Goal: Information Seeking & Learning: Learn about a topic

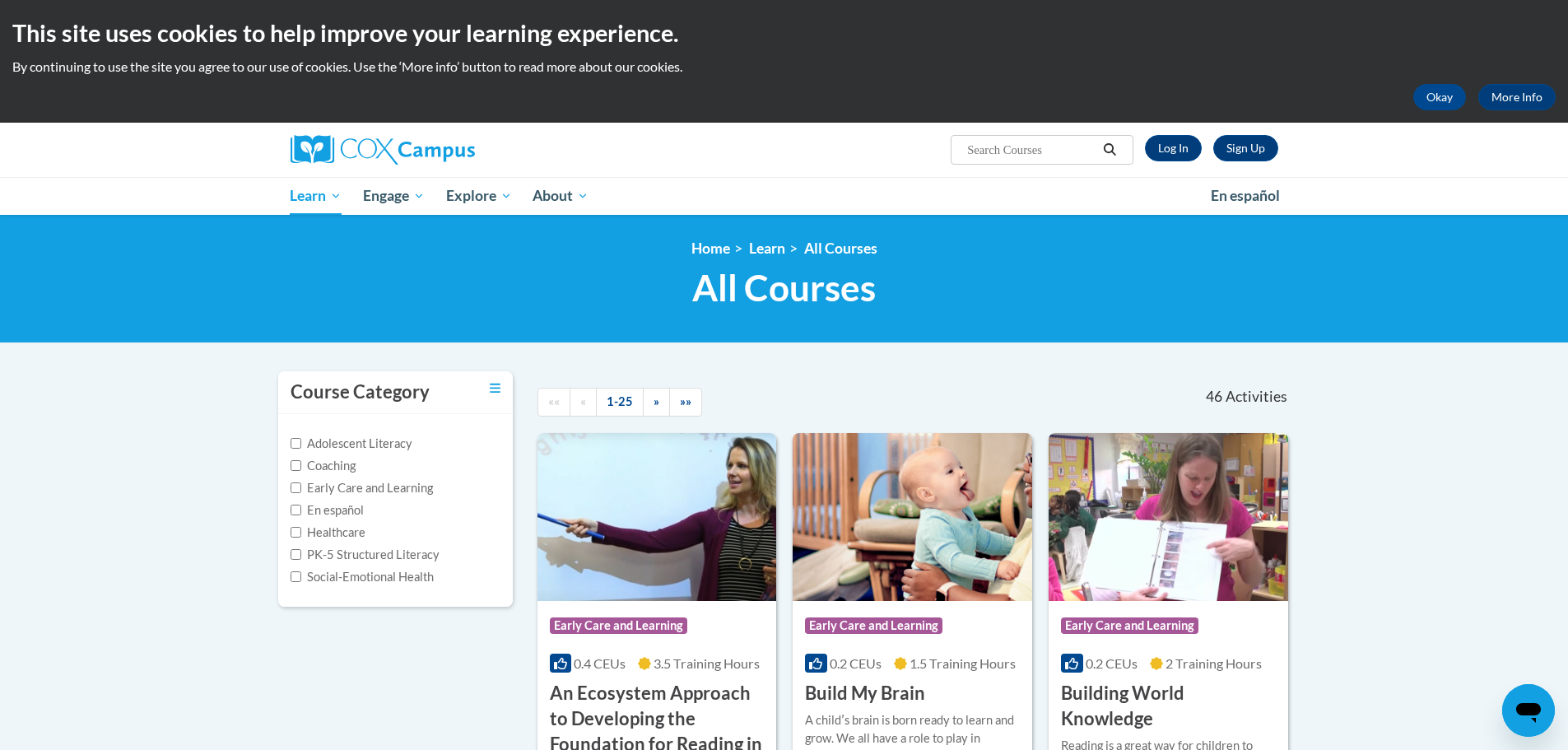
click at [1006, 153] on input "Search..." at bounding box center [1031, 149] width 131 height 20
type input "phonics"
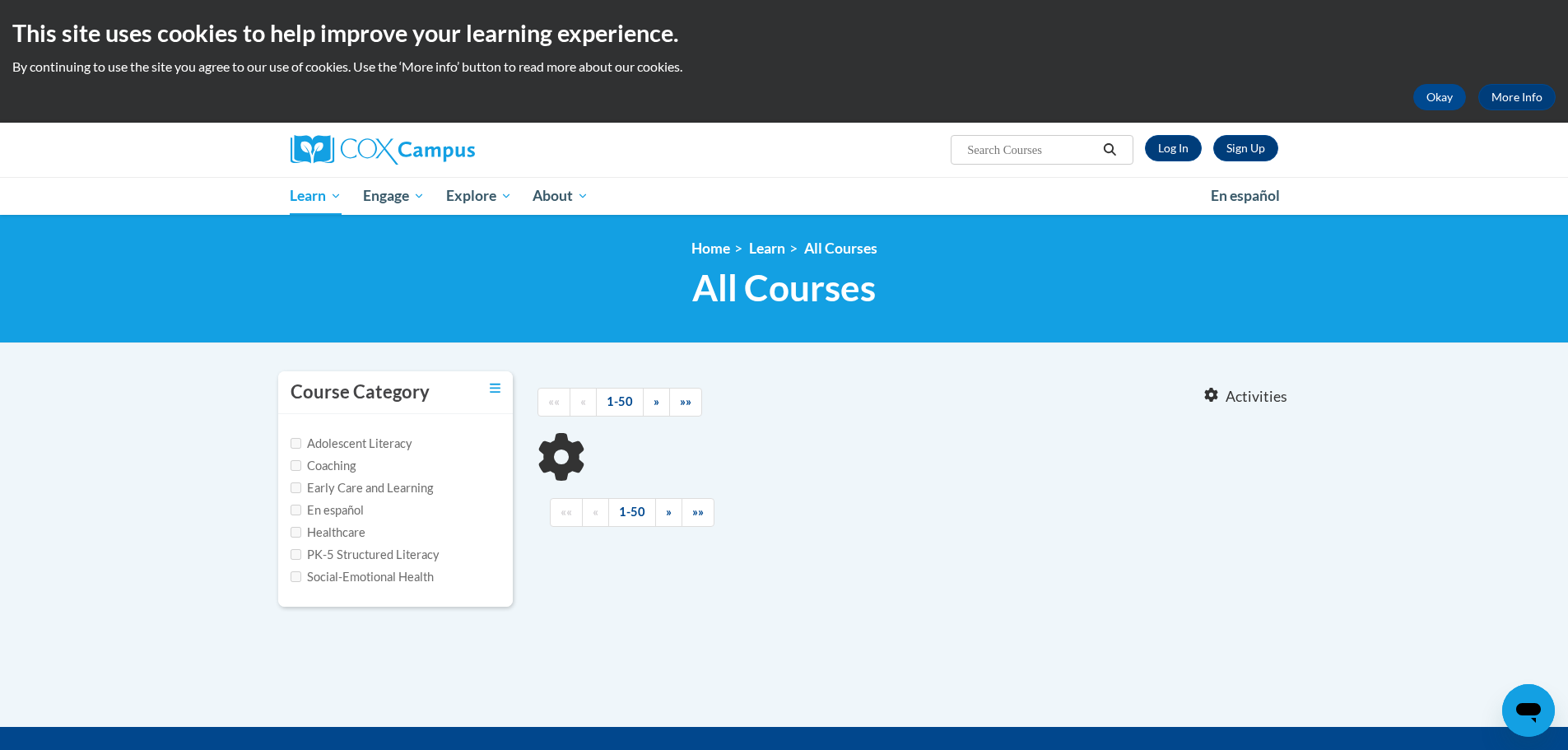
type input "phonics"
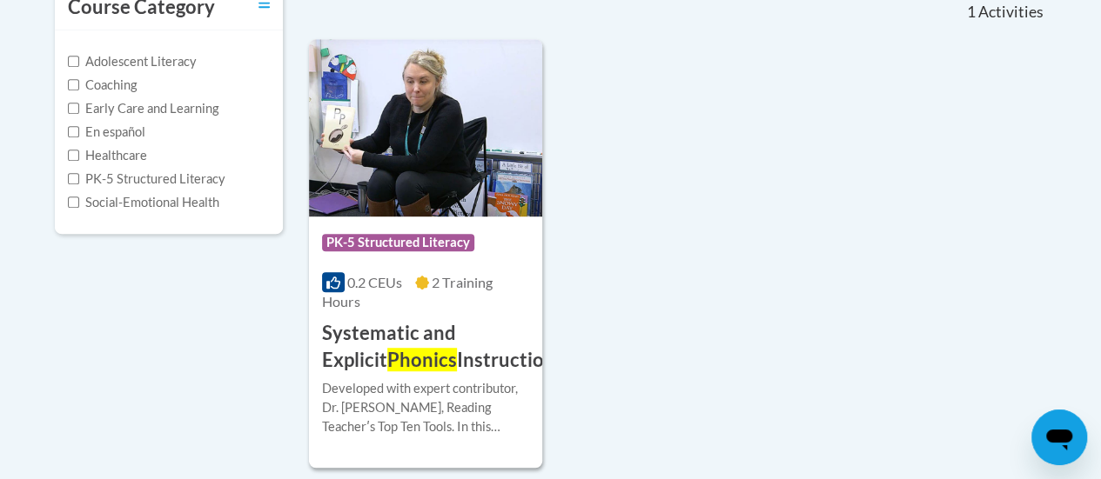
scroll to position [463, 0]
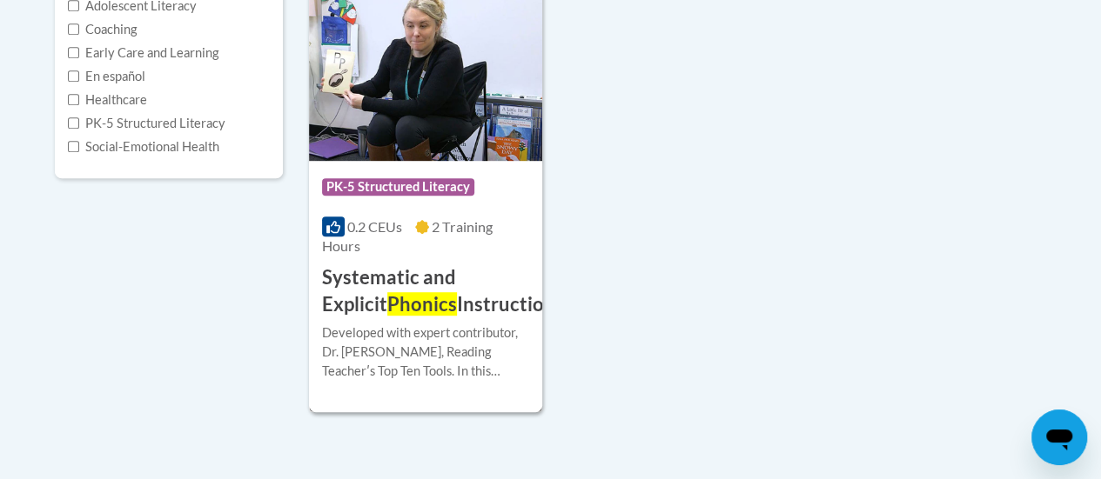
click at [444, 111] on img at bounding box center [425, 72] width 233 height 178
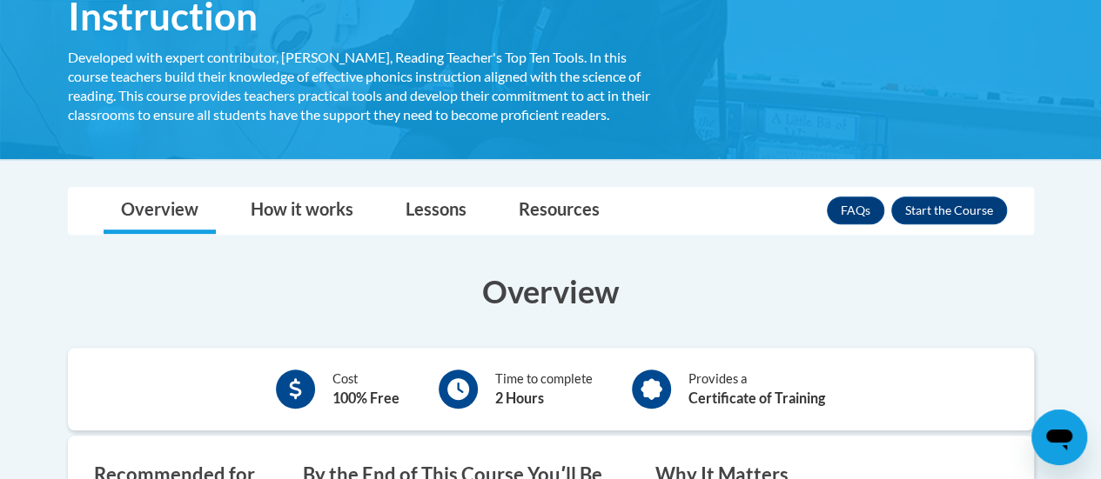
scroll to position [400, 0]
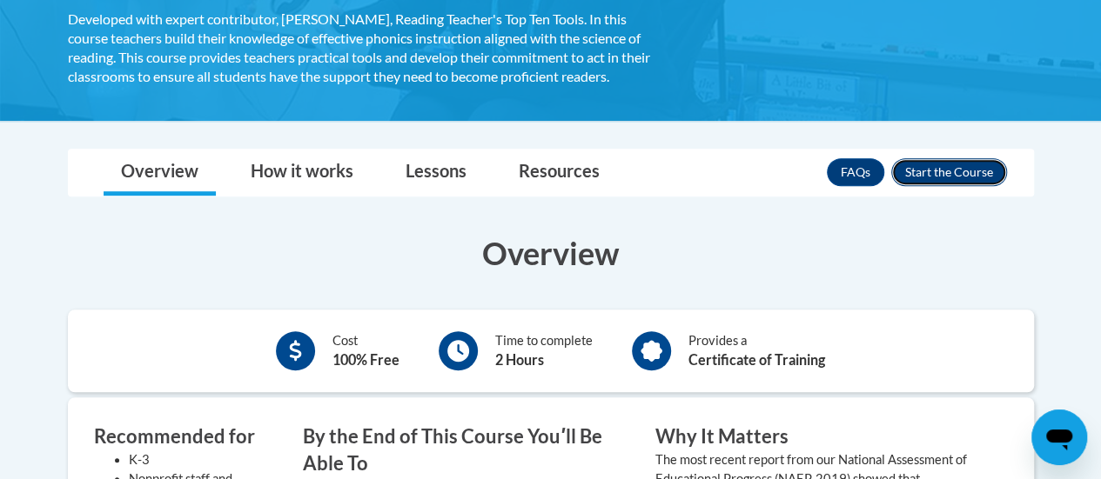
click at [935, 166] on button "Enroll" at bounding box center [949, 172] width 116 height 28
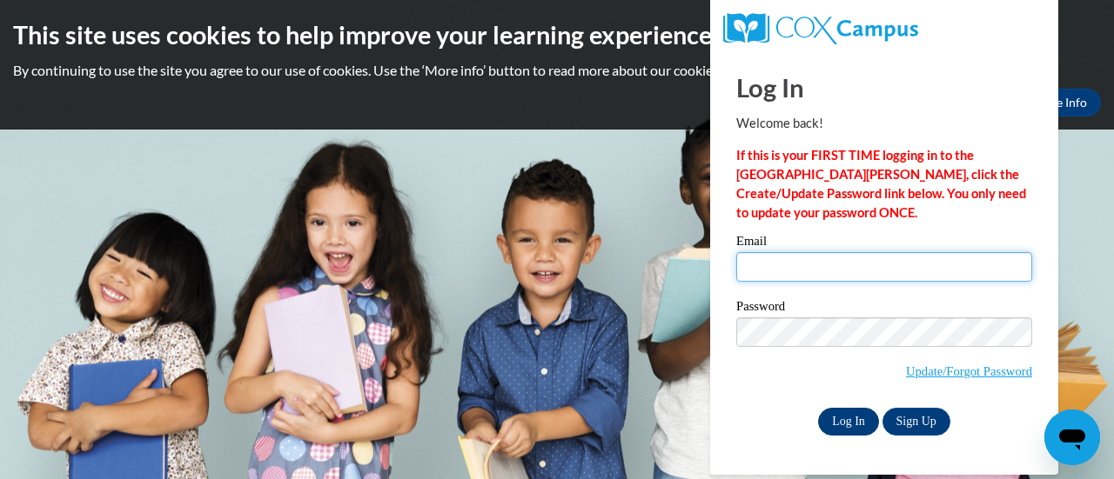
type input "lmatz@altoona.k12.wi.us"
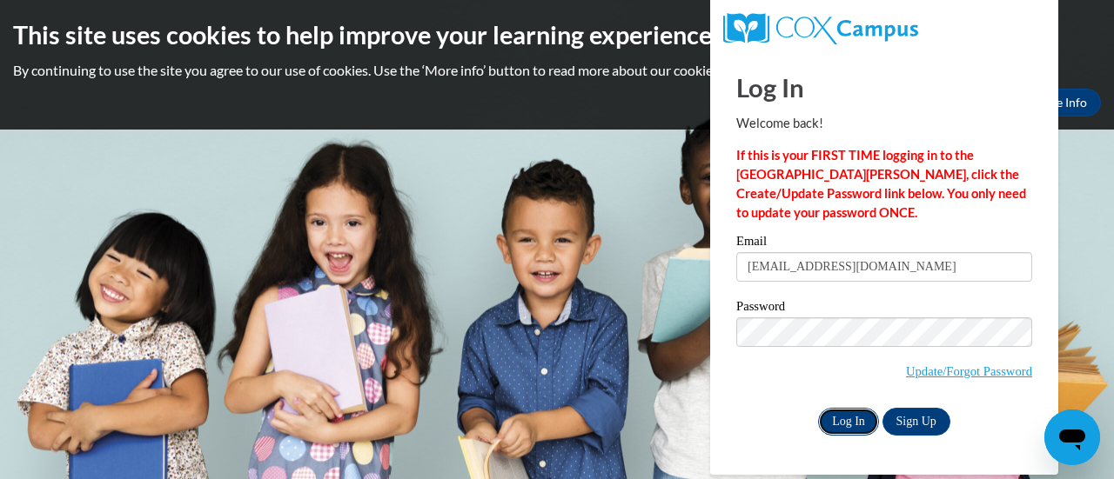
click at [834, 420] on input "Log In" at bounding box center [848, 422] width 61 height 28
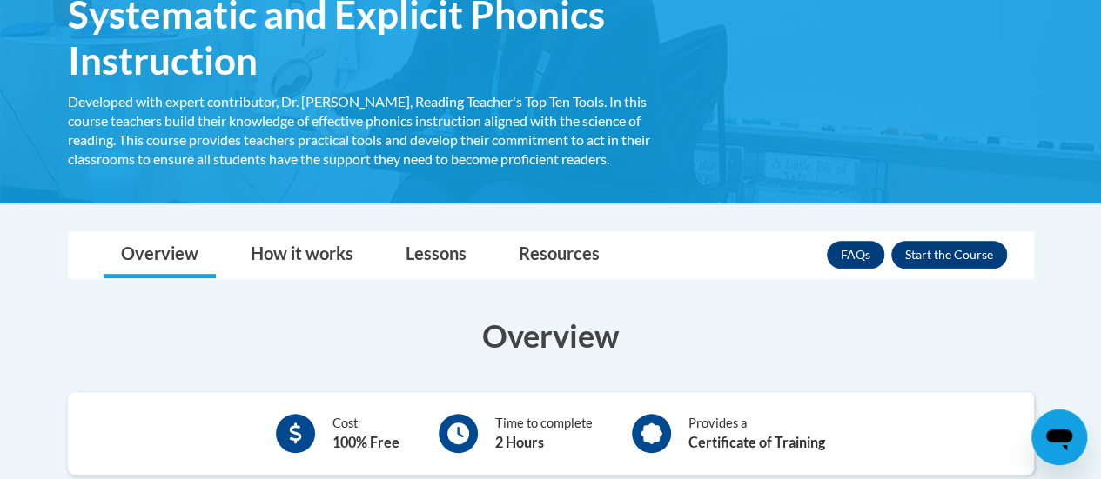
scroll to position [318, 0]
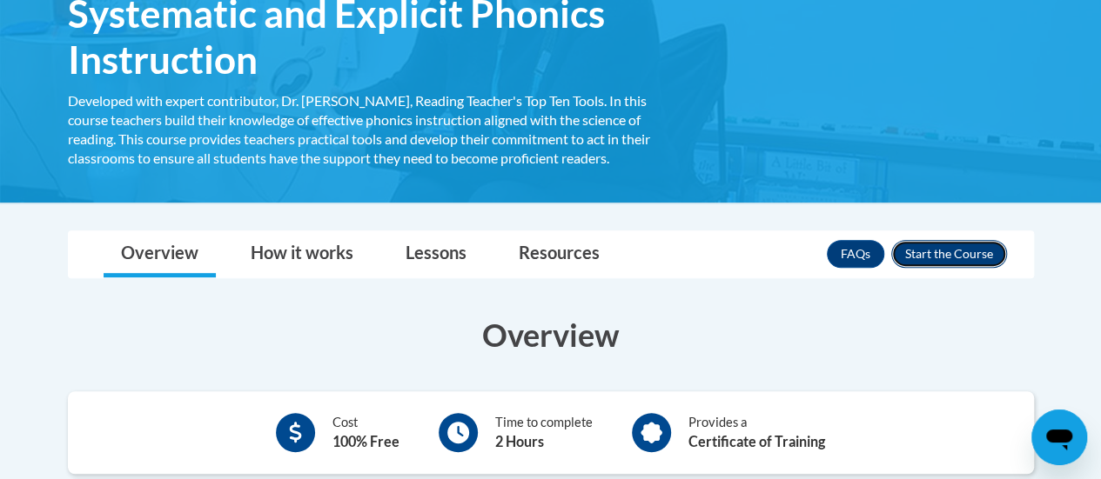
click at [952, 251] on button "Enroll" at bounding box center [949, 254] width 116 height 28
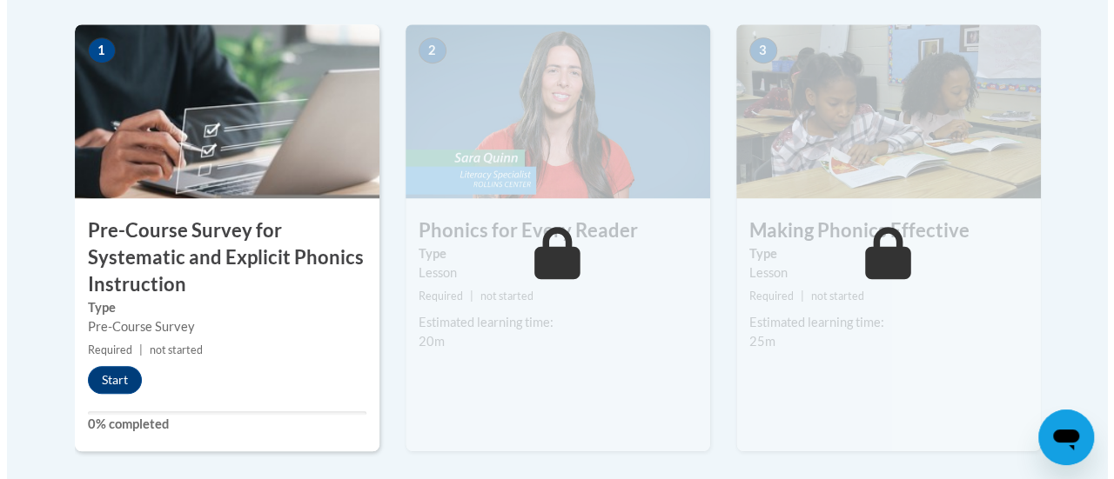
scroll to position [613, 0]
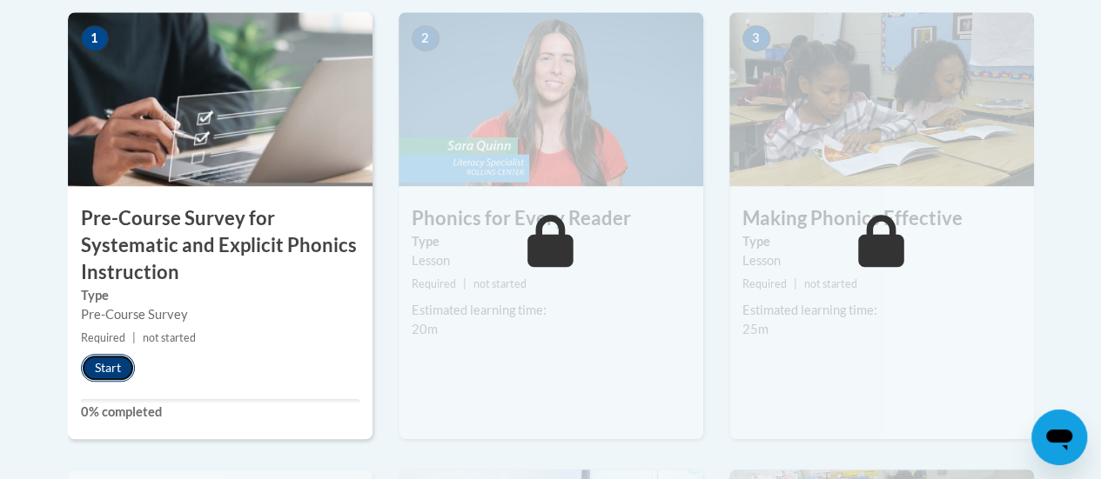
click at [97, 372] on button "Start" at bounding box center [108, 368] width 54 height 28
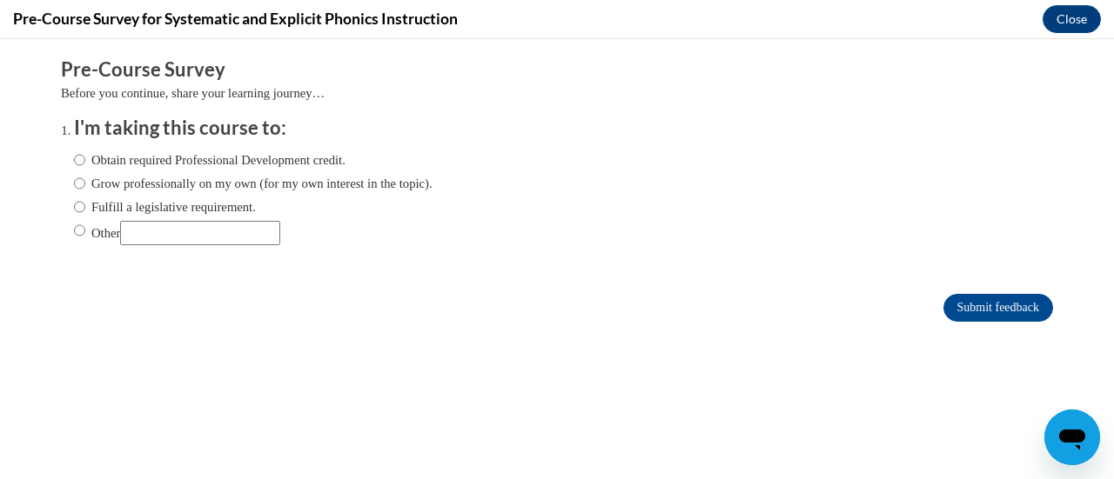
scroll to position [0, 0]
click at [74, 208] on input "Fulfill a legislative requirement." at bounding box center [79, 207] width 11 height 19
radio input "true"
click at [955, 298] on input "Submit feedback" at bounding box center [998, 308] width 110 height 28
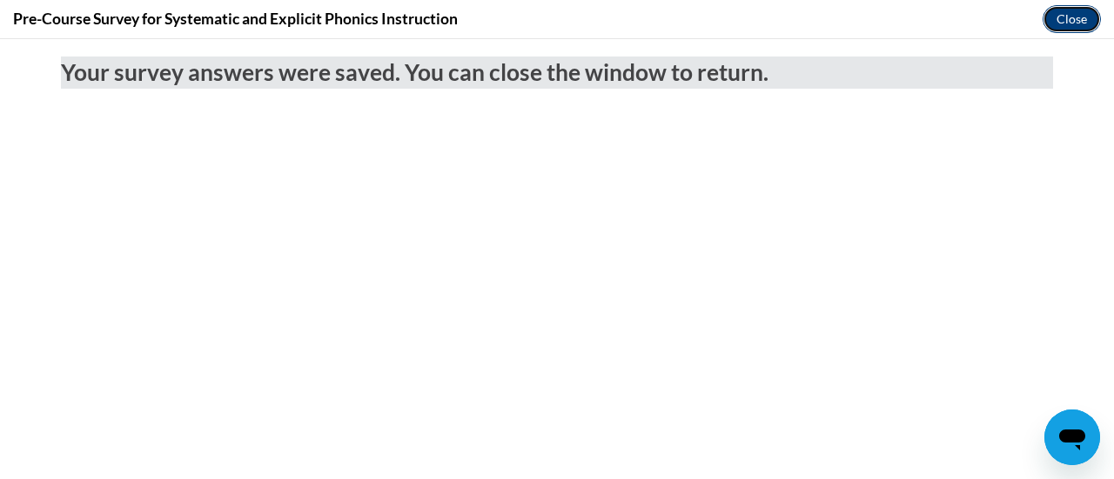
click at [1065, 18] on button "Close" at bounding box center [1071, 19] width 58 height 28
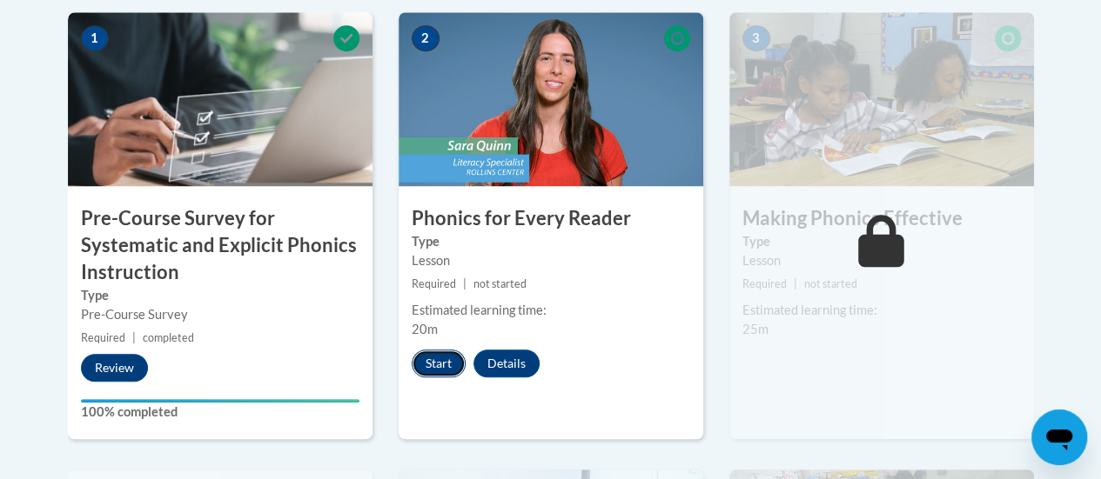
click at [439, 361] on button "Start" at bounding box center [439, 364] width 54 height 28
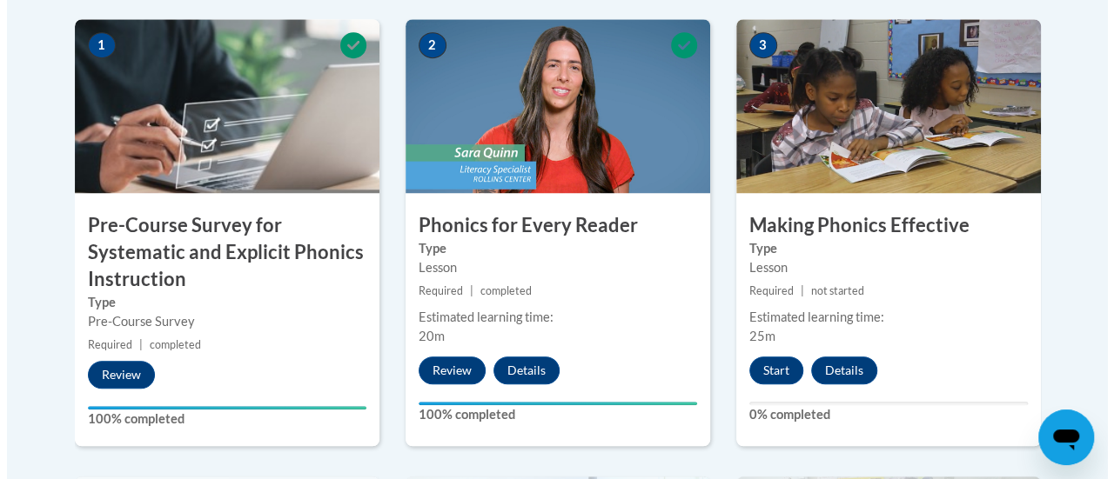
scroll to position [604, 0]
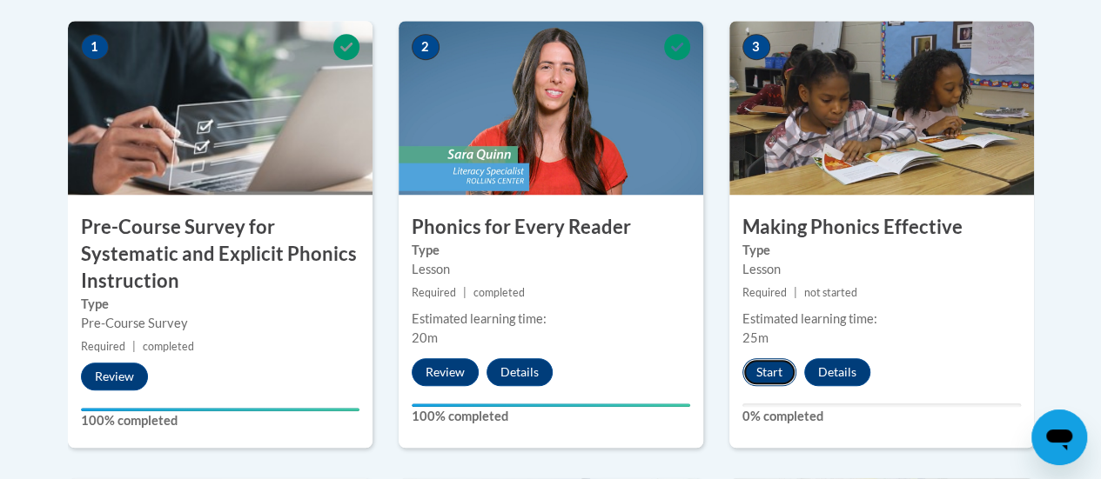
click at [769, 371] on button "Start" at bounding box center [769, 373] width 54 height 28
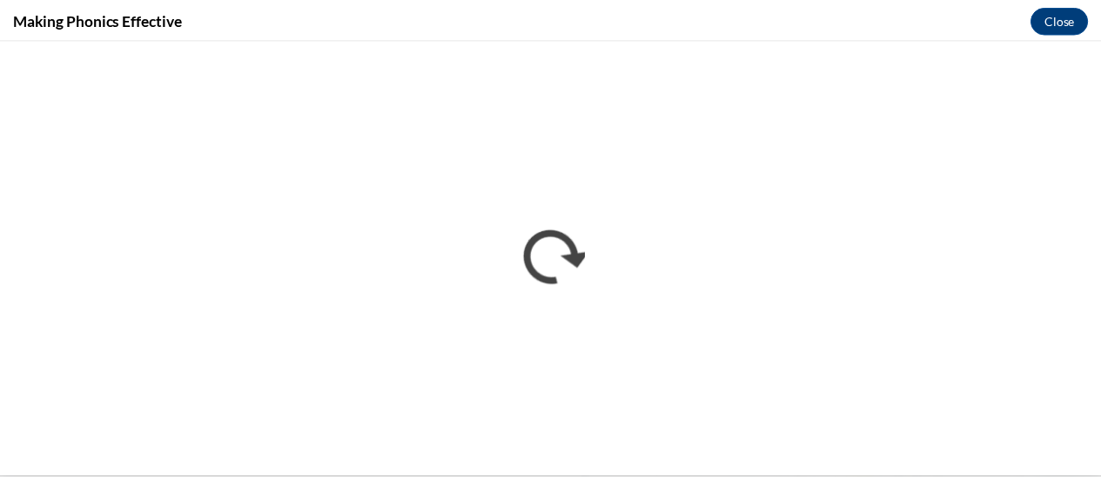
scroll to position [0, 0]
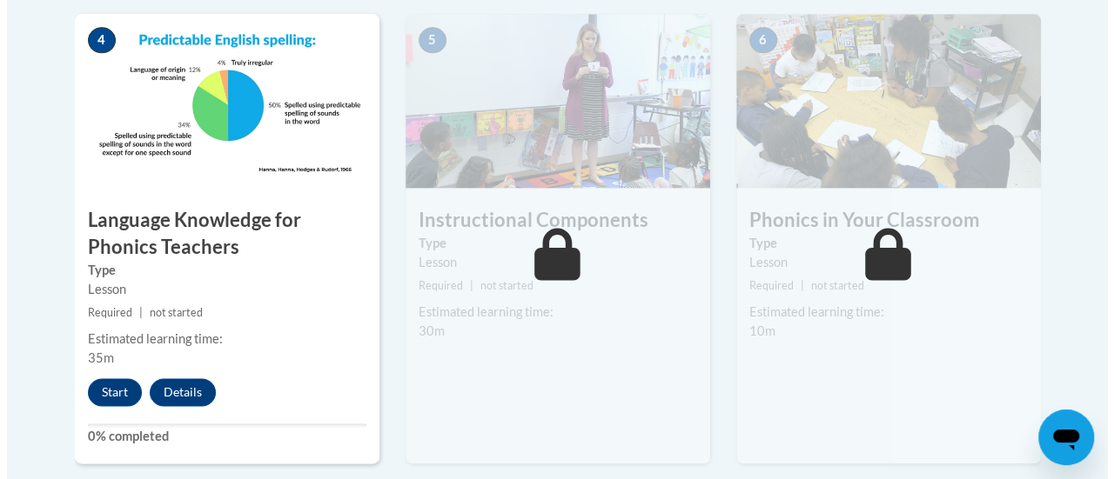
scroll to position [1069, 0]
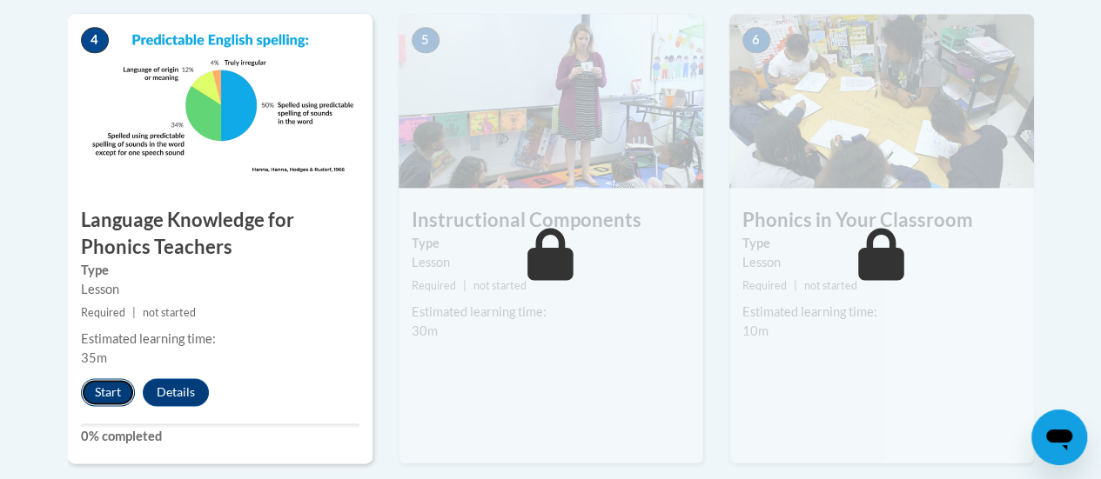
click at [105, 388] on button "Start" at bounding box center [108, 393] width 54 height 28
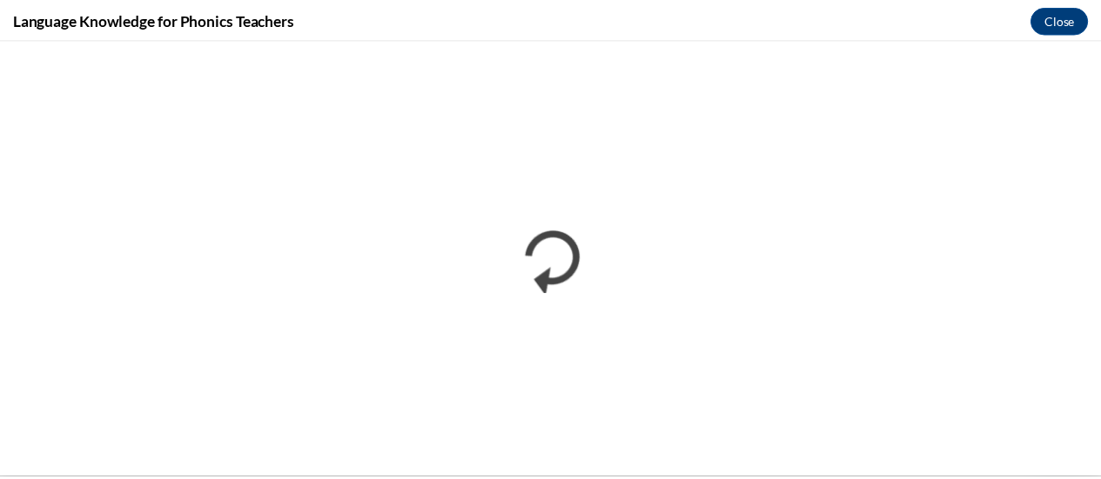
scroll to position [0, 0]
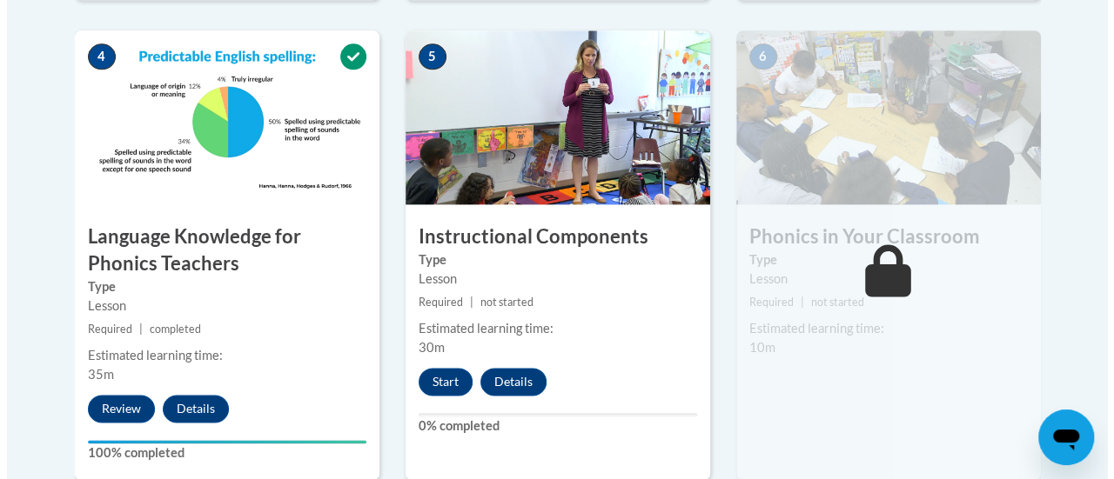
scroll to position [1053, 0]
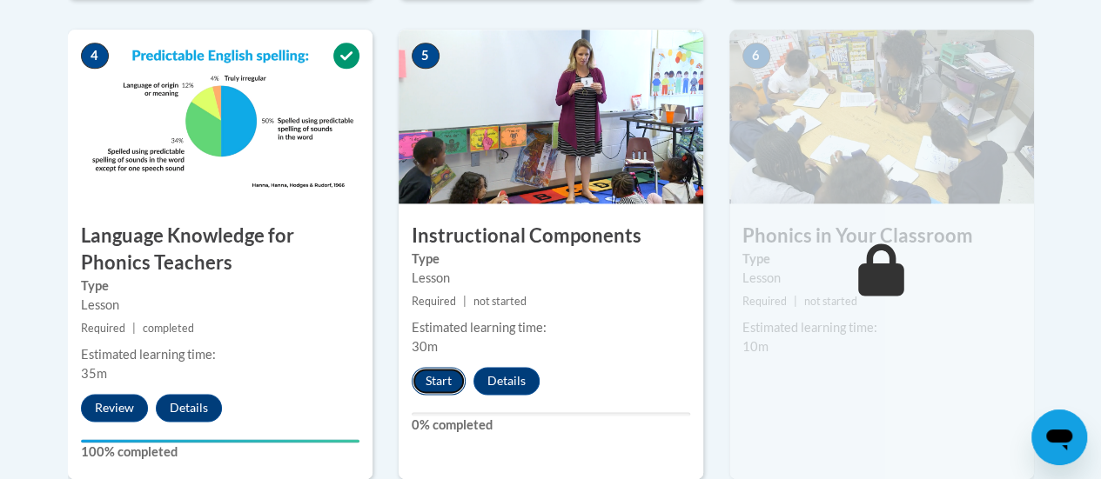
click at [428, 379] on button "Start" at bounding box center [439, 381] width 54 height 28
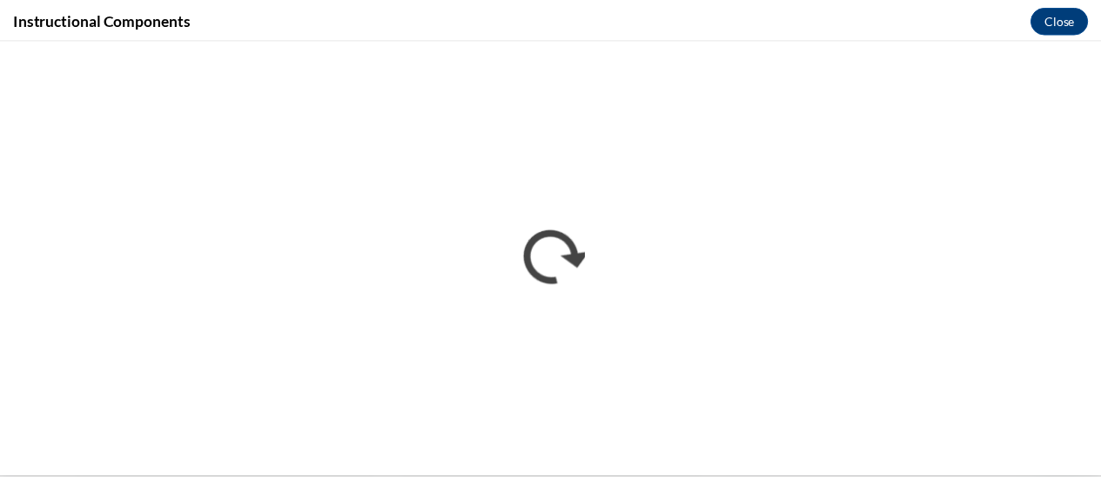
scroll to position [0, 0]
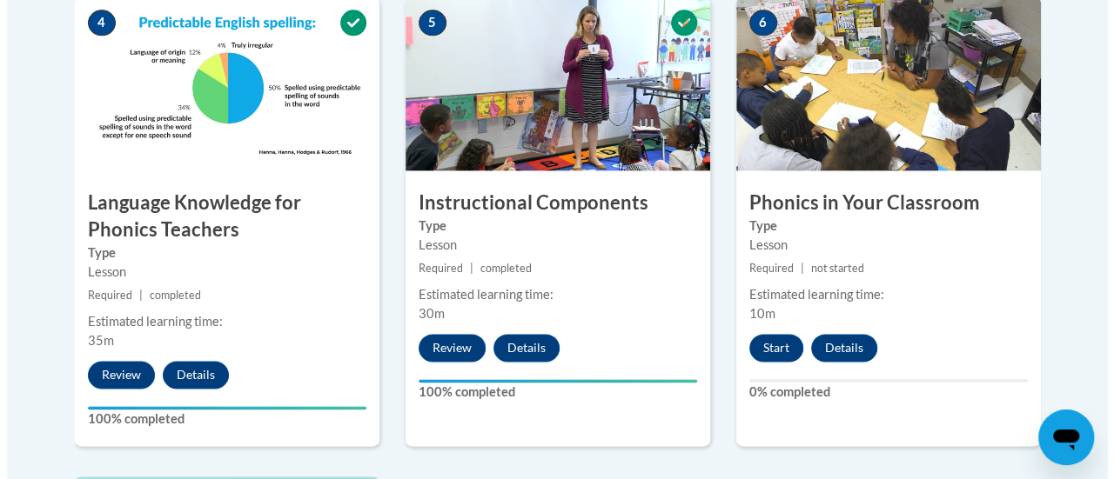
scroll to position [1087, 0]
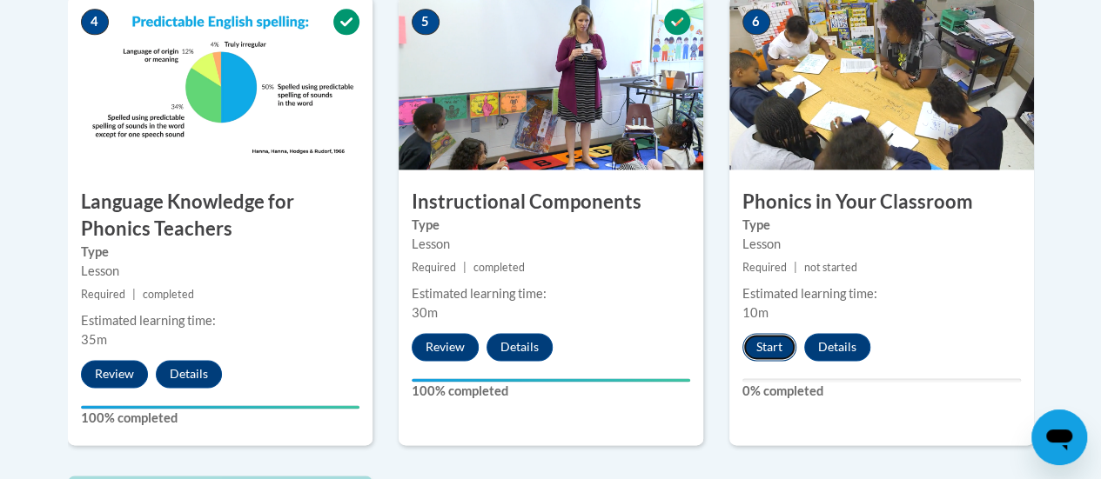
click at [758, 345] on button "Start" at bounding box center [769, 347] width 54 height 28
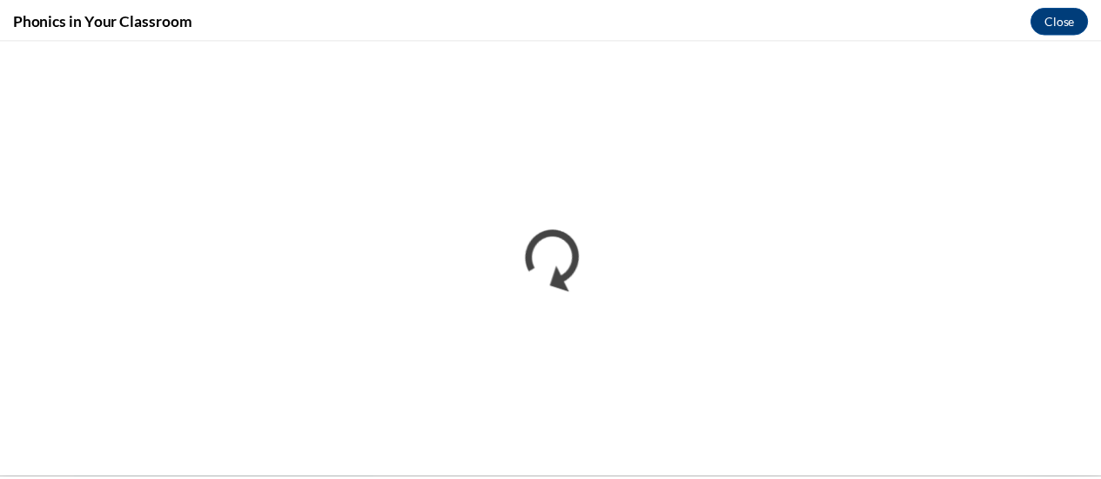
scroll to position [0, 0]
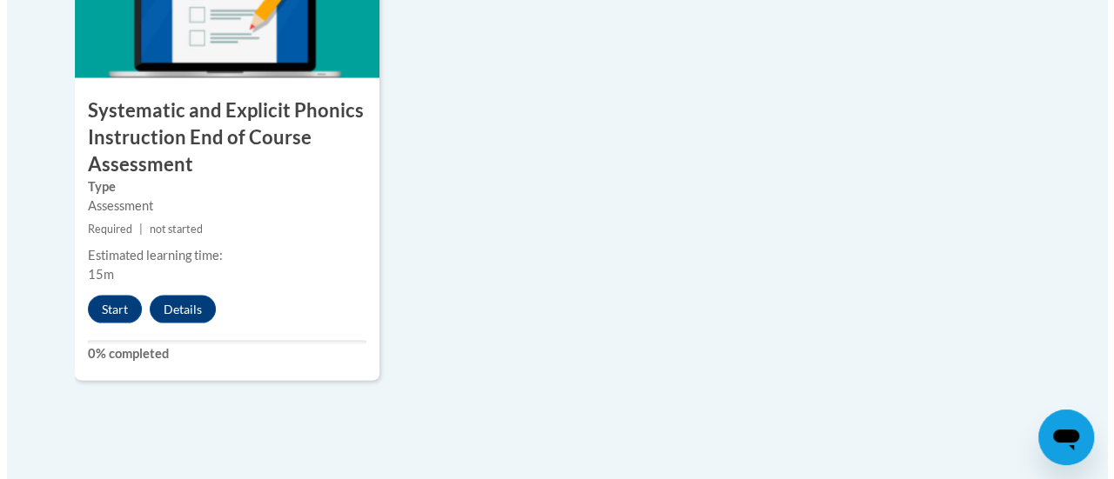
scroll to position [1626, 0]
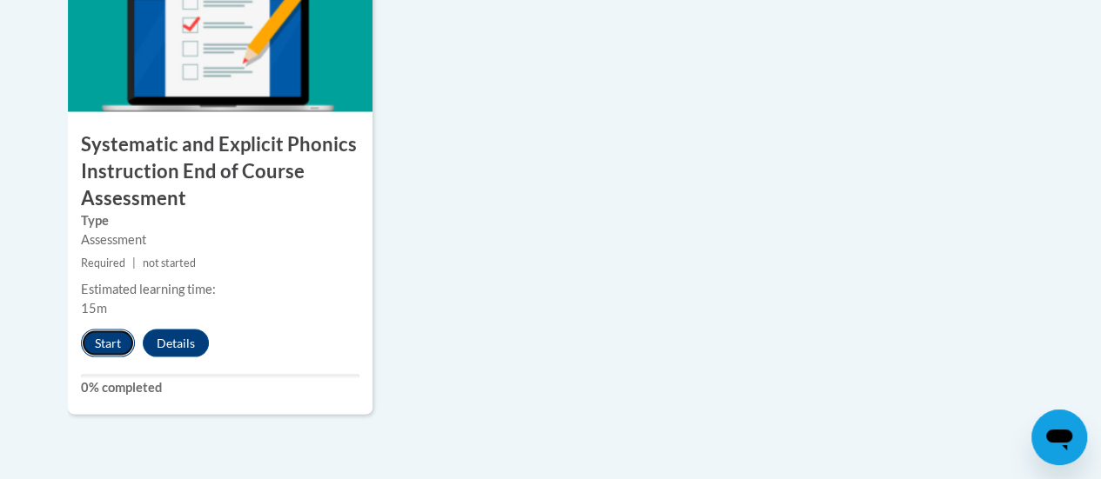
click at [108, 342] on button "Start" at bounding box center [108, 343] width 54 height 28
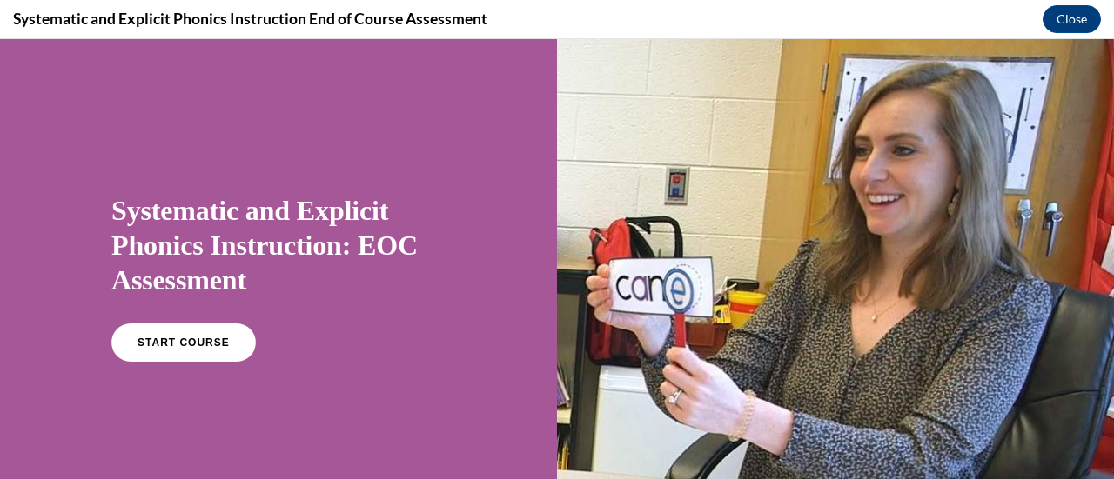
scroll to position [0, 0]
click at [212, 339] on span "START COURSE" at bounding box center [183, 343] width 97 height 13
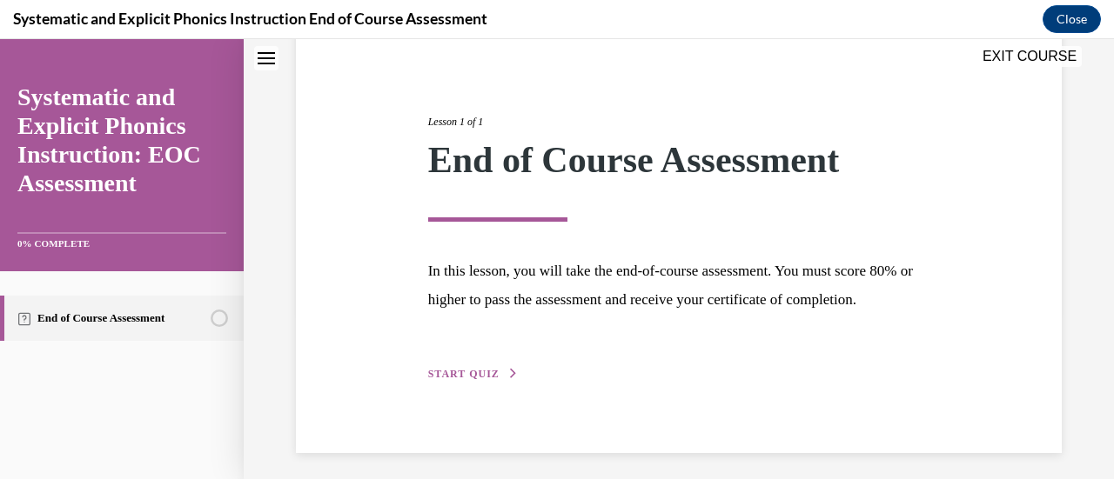
scroll to position [204, 0]
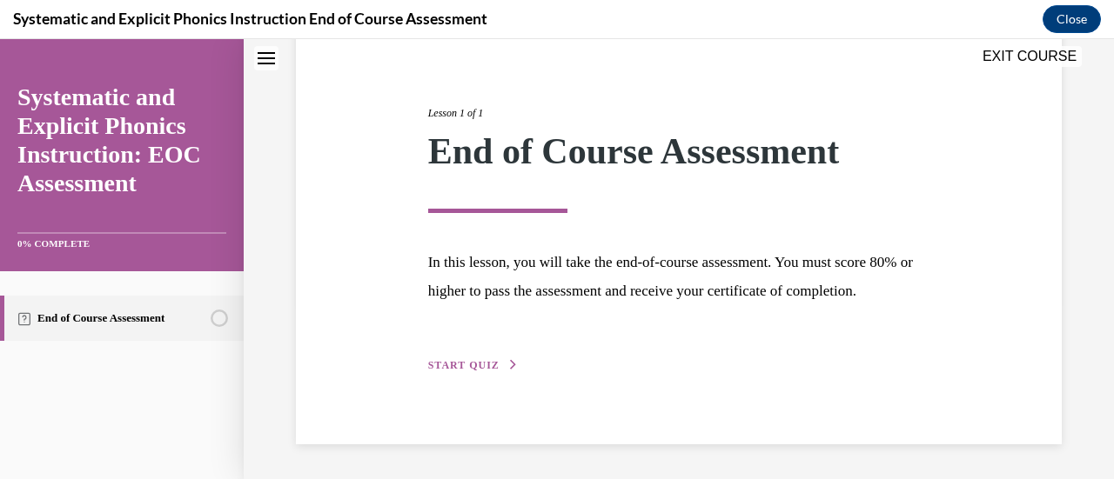
click at [489, 366] on span "START QUIZ" at bounding box center [463, 365] width 71 height 12
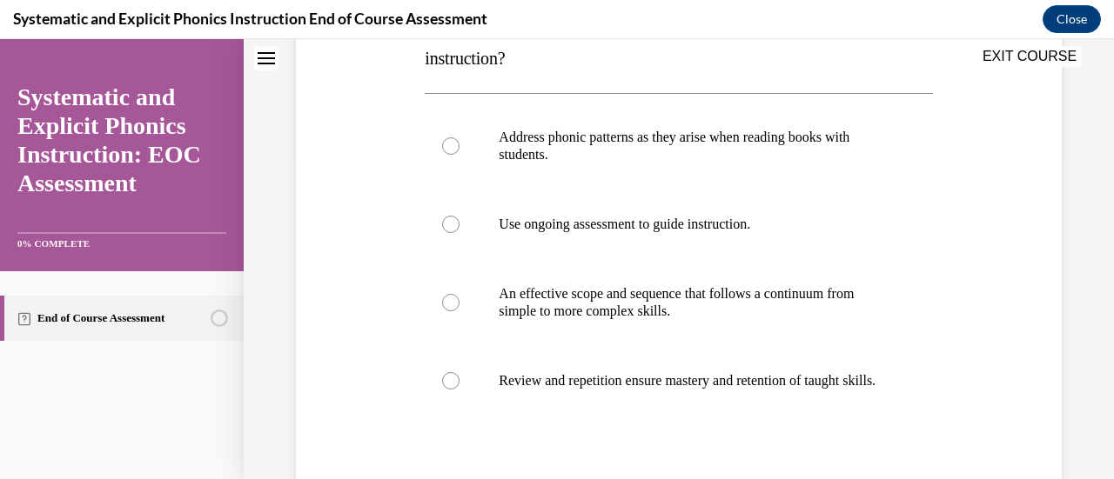
scroll to position [326, 0]
click at [444, 147] on div at bounding box center [450, 145] width 17 height 17
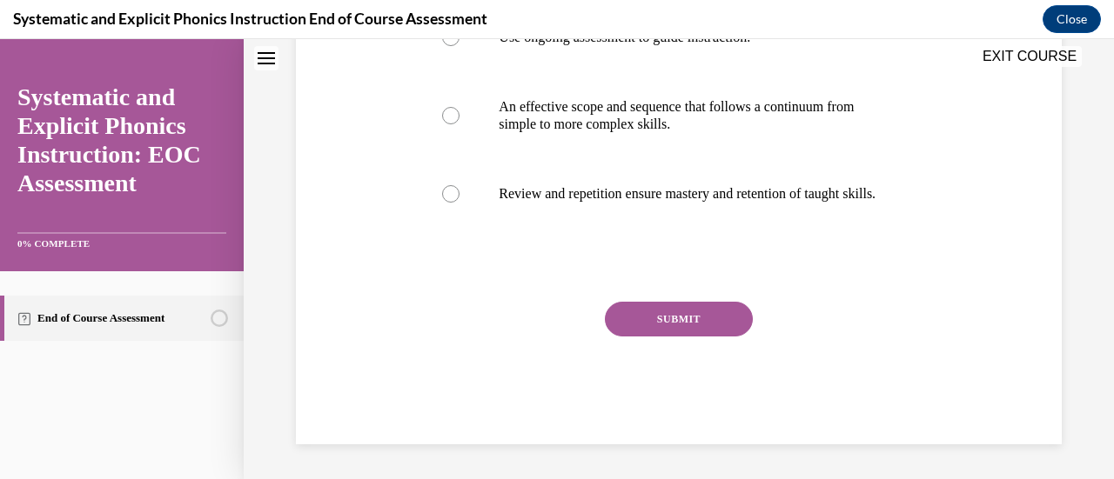
click at [679, 319] on button "SUBMIT" at bounding box center [679, 319] width 148 height 35
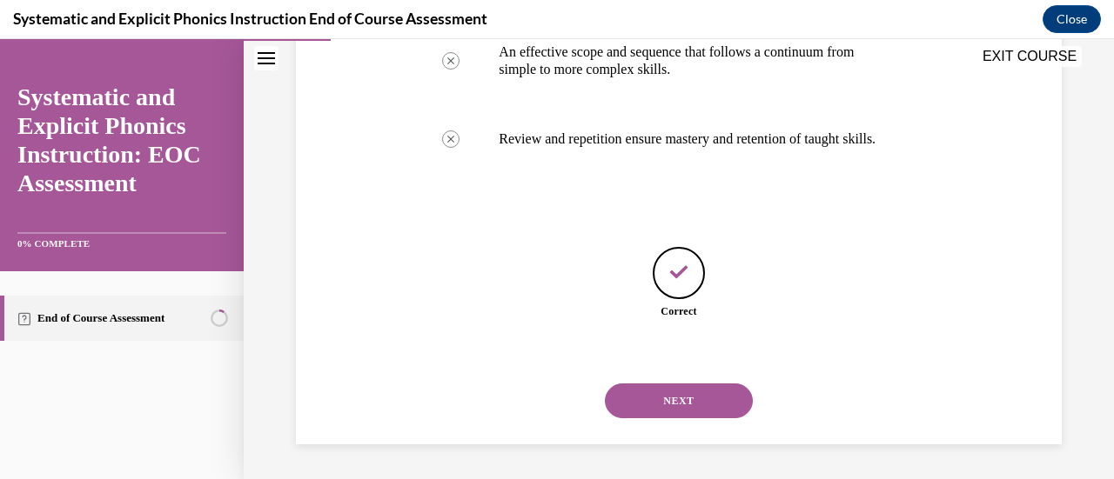
scroll to position [584, 0]
click at [685, 405] on button "NEXT" at bounding box center [679, 401] width 148 height 35
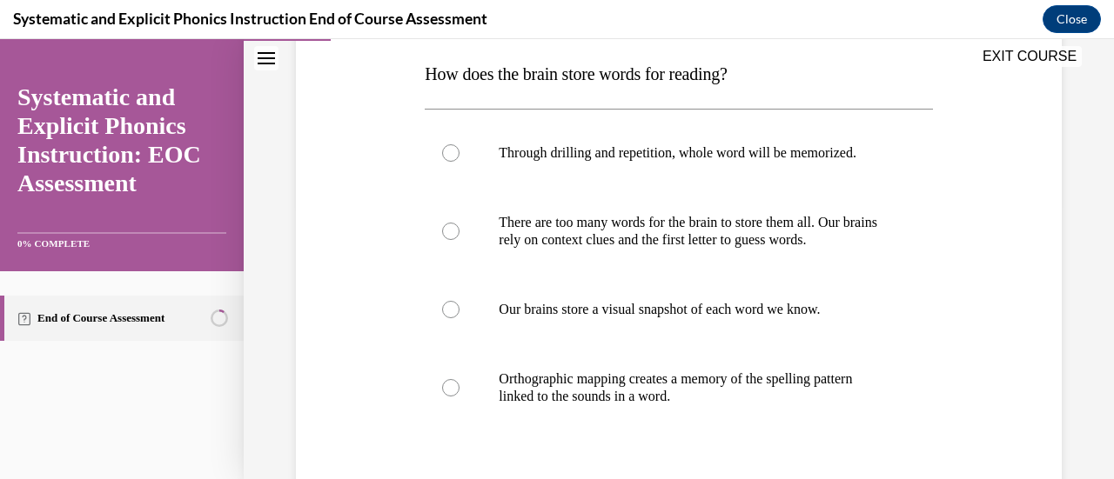
scroll to position [271, 0]
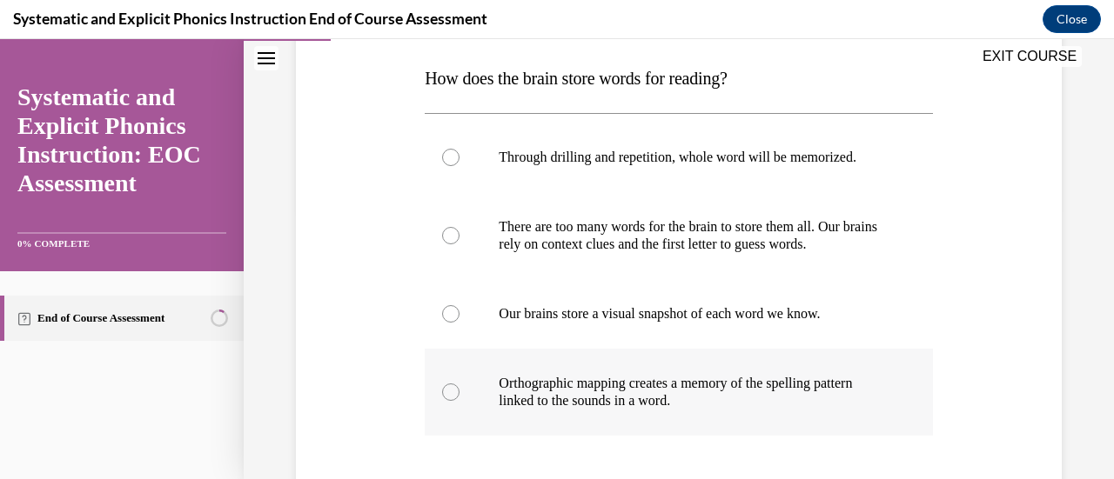
click at [446, 387] on div at bounding box center [450, 392] width 17 height 17
click at [442, 319] on div at bounding box center [450, 313] width 17 height 17
click at [451, 385] on div at bounding box center [450, 392] width 17 height 17
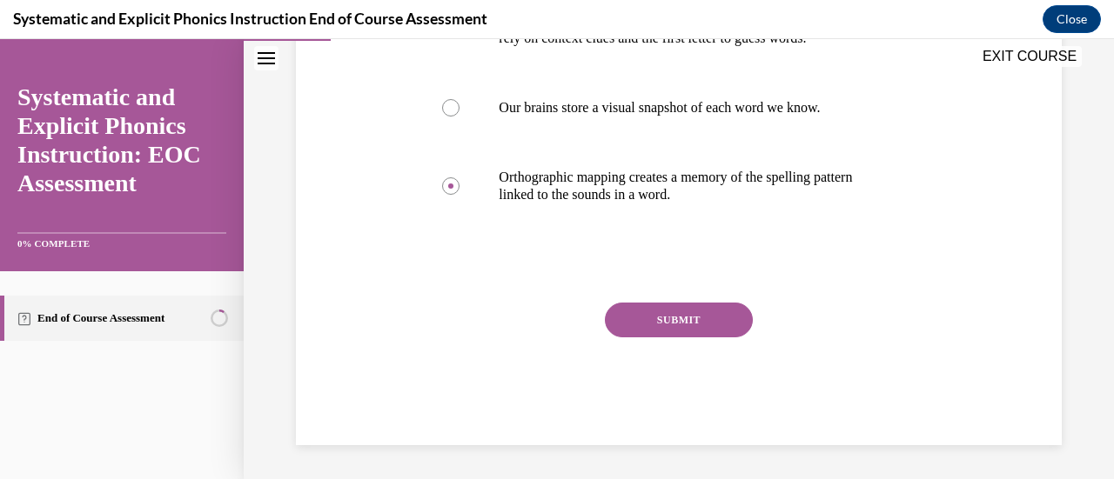
click at [714, 310] on button "SUBMIT" at bounding box center [679, 320] width 148 height 35
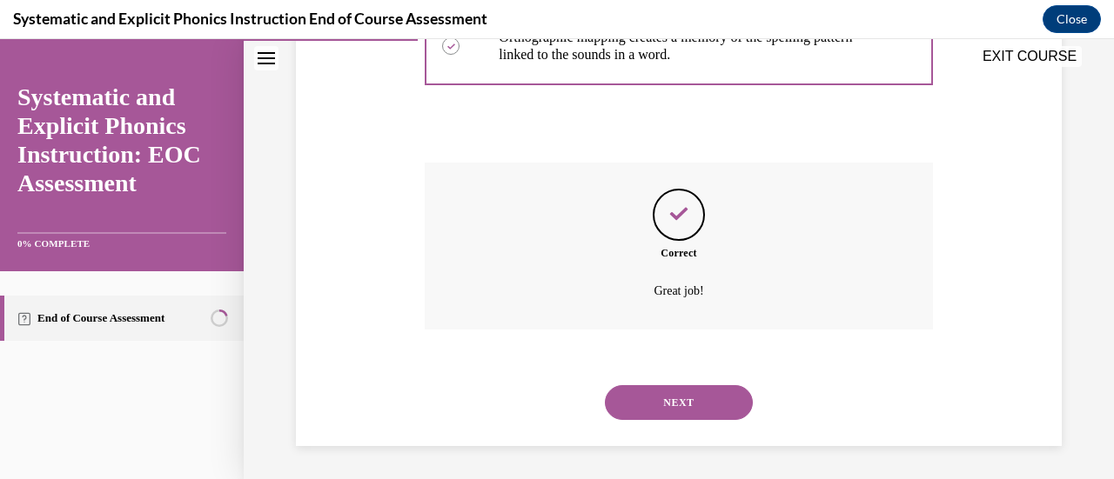
scroll to position [618, 0]
click at [691, 403] on button "NEXT" at bounding box center [679, 402] width 148 height 35
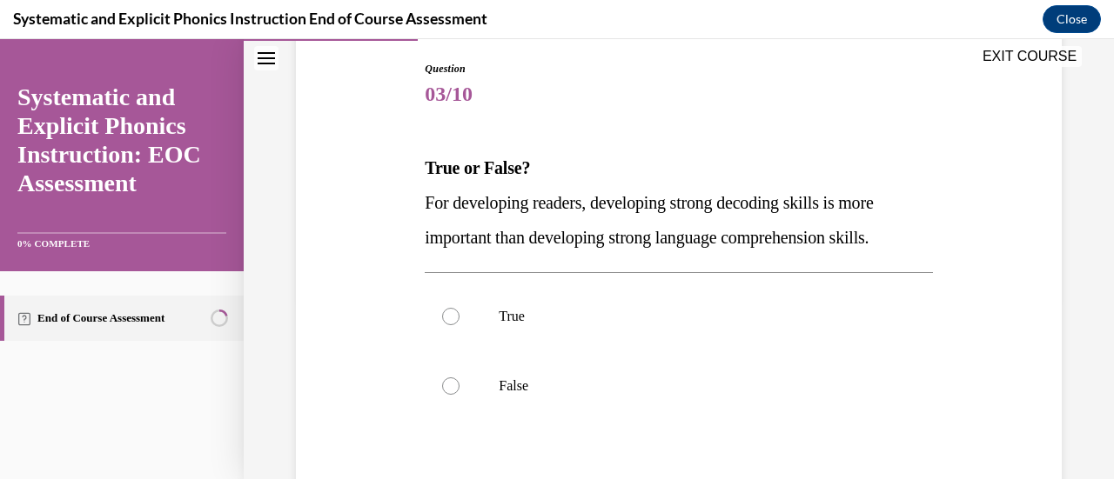
scroll to position [196, 0]
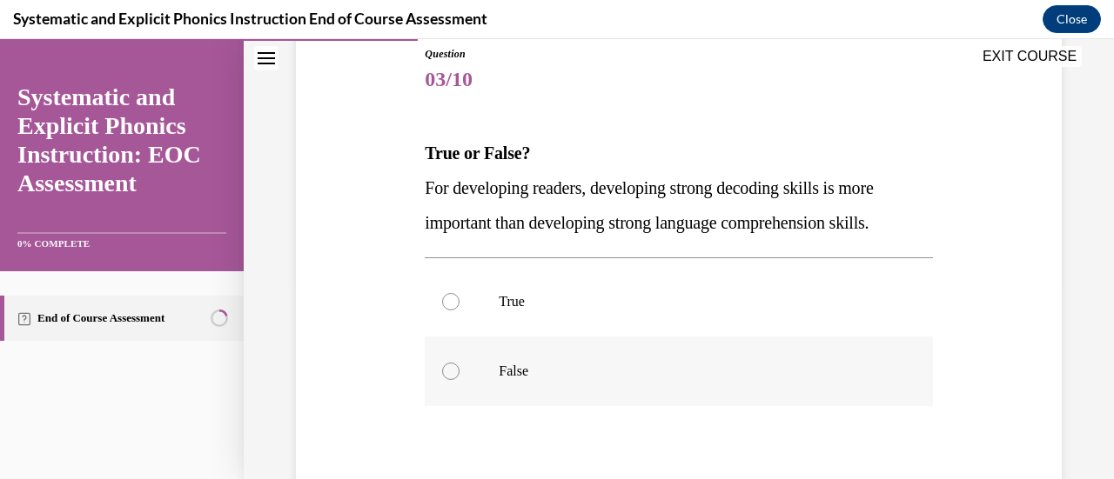
click at [449, 370] on div at bounding box center [450, 371] width 17 height 17
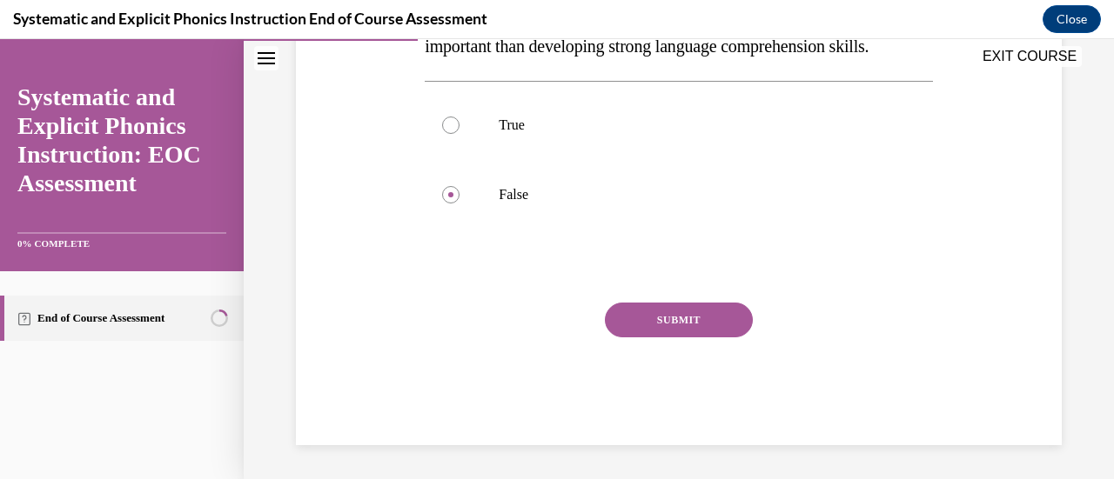
click at [668, 310] on button "SUBMIT" at bounding box center [679, 320] width 148 height 35
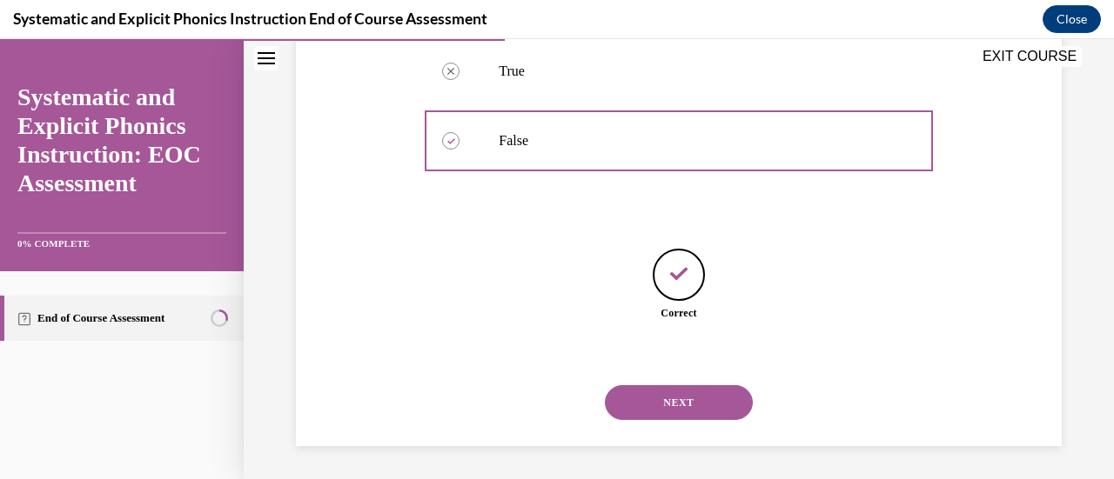
scroll to position [427, 0]
click at [667, 406] on button "NEXT" at bounding box center [679, 402] width 148 height 35
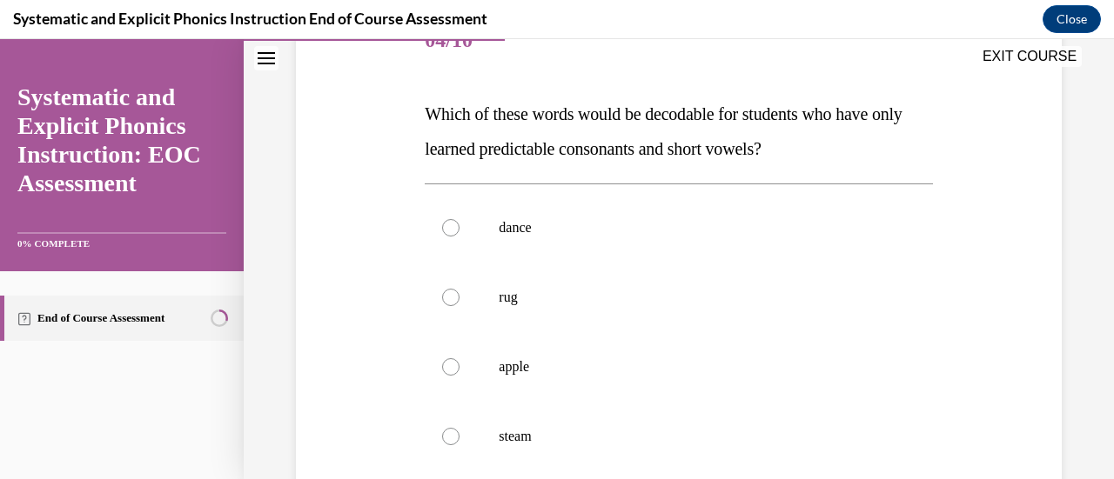
scroll to position [236, 0]
click at [450, 301] on div at bounding box center [450, 296] width 17 height 17
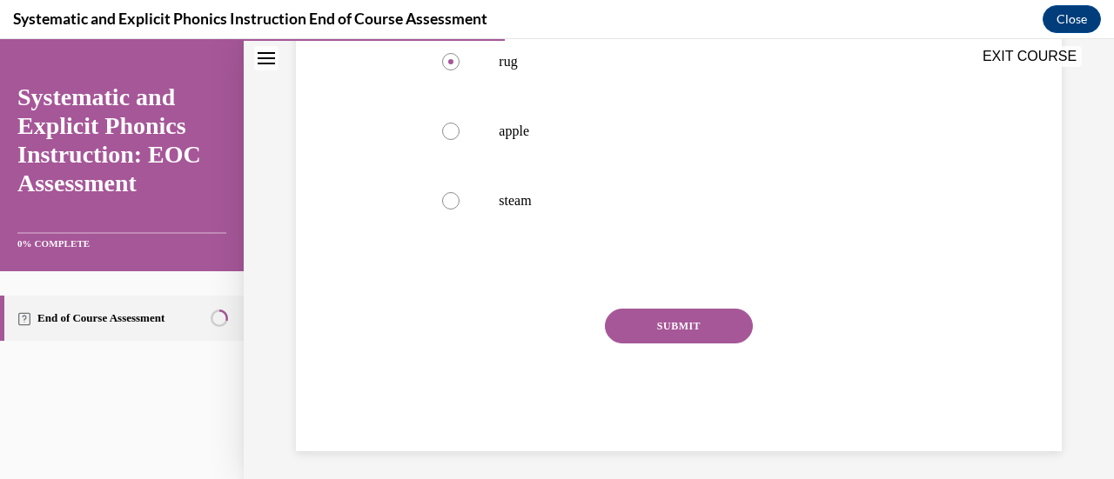
click at [693, 320] on button "SUBMIT" at bounding box center [679, 326] width 148 height 35
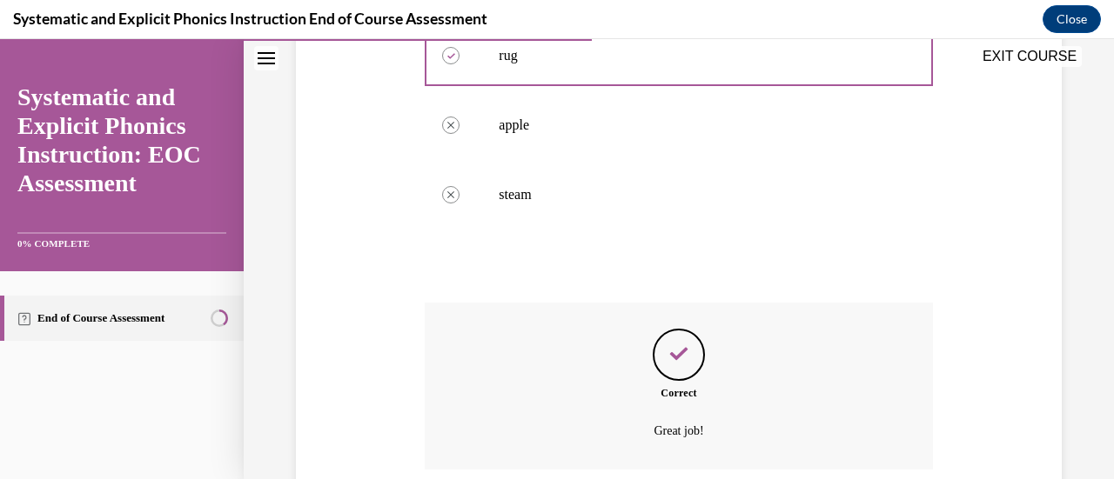
scroll to position [618, 0]
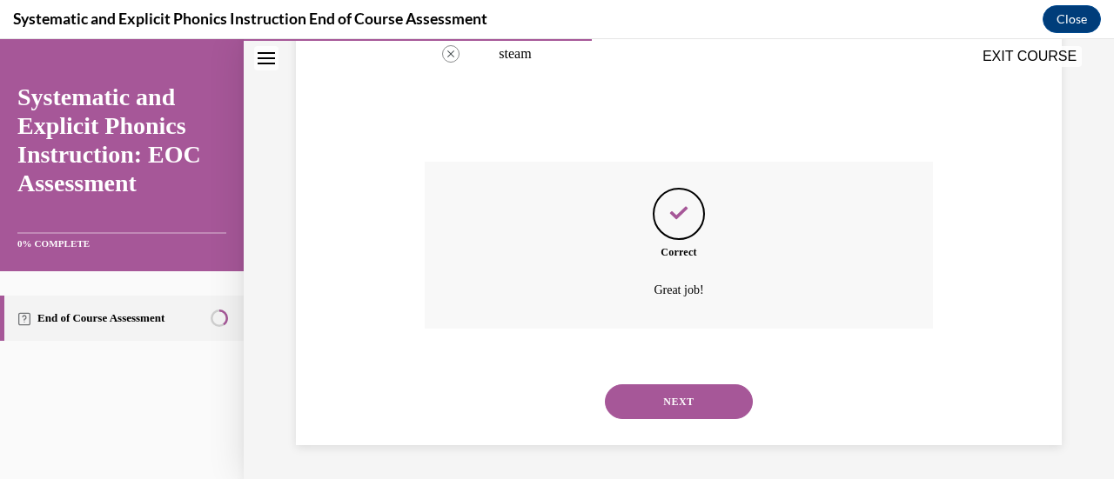
click at [687, 391] on button "NEXT" at bounding box center [679, 402] width 148 height 35
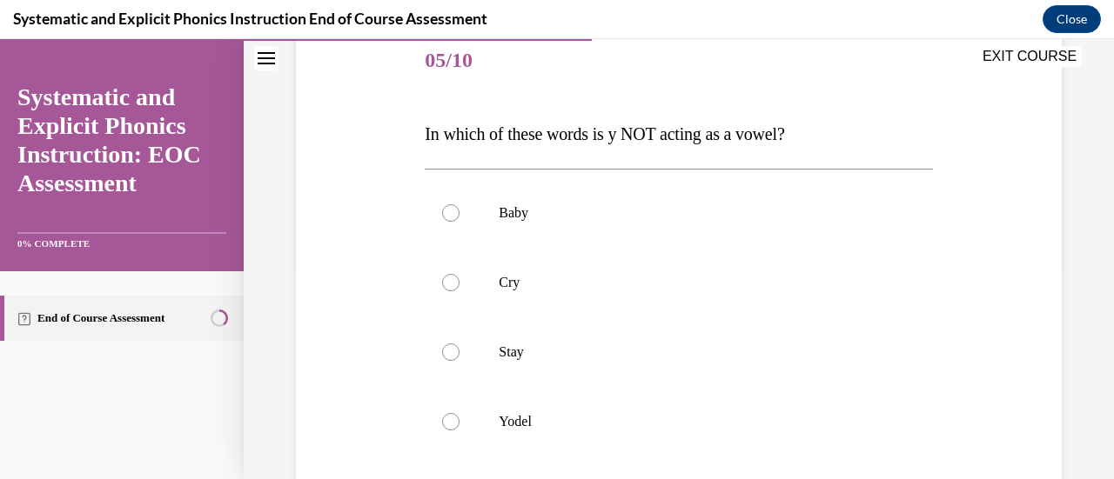
scroll to position [216, 0]
click at [442, 422] on div at bounding box center [450, 420] width 17 height 17
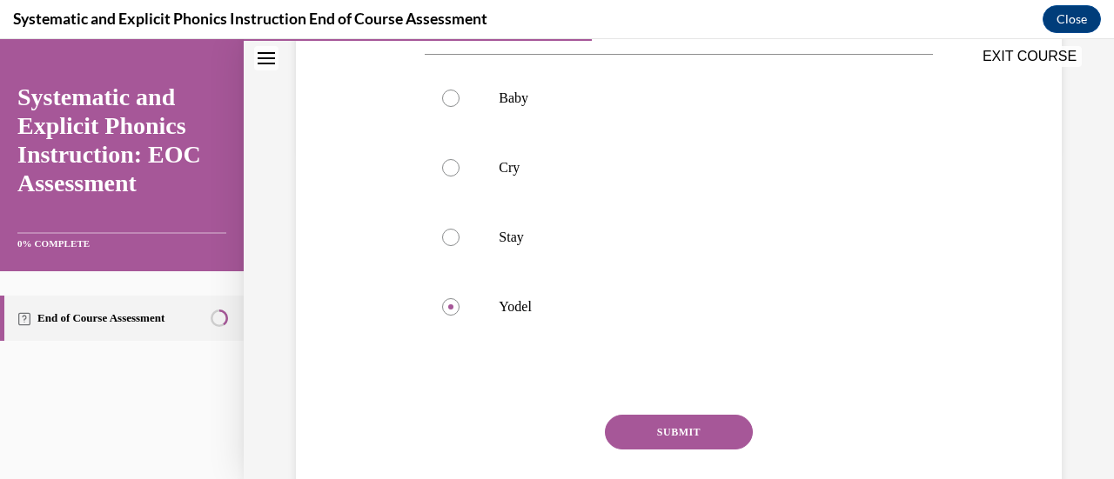
scroll to position [392, 0]
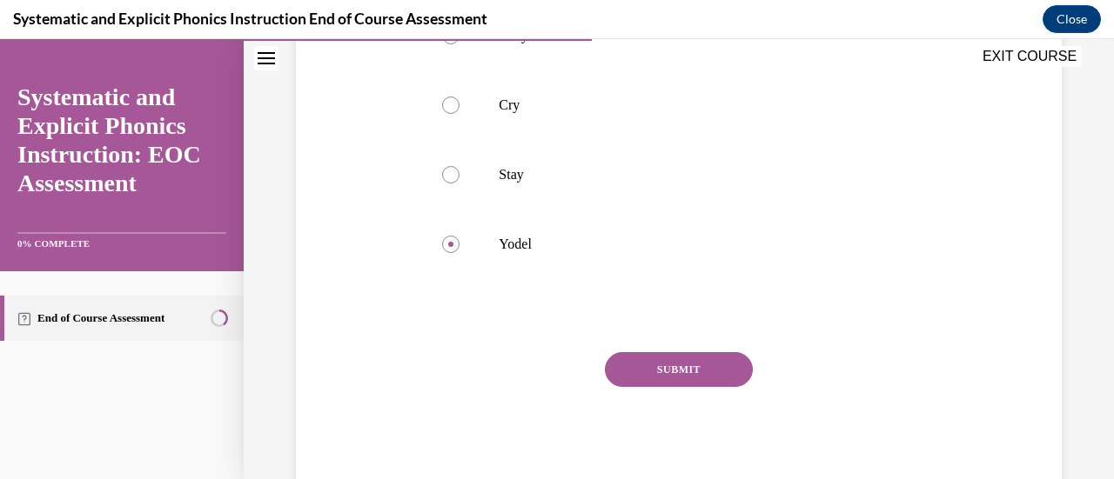
click at [694, 357] on button "SUBMIT" at bounding box center [679, 369] width 148 height 35
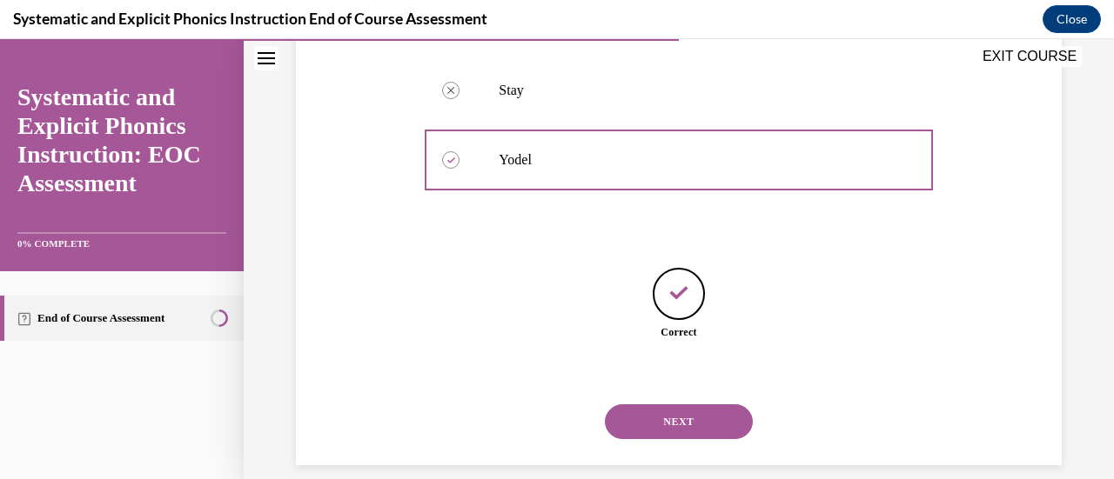
scroll to position [497, 0]
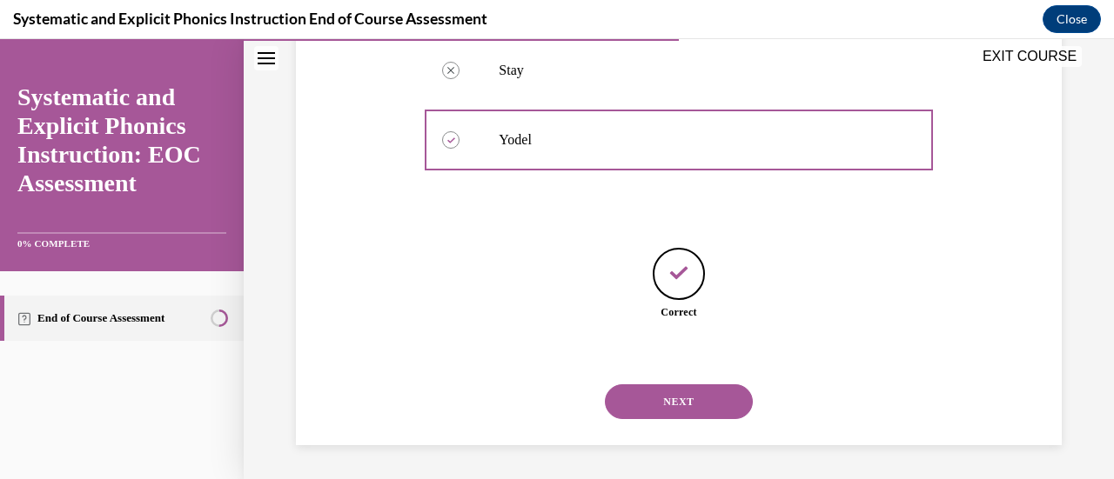
click at [700, 391] on button "NEXT" at bounding box center [679, 402] width 148 height 35
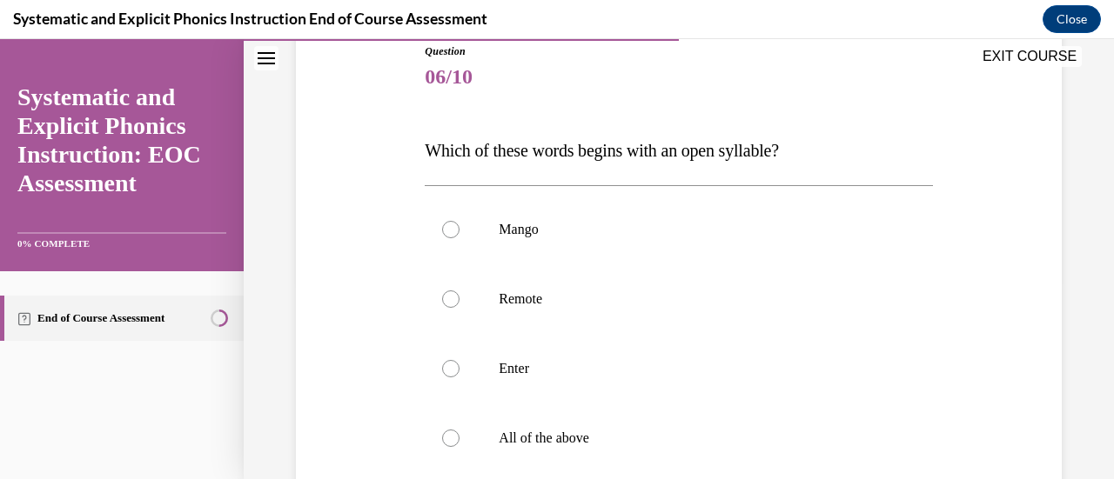
scroll to position [216, 0]
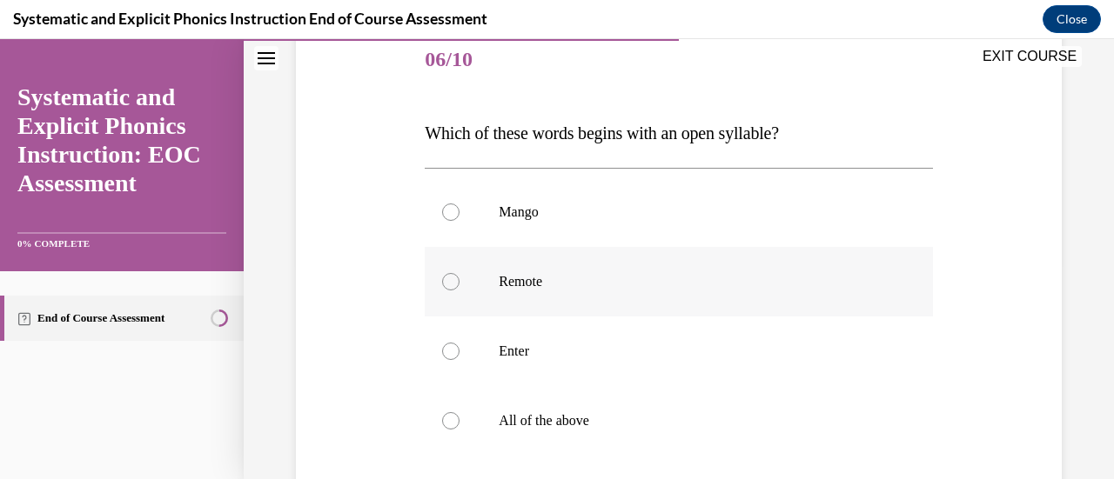
click at [451, 283] on div at bounding box center [450, 281] width 17 height 17
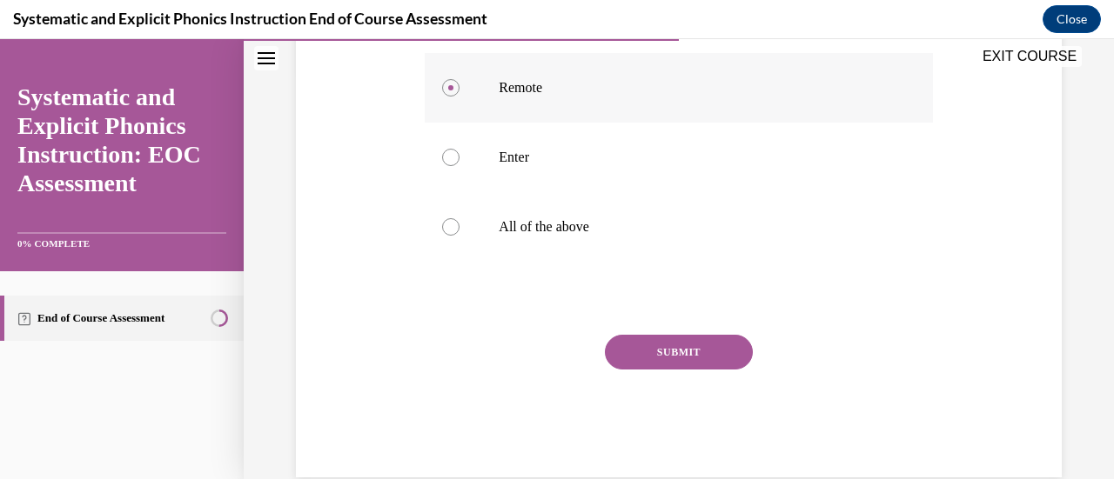
scroll to position [421, 0]
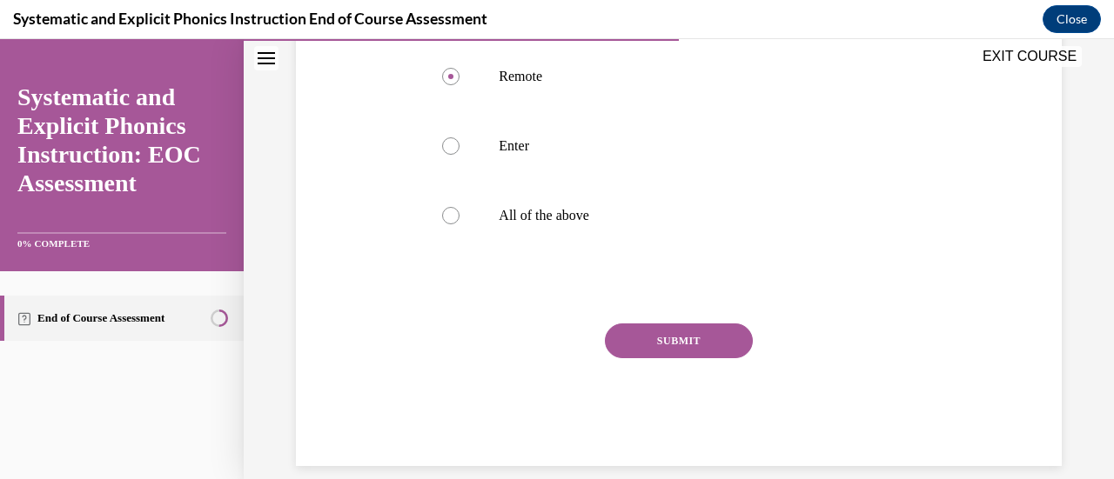
click at [727, 342] on button "SUBMIT" at bounding box center [679, 341] width 148 height 35
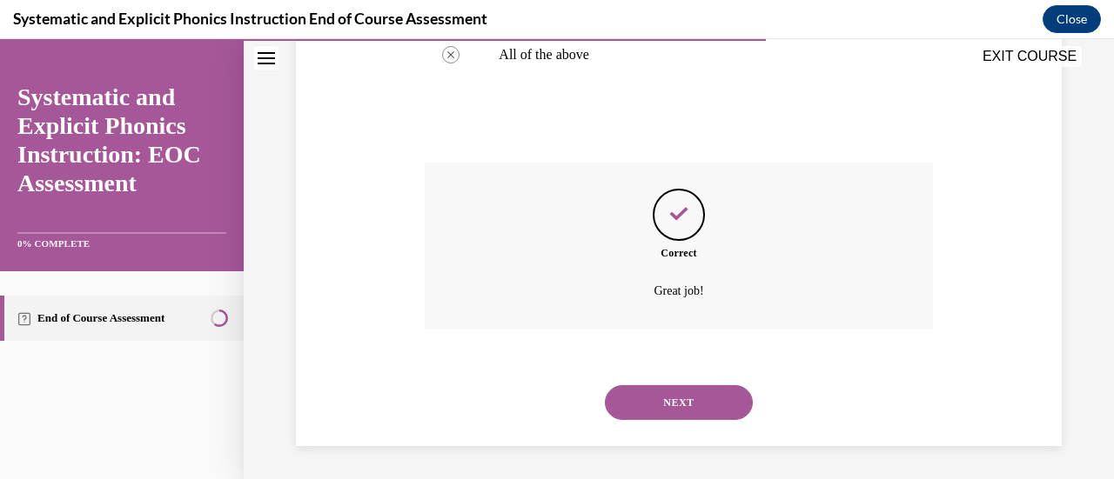
scroll to position [583, 0]
click at [717, 385] on button "NEXT" at bounding box center [679, 402] width 148 height 35
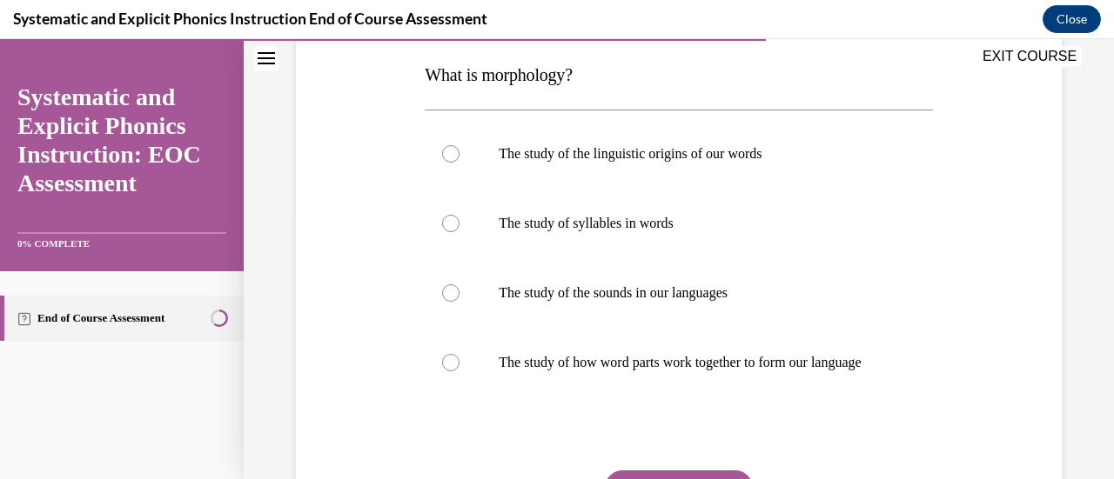
scroll to position [275, 0]
click at [449, 368] on div at bounding box center [450, 361] width 17 height 17
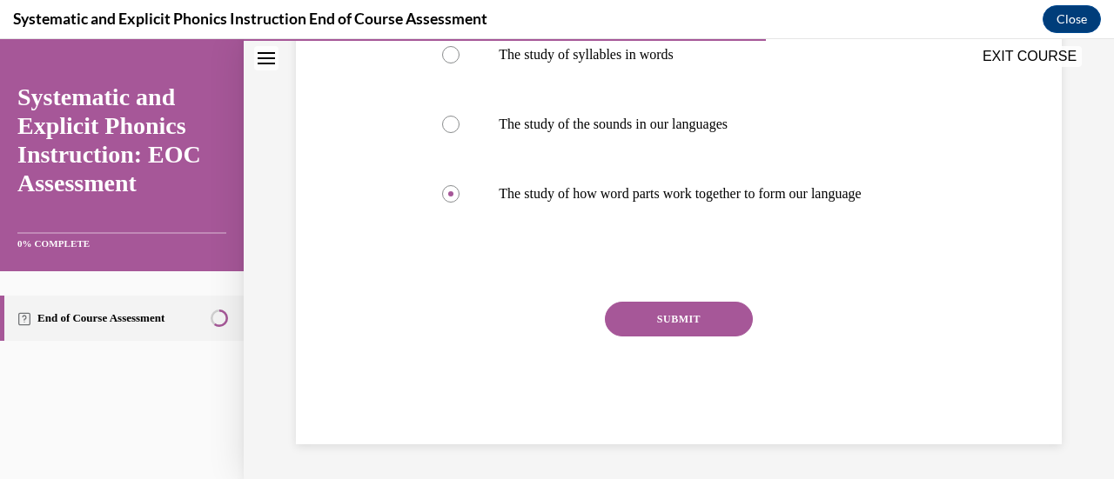
click at [628, 315] on button "SUBMIT" at bounding box center [679, 319] width 148 height 35
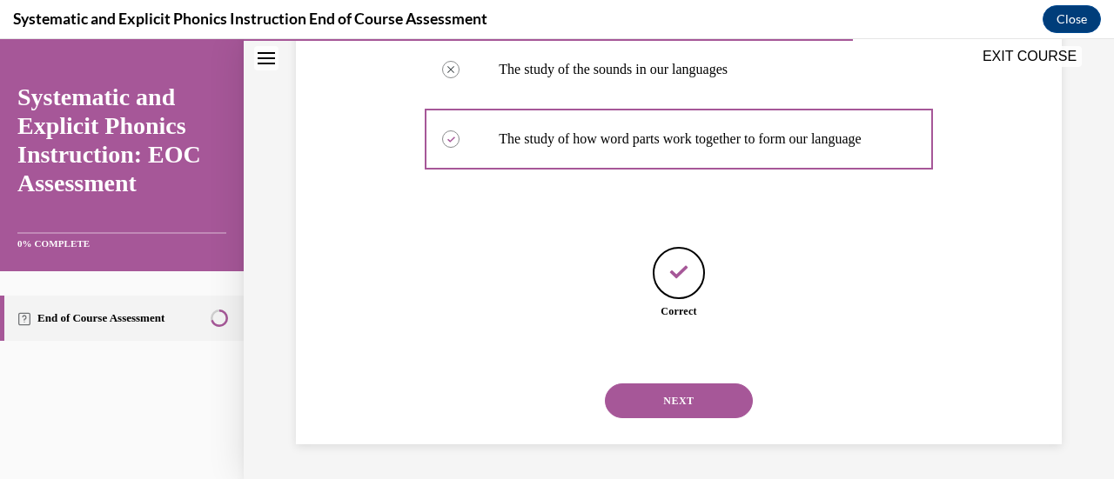
scroll to position [514, 0]
click at [640, 399] on button "NEXT" at bounding box center [679, 401] width 148 height 35
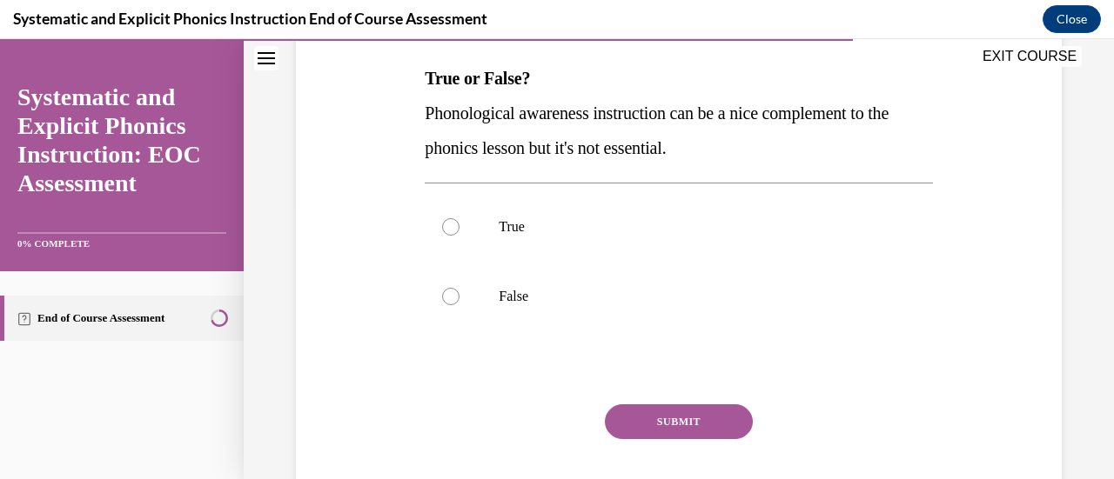
scroll to position [271, 0]
click at [462, 290] on div at bounding box center [678, 296] width 507 height 70
click at [666, 416] on button "SUBMIT" at bounding box center [679, 421] width 148 height 35
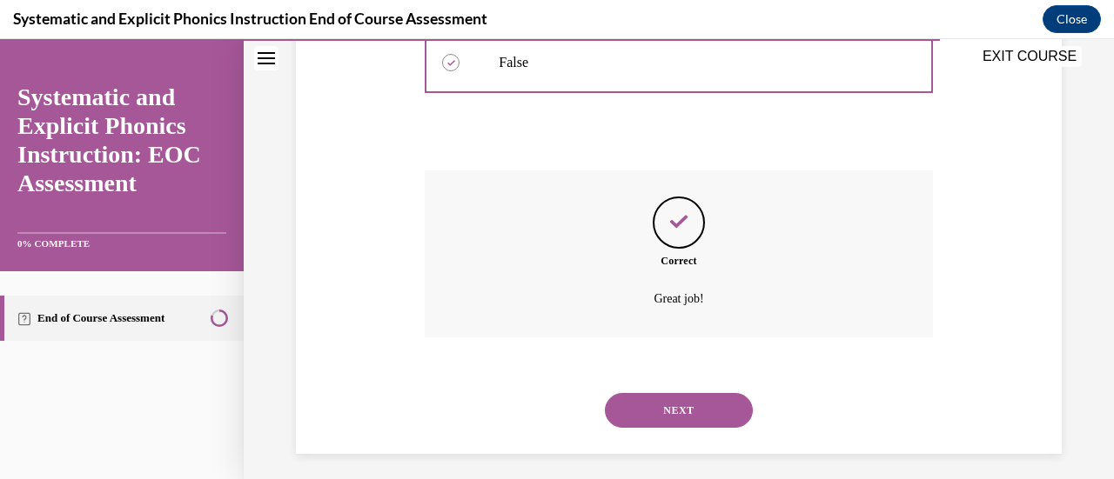
scroll to position [513, 0]
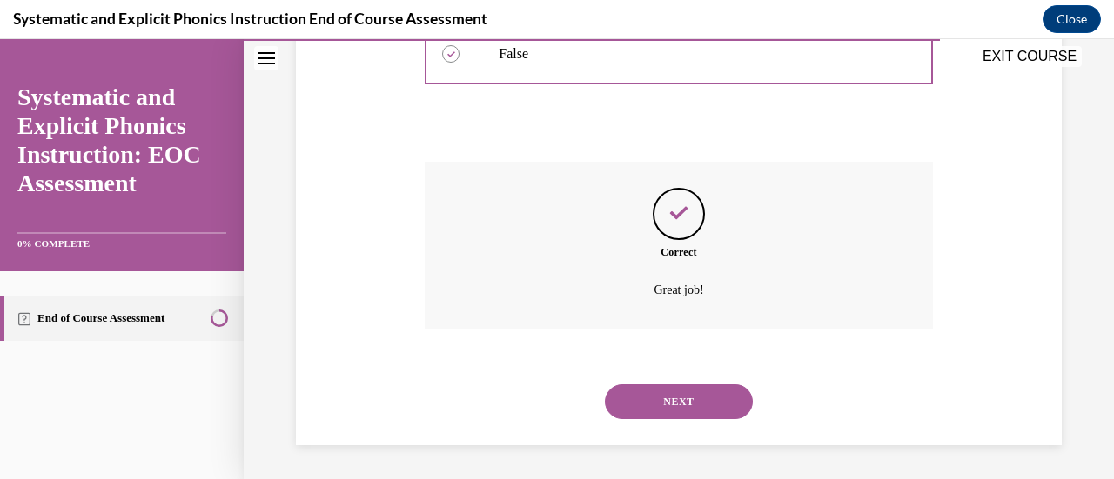
drag, startPoint x: 666, startPoint y: 416, endPoint x: 630, endPoint y: 410, distance: 36.2
click at [630, 410] on button "NEXT" at bounding box center [679, 402] width 148 height 35
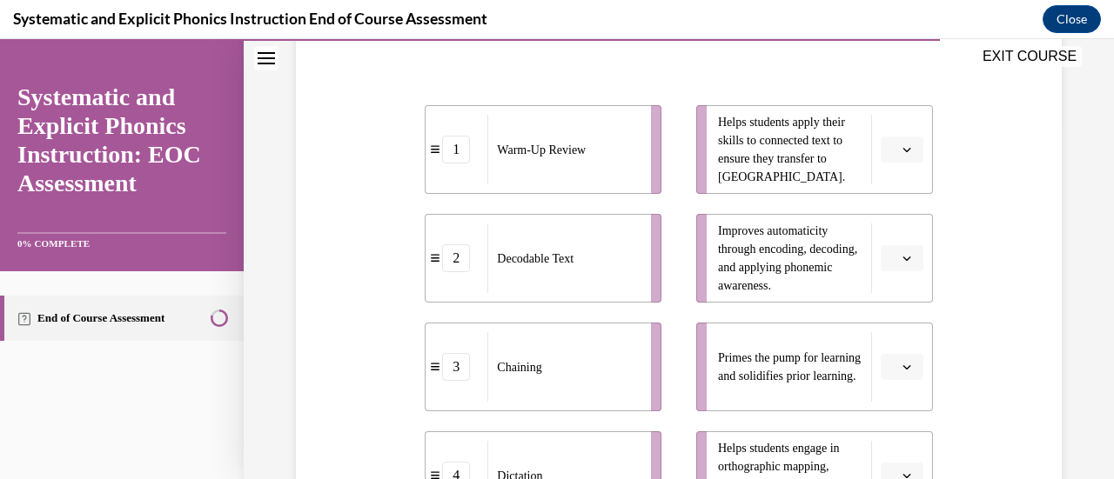
scroll to position [343, 0]
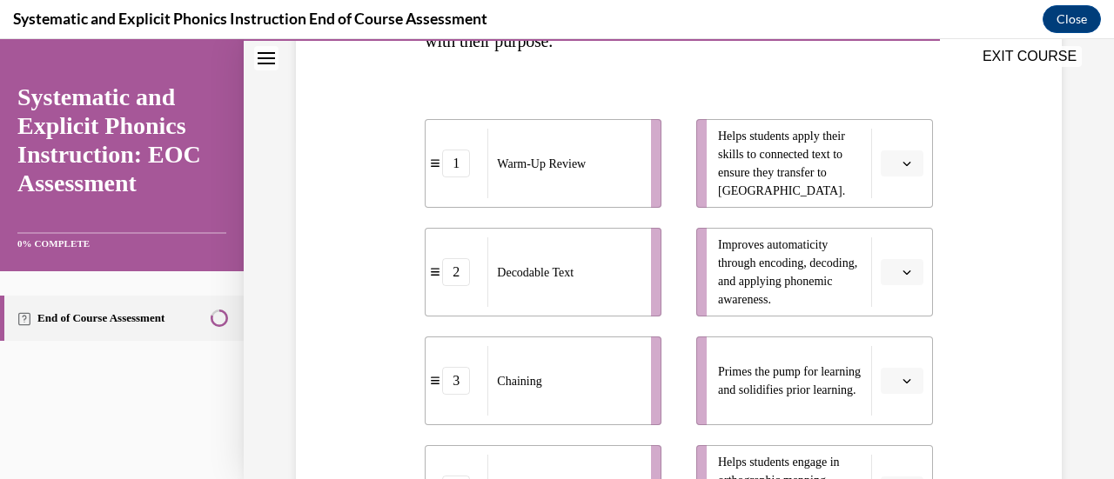
click at [901, 163] on span "button" at bounding box center [907, 164] width 12 height 12
click at [883, 269] on span "2" at bounding box center [884, 272] width 6 height 14
click at [902, 382] on icon "button" at bounding box center [906, 381] width 8 height 4
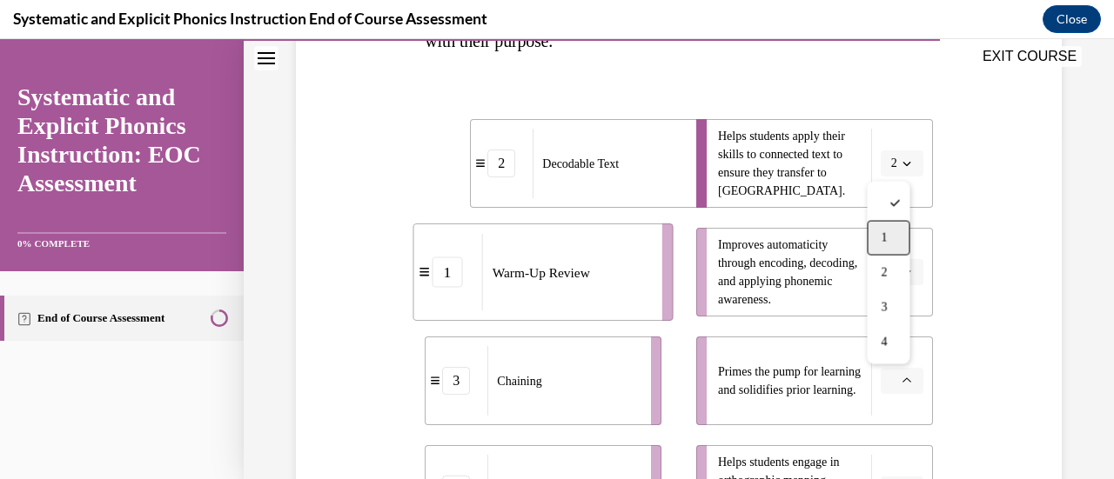
click at [885, 249] on div "1" at bounding box center [888, 238] width 43 height 35
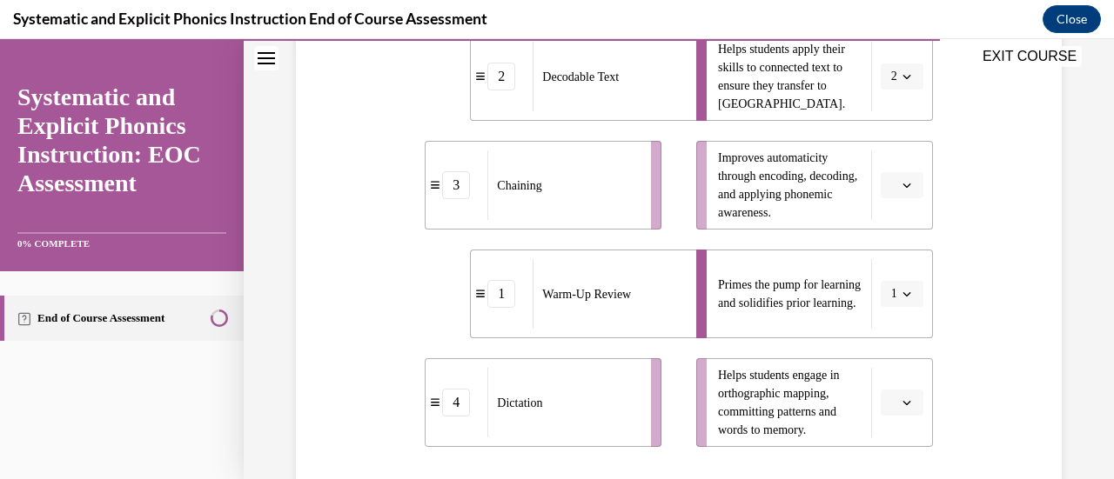
scroll to position [434, 0]
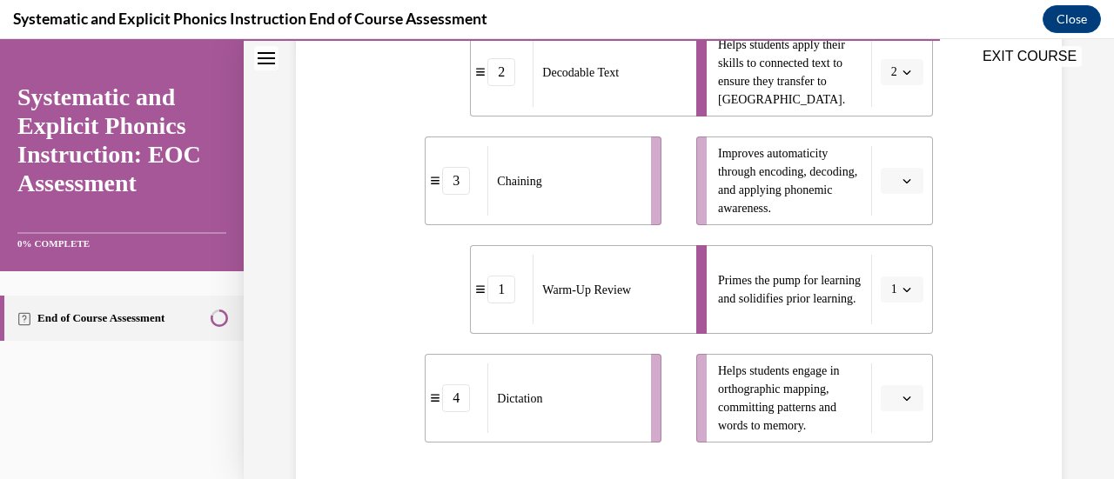
click at [902, 399] on icon "button" at bounding box center [906, 398] width 9 height 9
click at [896, 330] on div "3" at bounding box center [888, 324] width 43 height 35
click at [891, 177] on span "Please select an option" at bounding box center [894, 180] width 6 height 17
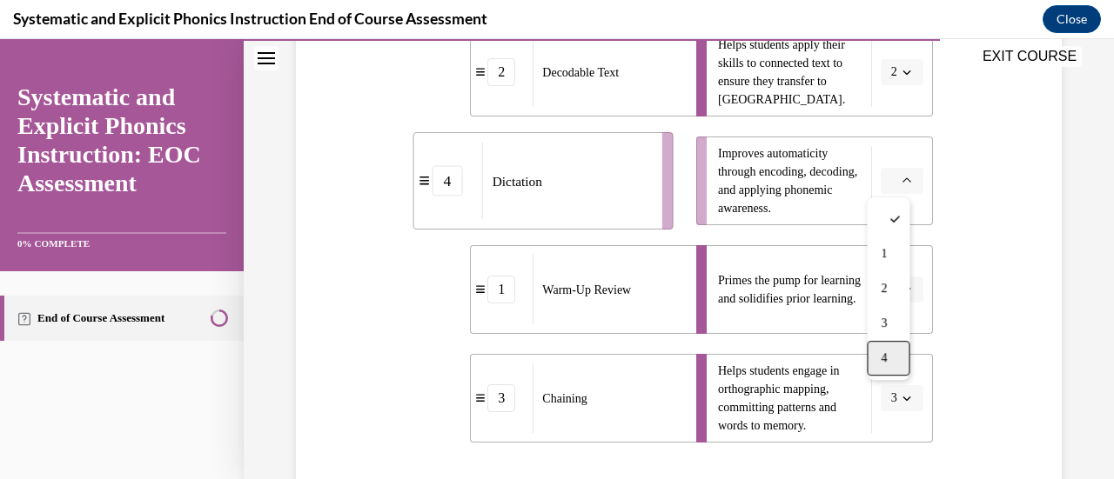
click at [893, 361] on div "4" at bounding box center [888, 358] width 43 height 35
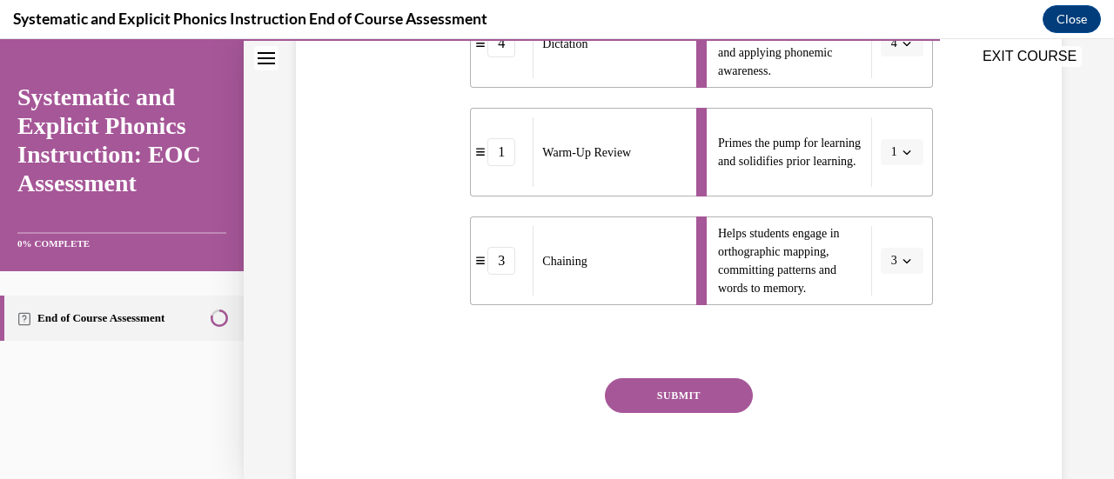
scroll to position [586, 0]
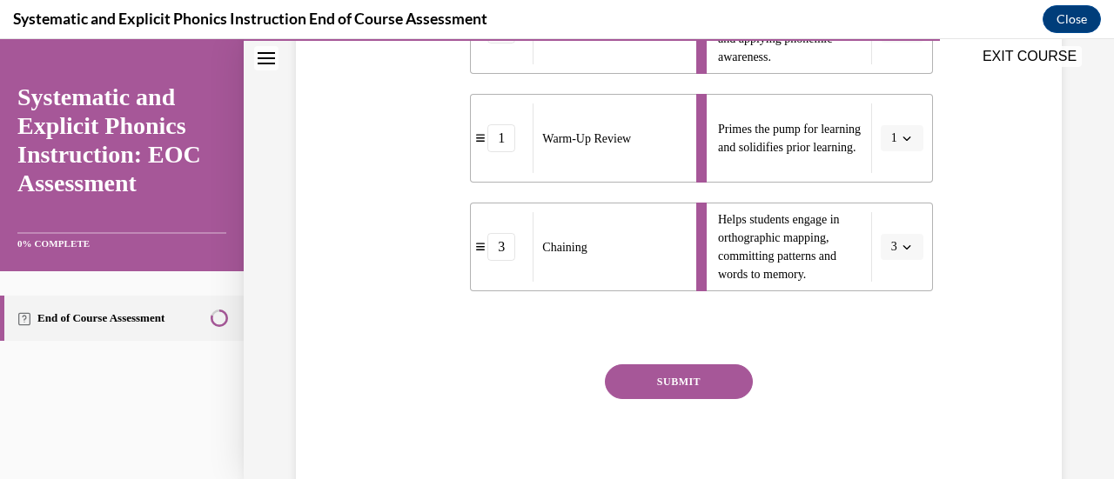
click at [726, 385] on button "SUBMIT" at bounding box center [679, 382] width 148 height 35
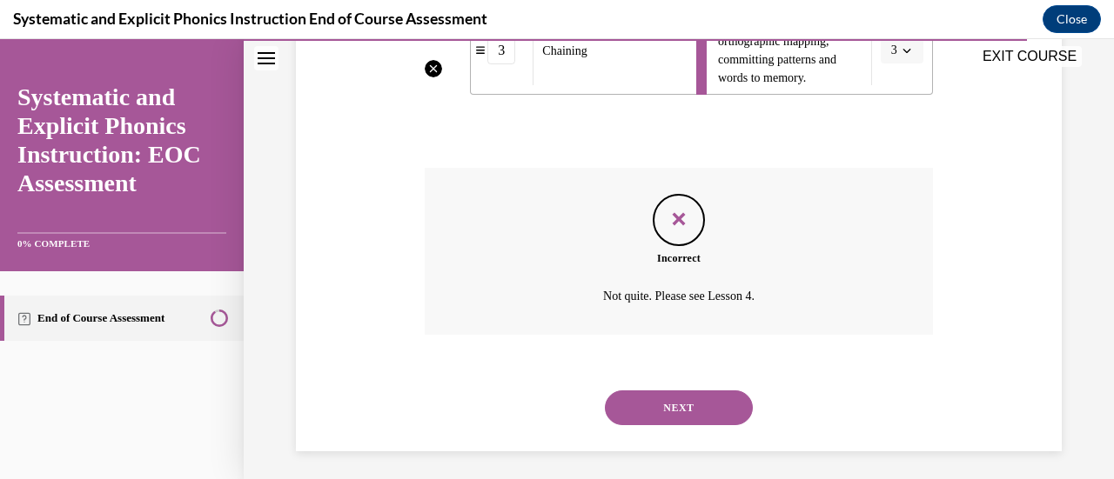
scroll to position [788, 0]
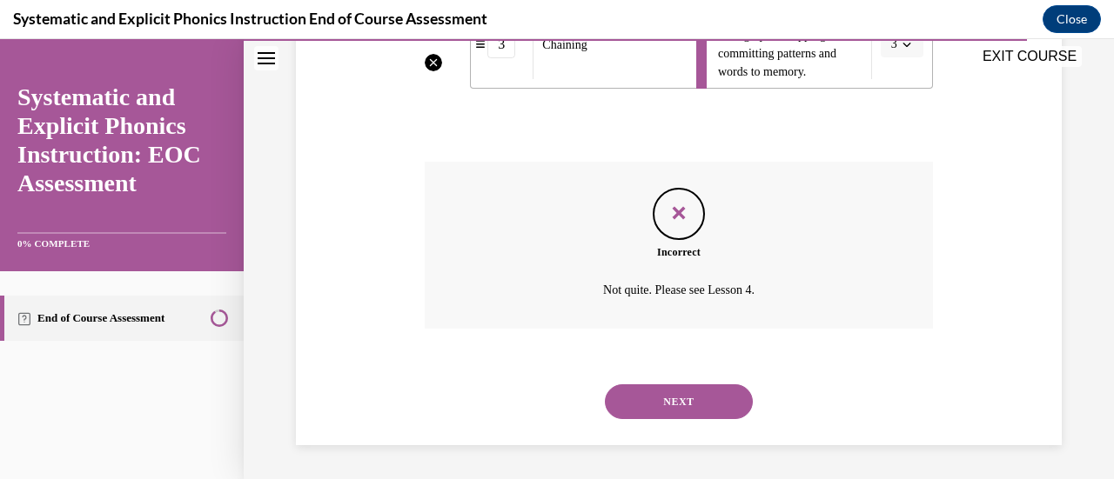
click at [703, 399] on button "NEXT" at bounding box center [679, 402] width 148 height 35
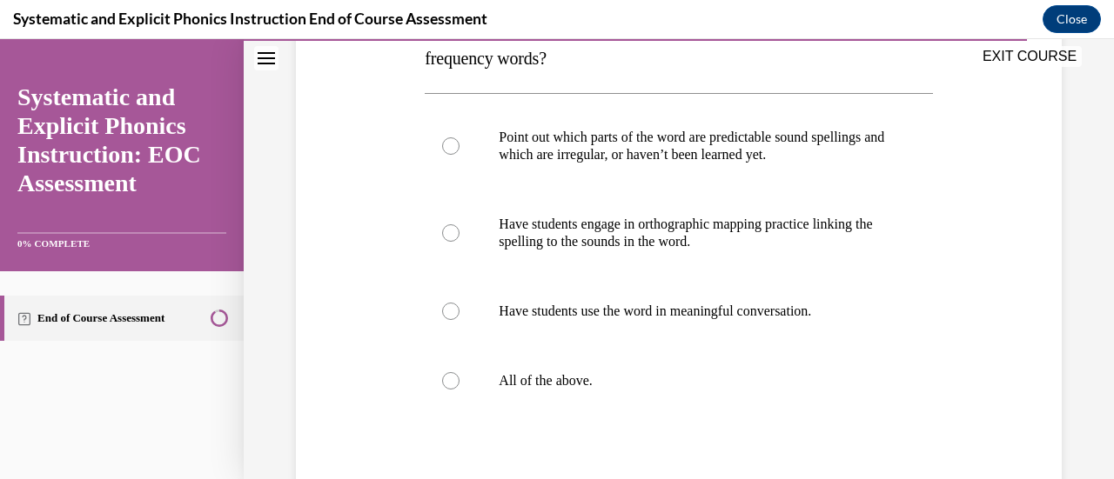
scroll to position [326, 0]
click at [447, 379] on div at bounding box center [450, 380] width 17 height 17
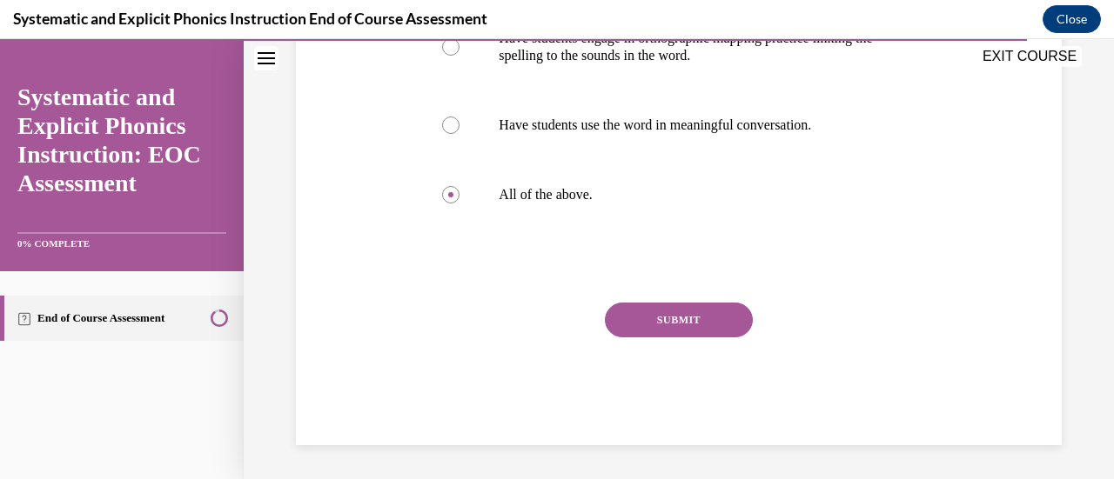
click at [661, 312] on button "SUBMIT" at bounding box center [679, 320] width 148 height 35
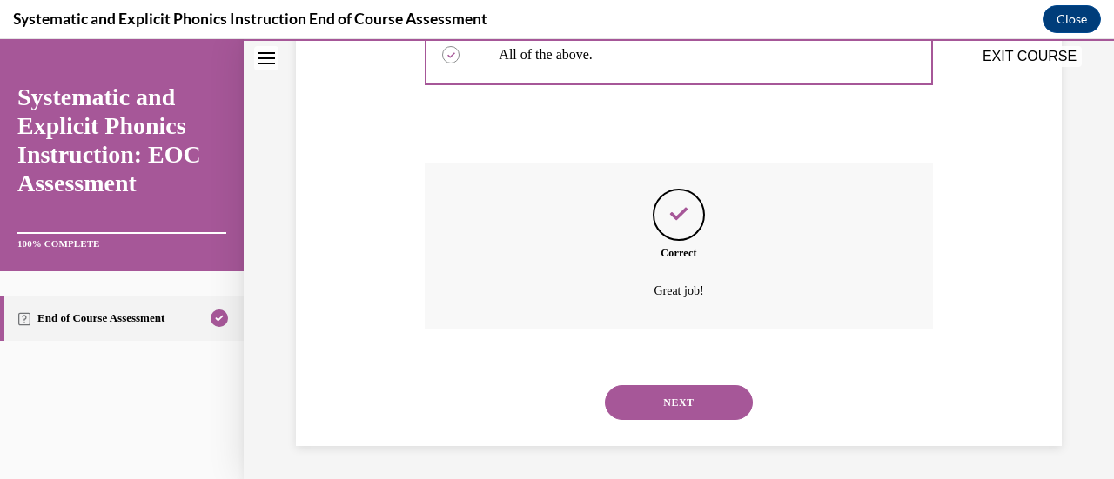
scroll to position [653, 0]
click at [664, 408] on button "NEXT" at bounding box center [679, 402] width 148 height 35
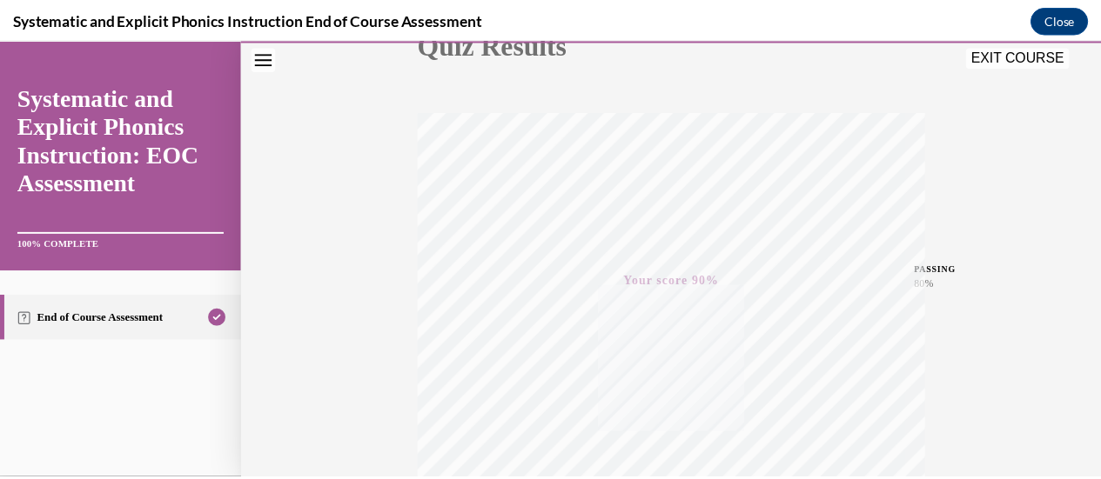
scroll to position [235, 0]
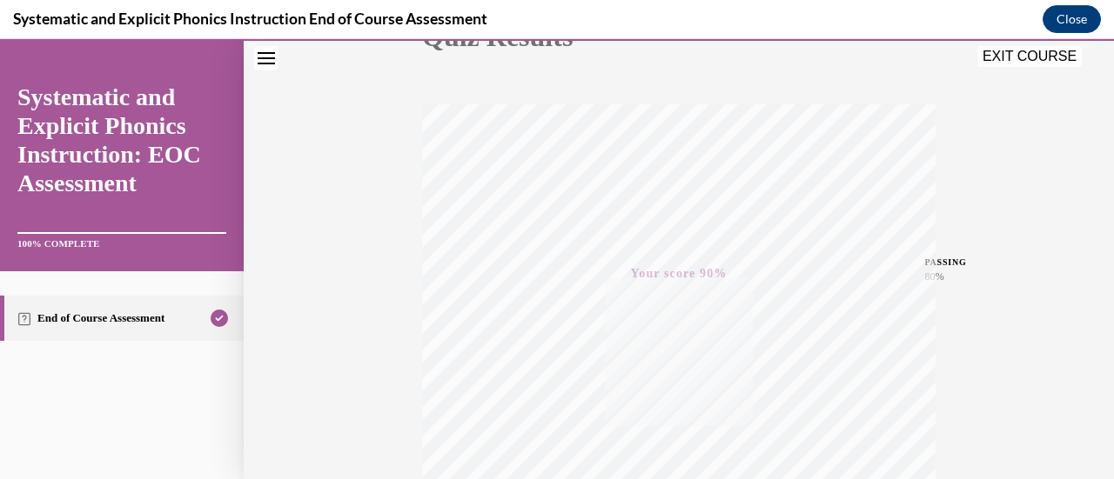
click at [1013, 48] on button "EXIT COURSE" at bounding box center [1029, 56] width 104 height 21
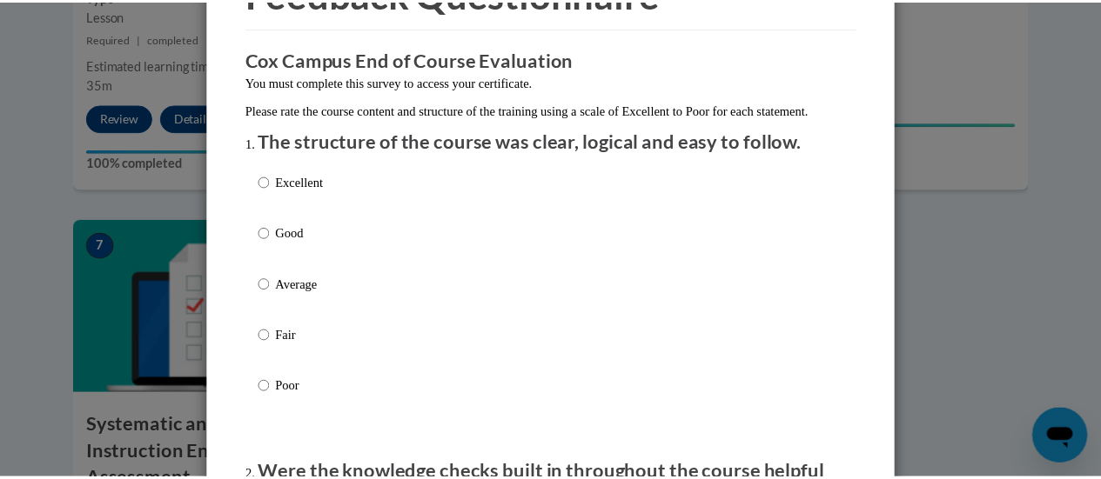
scroll to position [0, 0]
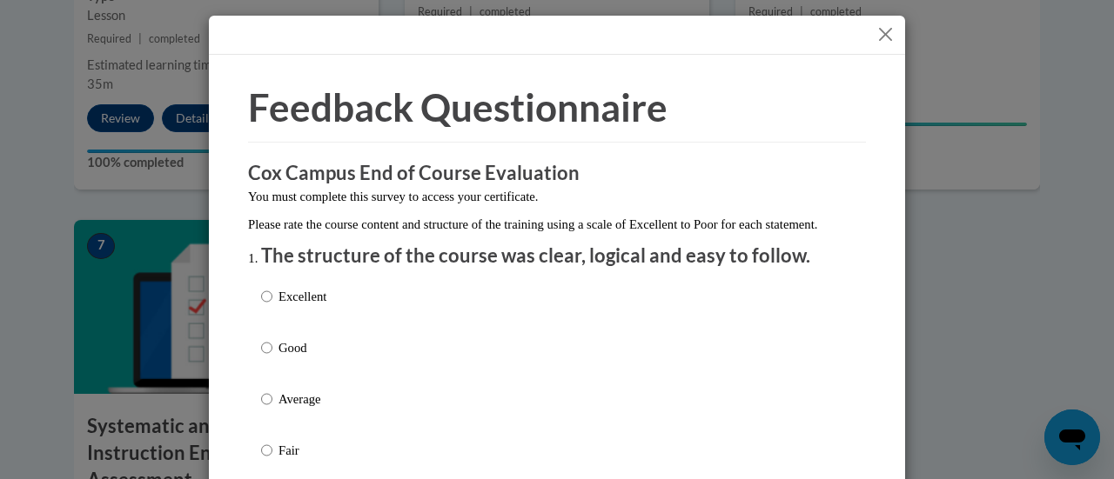
click at [877, 30] on button "Close" at bounding box center [886, 34] width 22 height 22
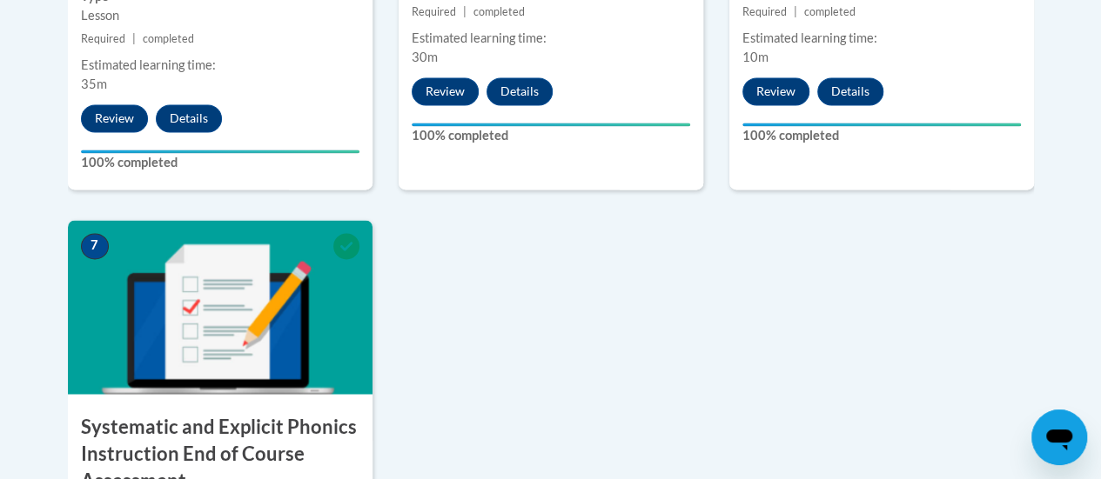
click at [736, 328] on div "1 Pre-Course Survey for Systematic and Explicit Phonics Instruction Type Pre-Co…" at bounding box center [551, 4] width 992 height 1445
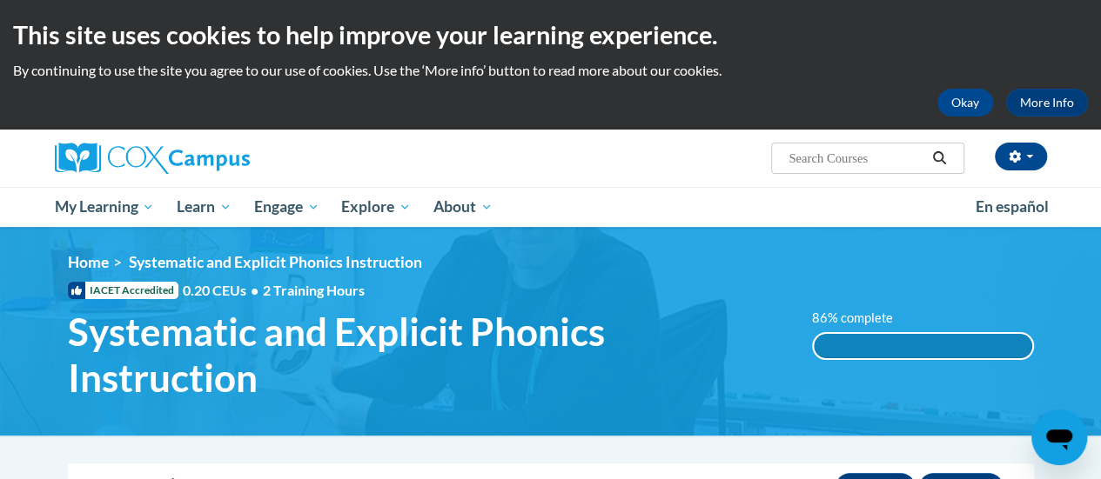
click at [900, 158] on input "Search..." at bounding box center [856, 158] width 139 height 21
type input "fluency"
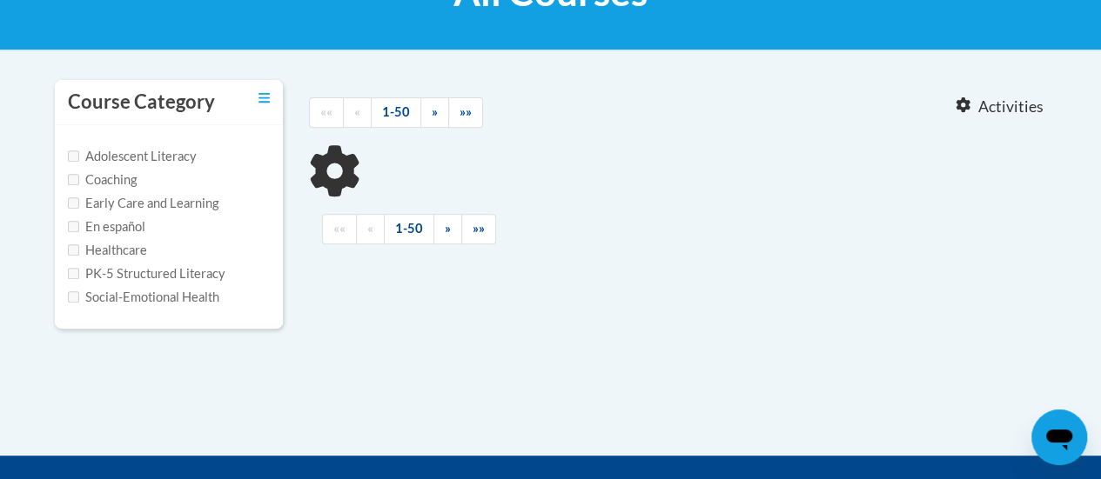
scroll to position [313, 0]
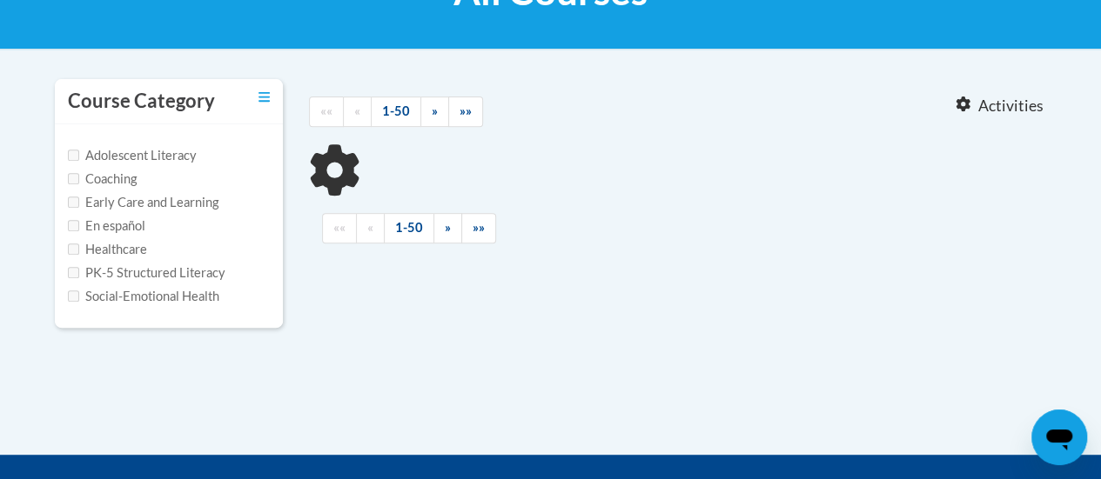
type input "fluency"
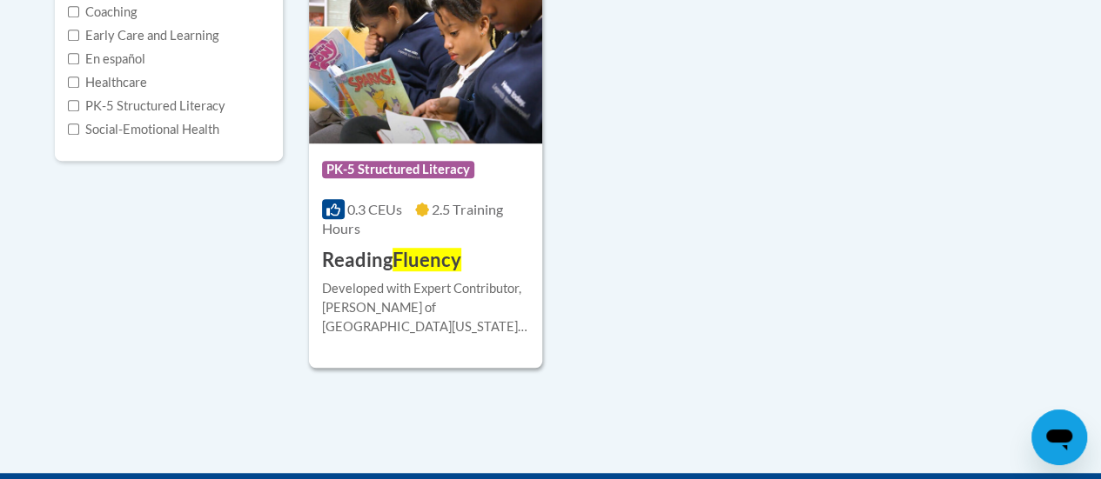
scroll to position [482, 0]
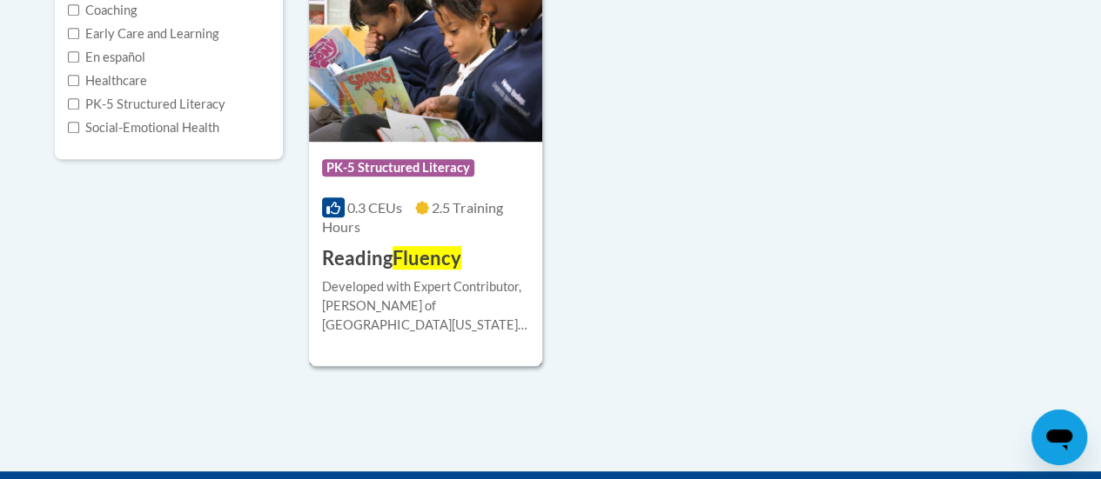
click at [437, 126] on img at bounding box center [425, 53] width 233 height 178
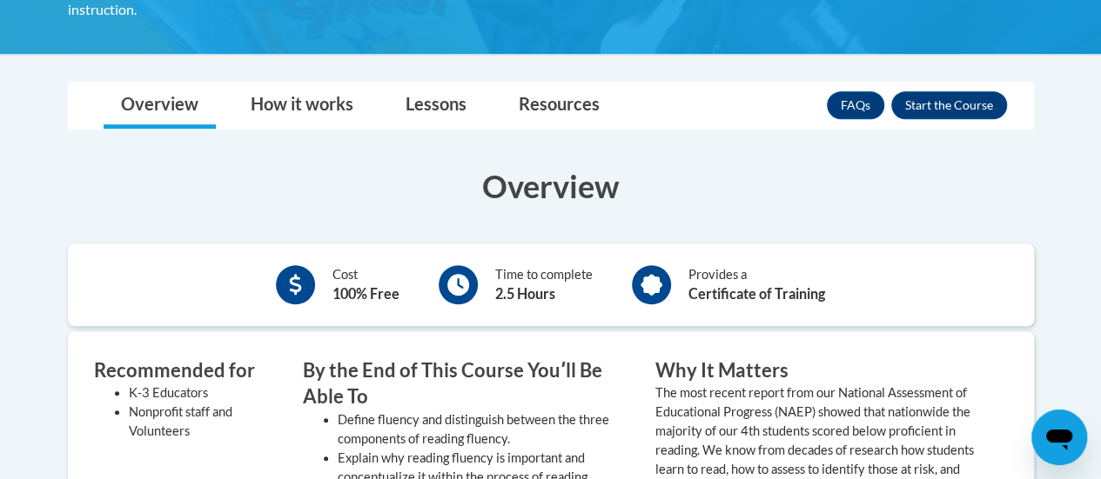
scroll to position [470, 0]
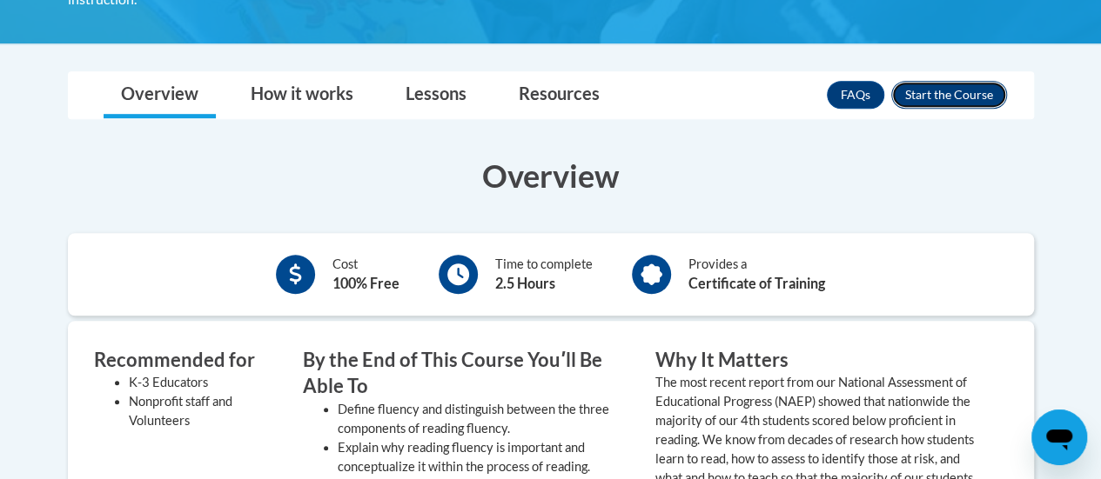
click at [952, 81] on button "Enroll" at bounding box center [949, 95] width 116 height 28
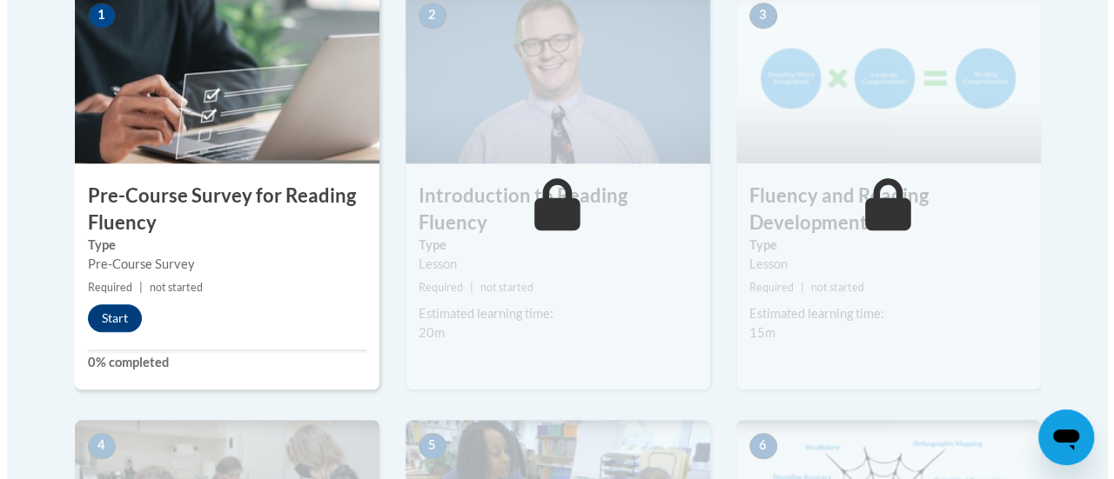
scroll to position [600, 0]
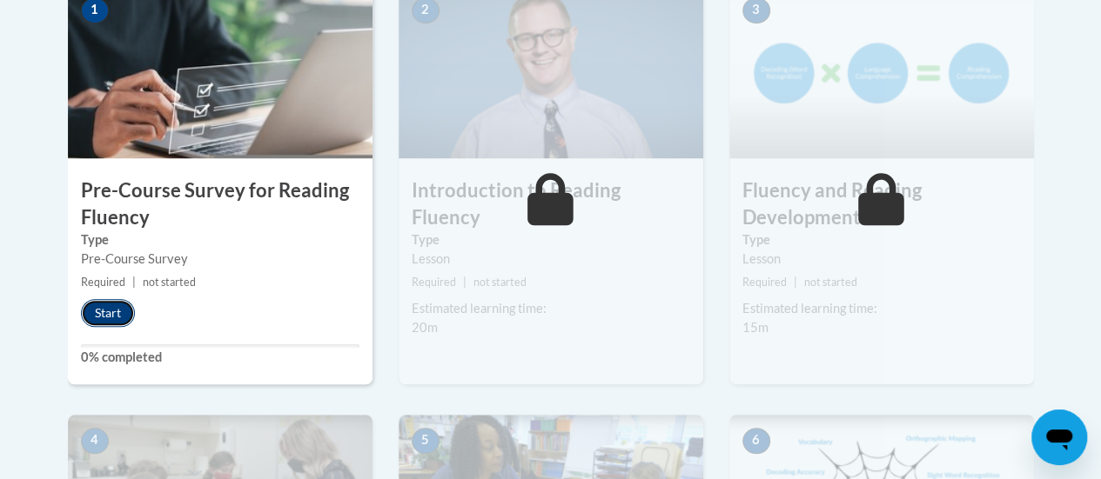
click at [112, 309] on button "Start" at bounding box center [108, 313] width 54 height 28
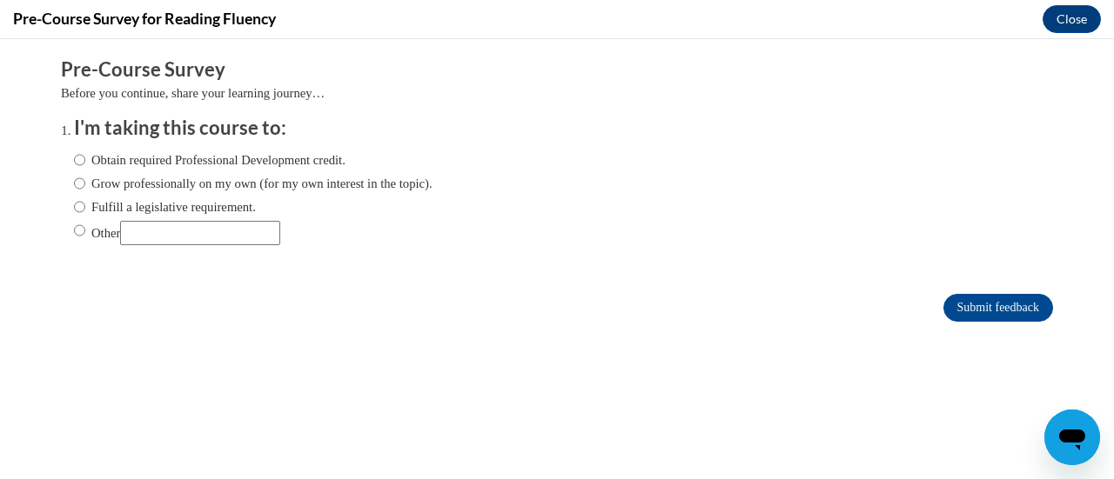
scroll to position [0, 0]
click at [74, 206] on input "Fulfill a legislative requirement." at bounding box center [79, 207] width 11 height 19
radio input "true"
click at [943, 302] on input "Submit feedback" at bounding box center [998, 308] width 110 height 28
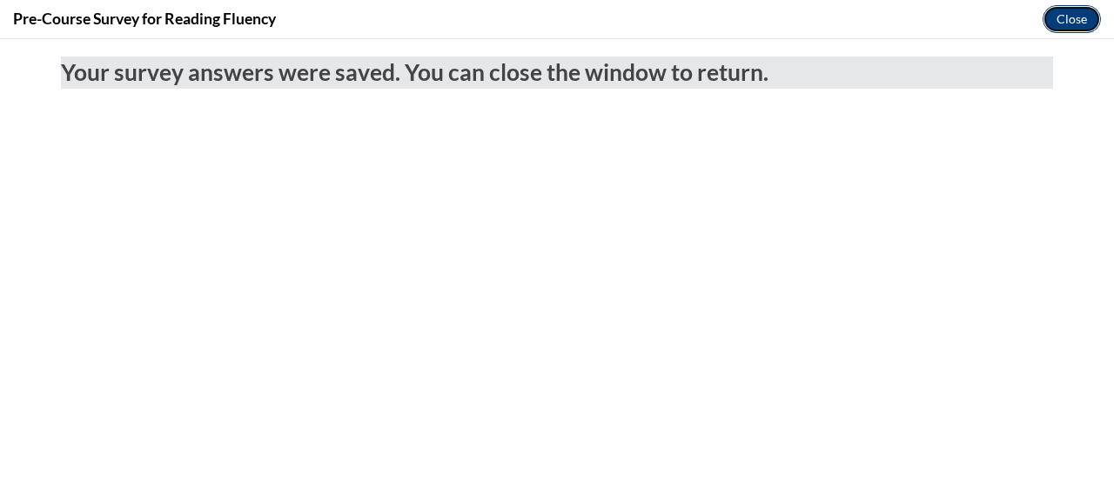
click at [1063, 11] on button "Close" at bounding box center [1071, 19] width 58 height 28
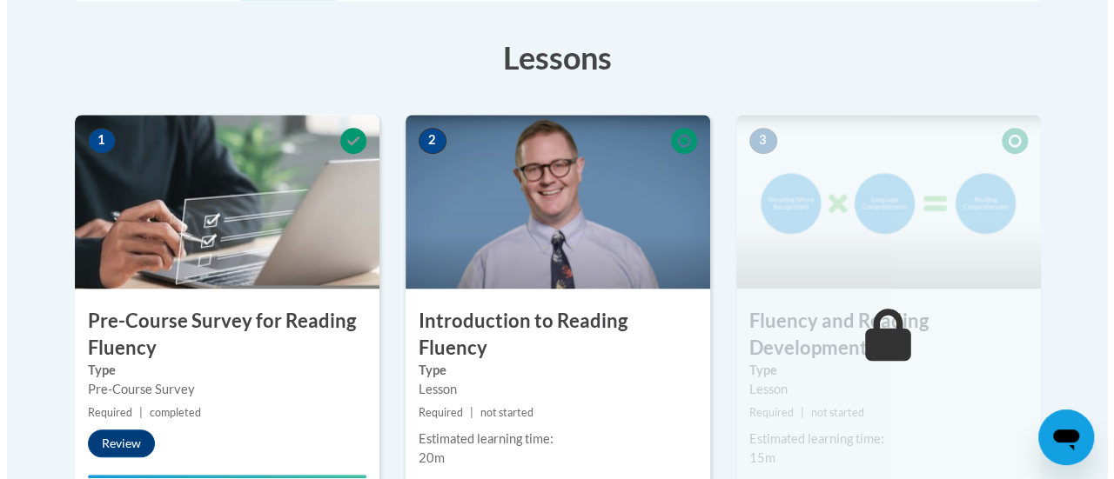
scroll to position [600, 0]
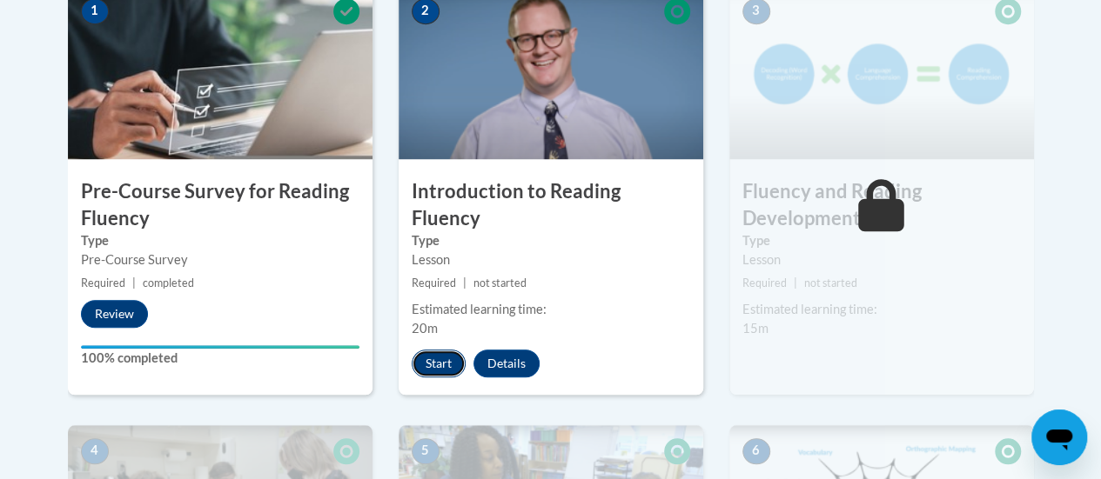
click at [429, 350] on button "Start" at bounding box center [439, 364] width 54 height 28
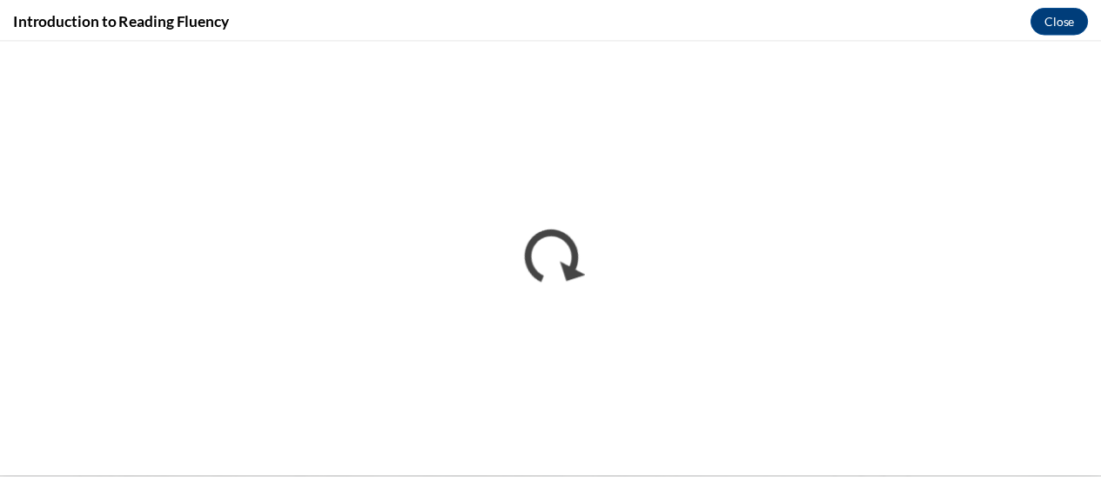
scroll to position [0, 0]
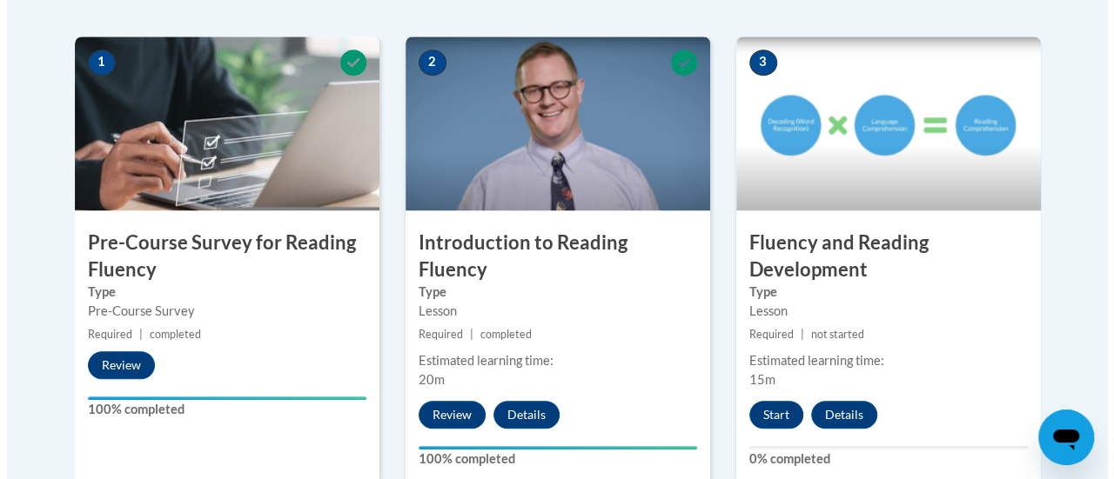
scroll to position [550, 0]
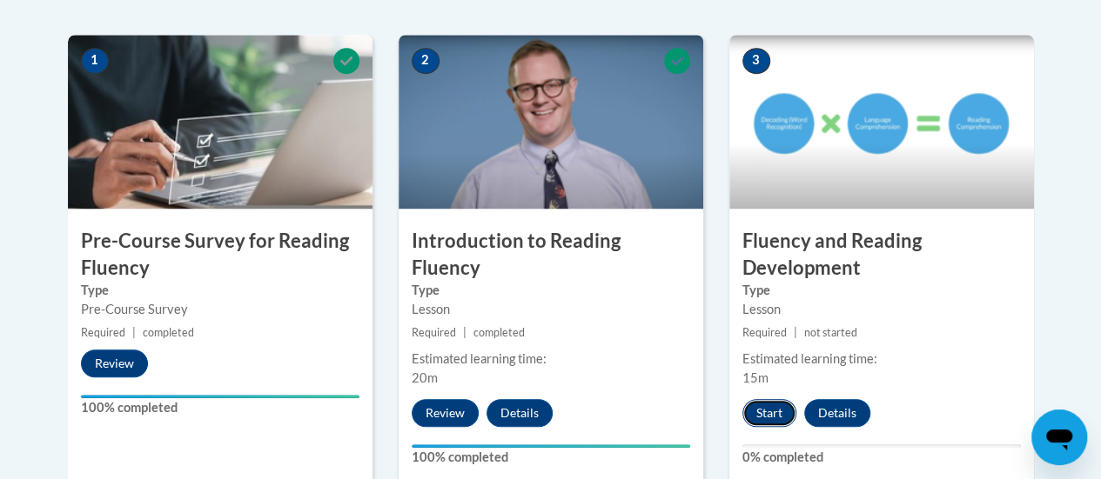
click at [769, 402] on button "Start" at bounding box center [769, 413] width 54 height 28
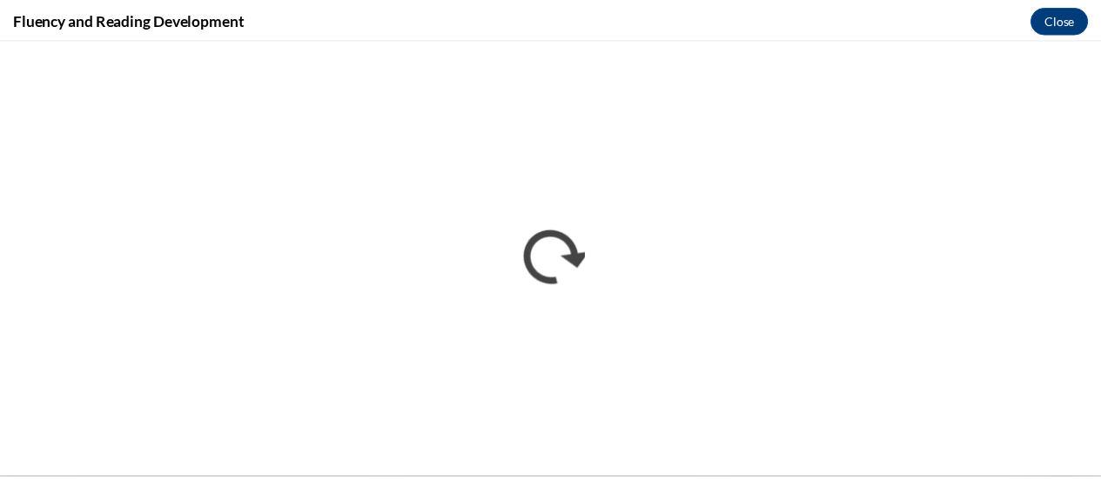
scroll to position [0, 0]
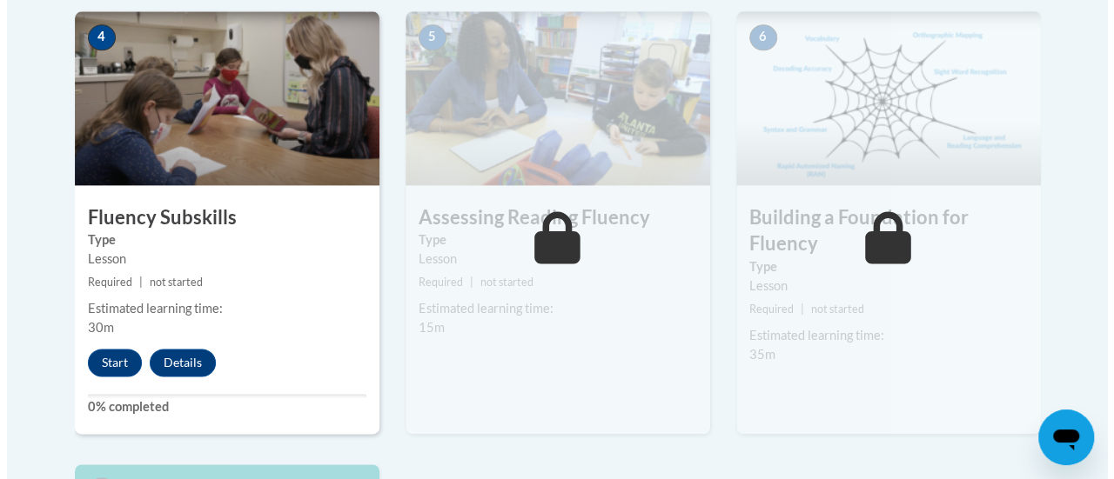
scroll to position [1055, 0]
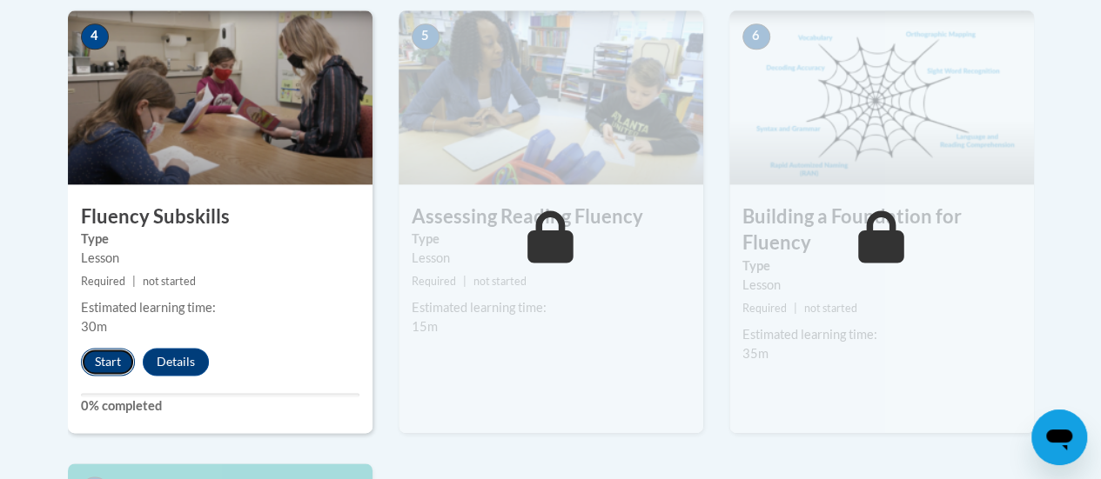
click at [101, 356] on button "Start" at bounding box center [108, 362] width 54 height 28
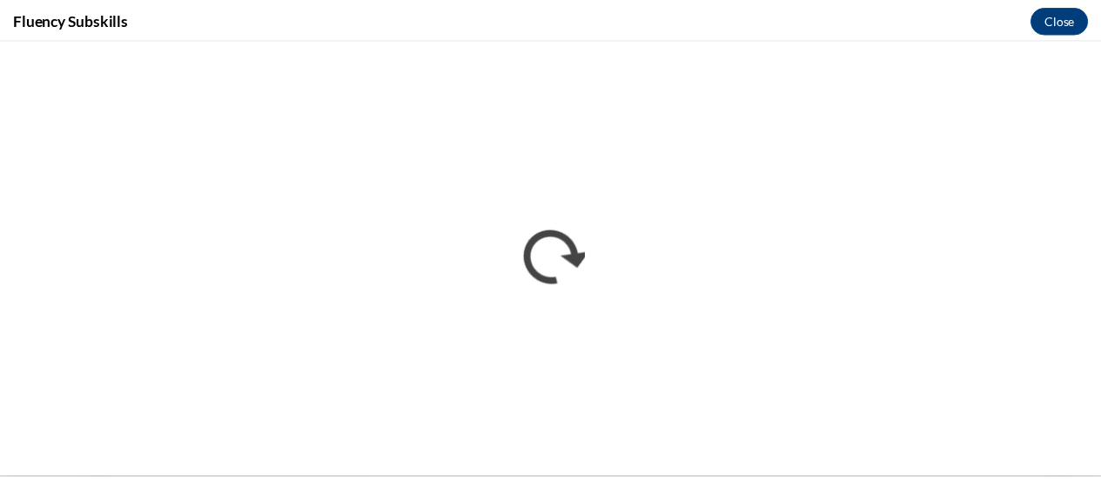
scroll to position [0, 0]
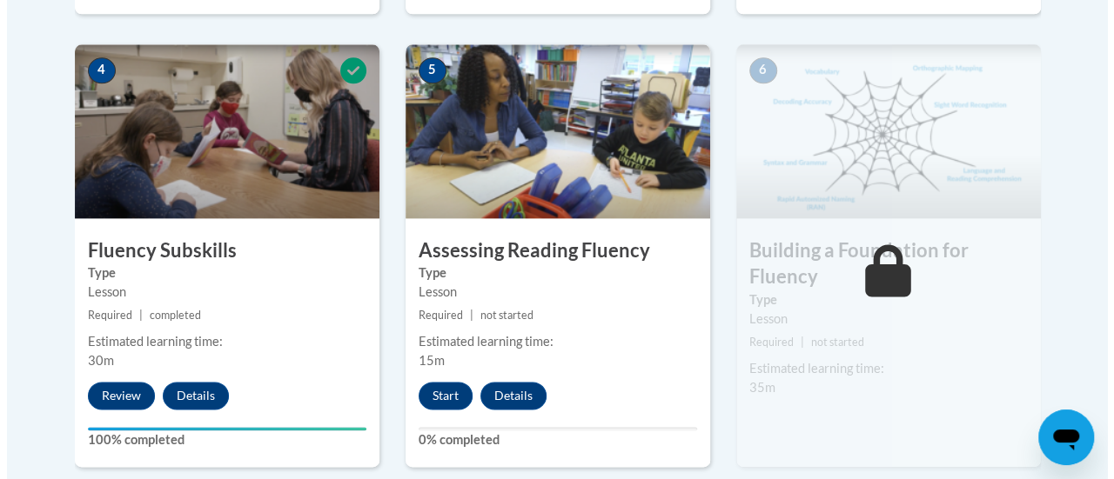
scroll to position [1029, 0]
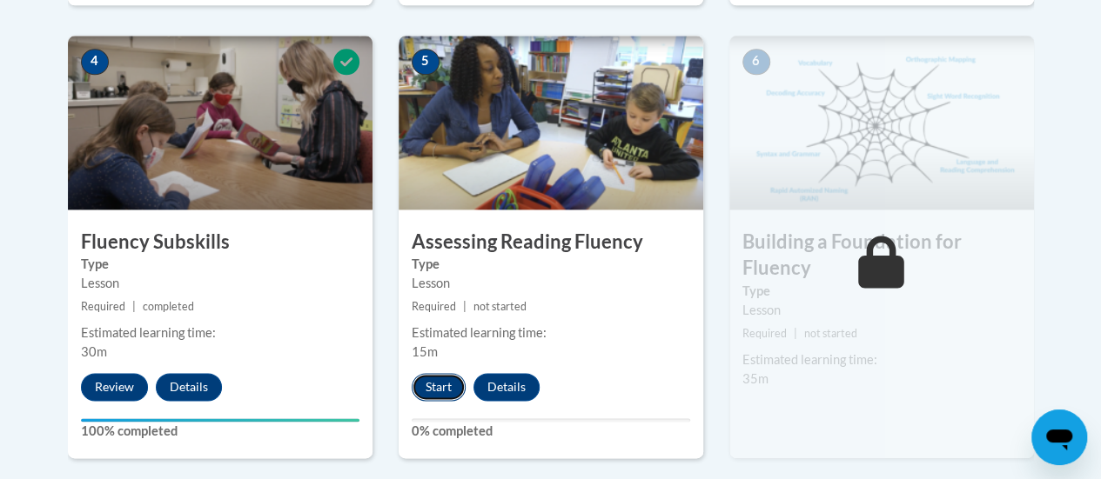
click at [433, 382] on button "Start" at bounding box center [439, 387] width 54 height 28
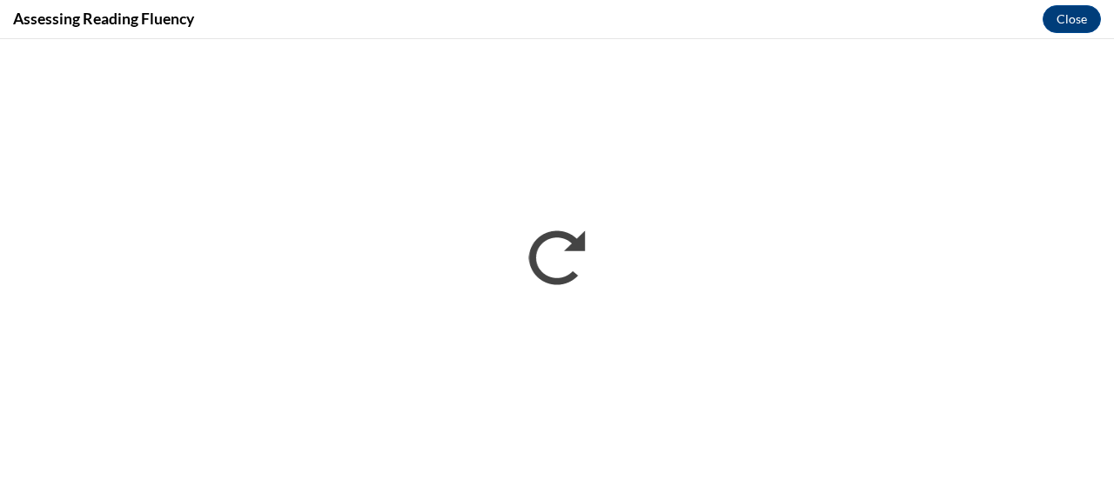
scroll to position [0, 0]
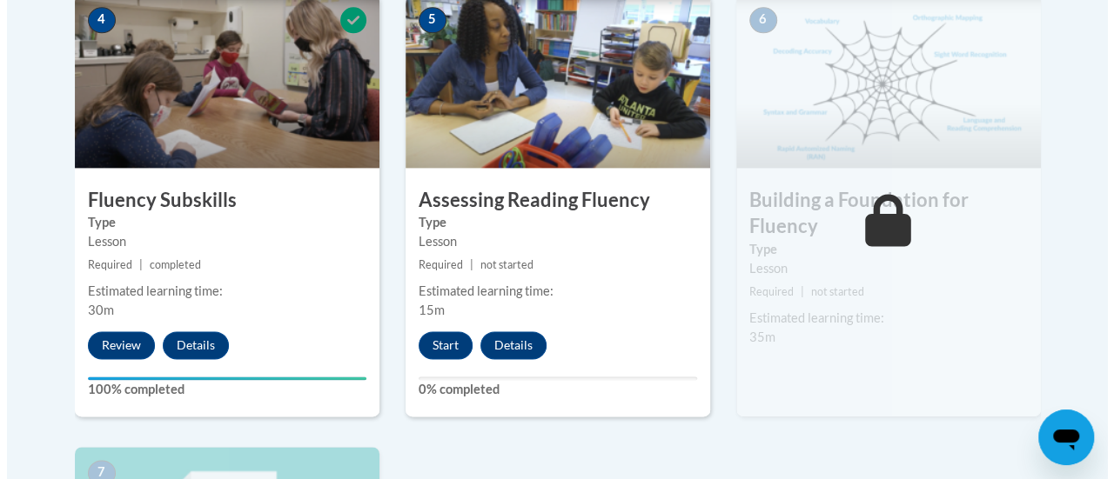
scroll to position [1069, 0]
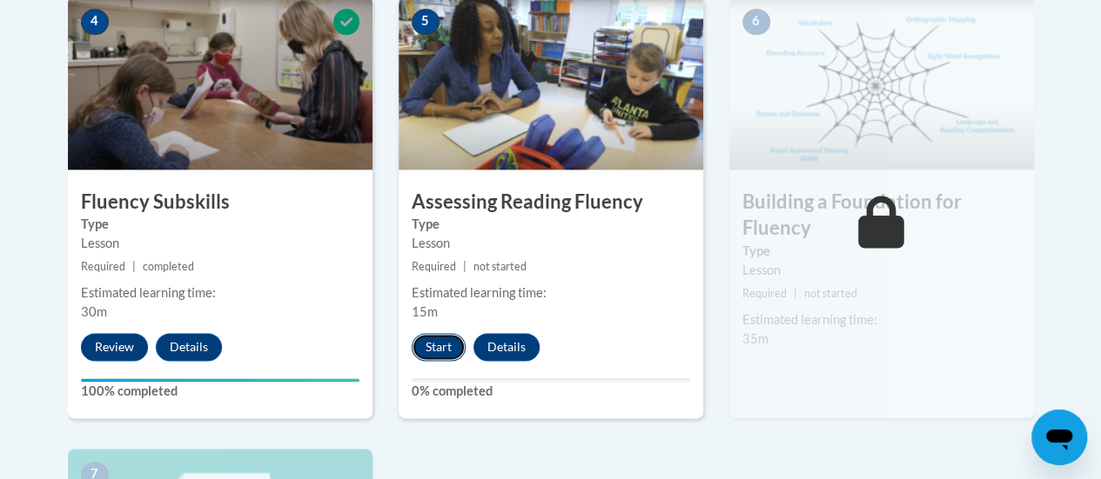
click at [442, 339] on button "Start" at bounding box center [439, 347] width 54 height 28
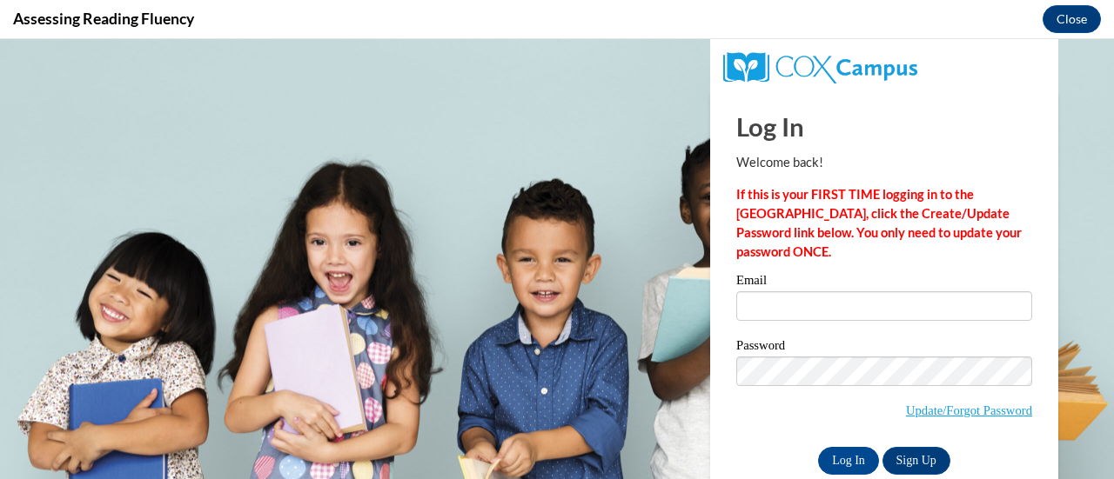
scroll to position [0, 0]
click at [848, 459] on input "Log In" at bounding box center [848, 461] width 61 height 28
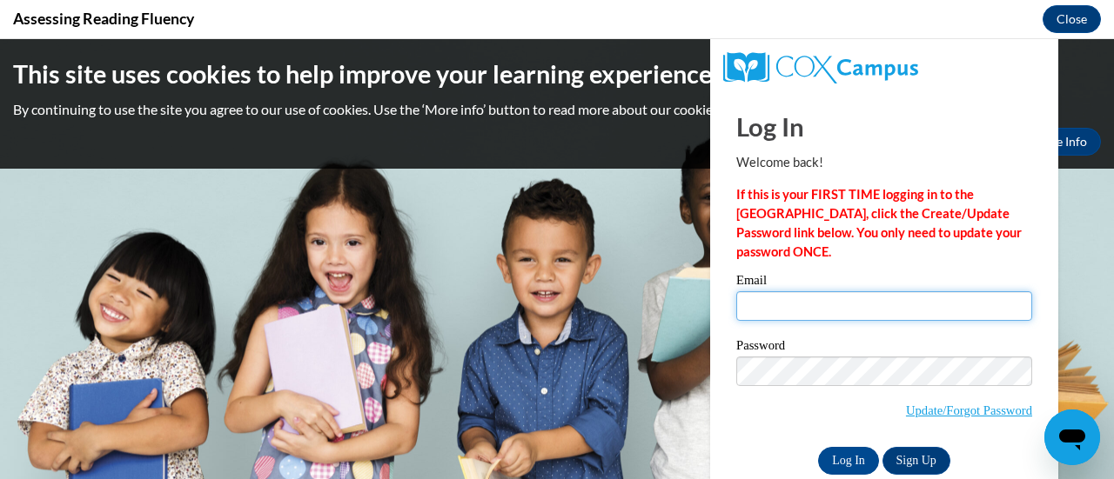
type input "lmatz@altoona.k12.wi.us"
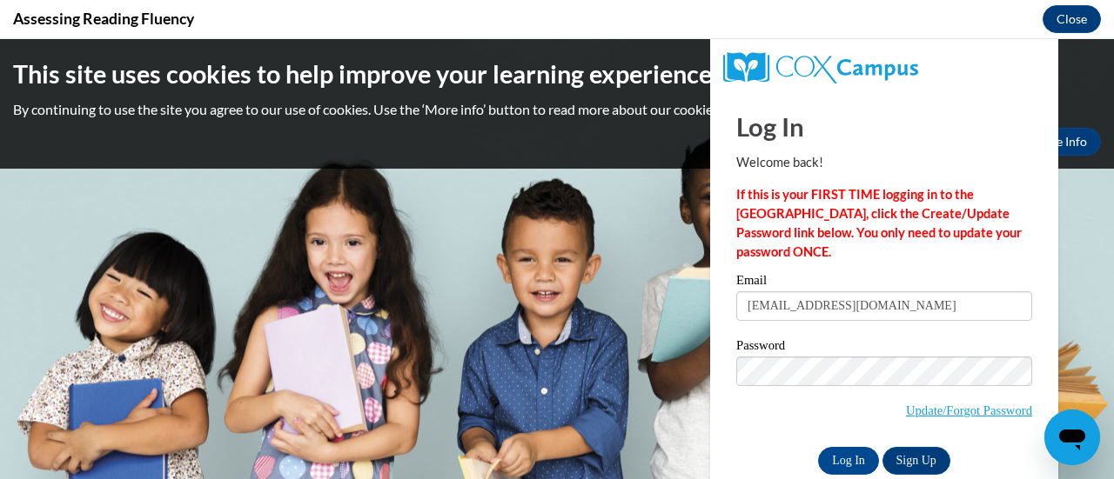
click at [830, 314] on input "lmatz@altoona.k12.wi.us" at bounding box center [884, 307] width 296 height 30
click at [830, 453] on input "Log In" at bounding box center [848, 461] width 61 height 28
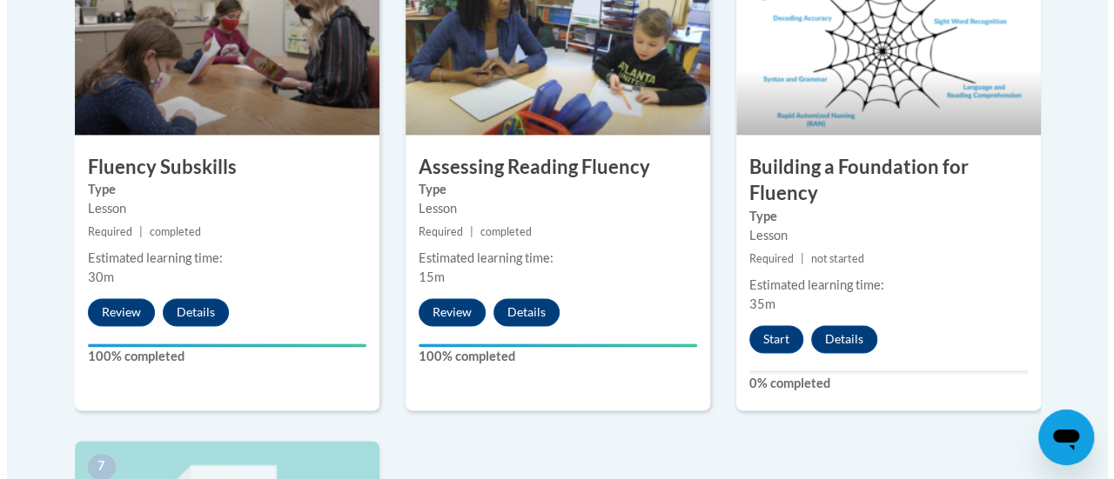
scroll to position [1103, 0]
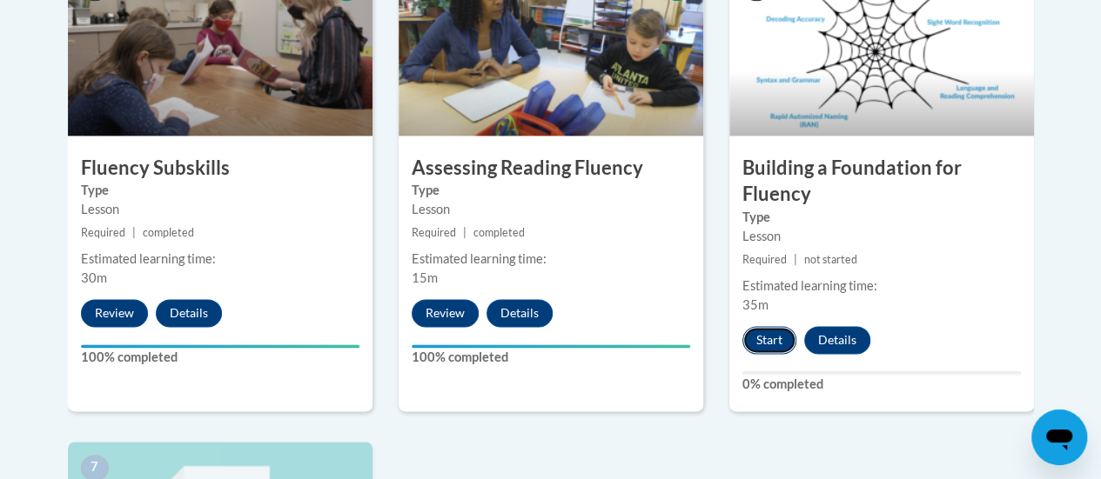
click at [766, 334] on button "Start" at bounding box center [769, 340] width 54 height 28
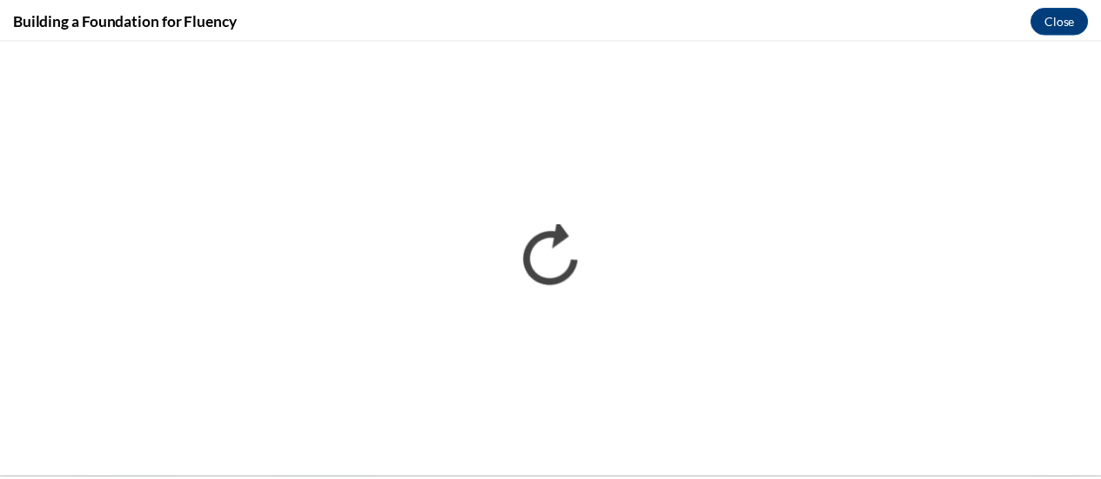
scroll to position [0, 0]
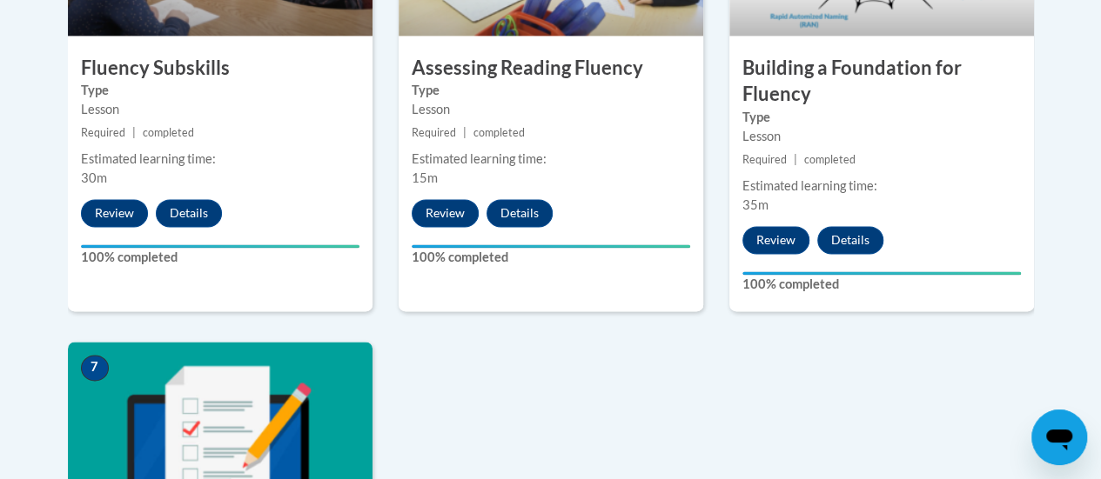
scroll to position [1211, 0]
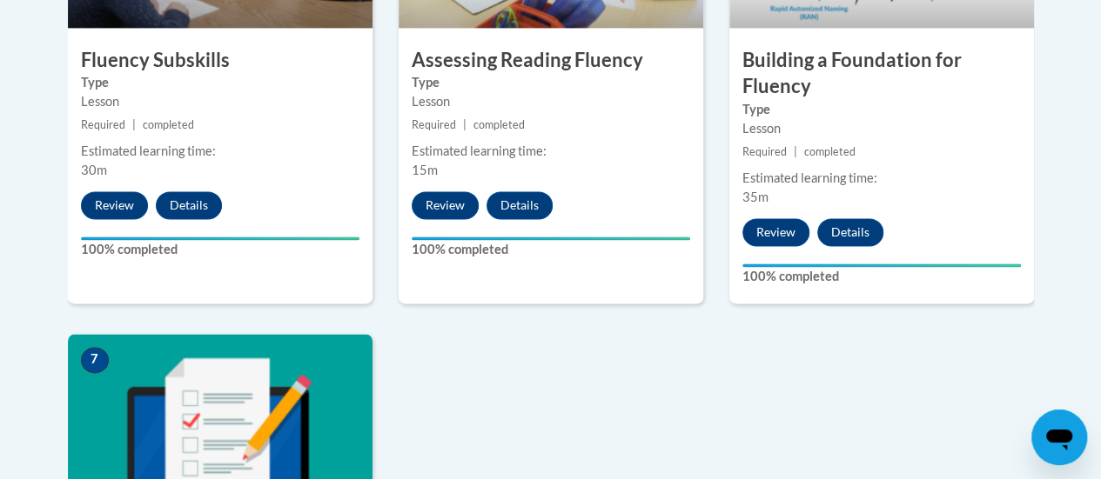
click at [226, 403] on img at bounding box center [220, 421] width 305 height 174
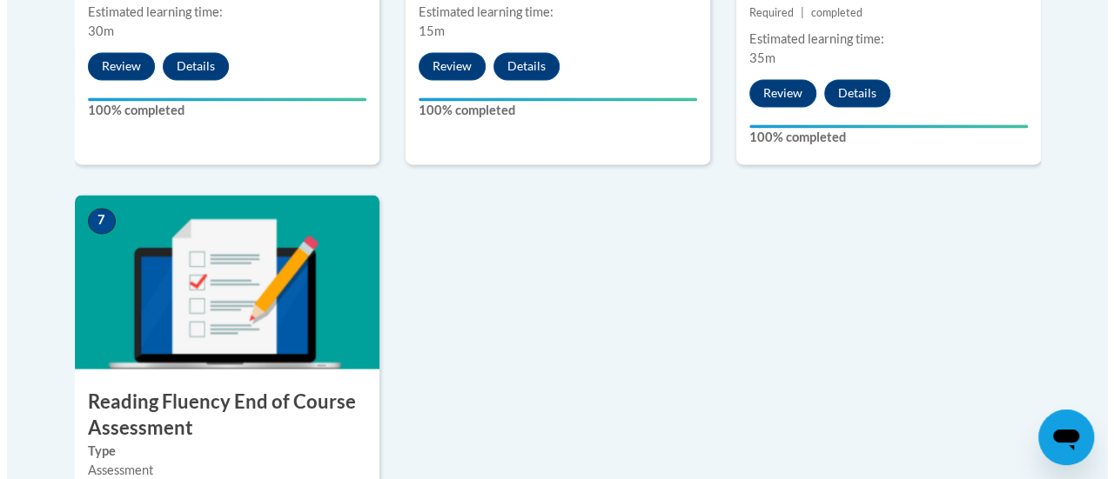
scroll to position [1467, 0]
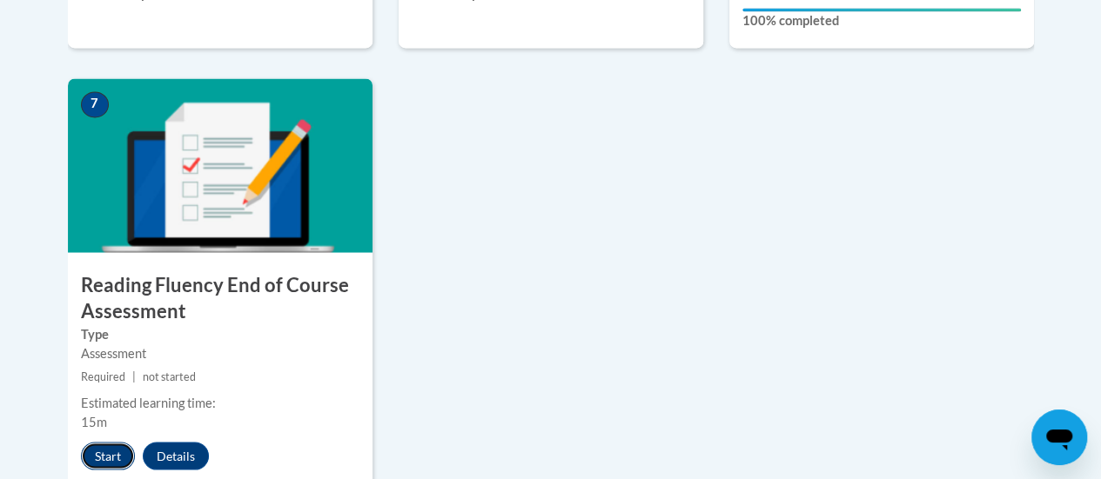
click at [103, 453] on button "Start" at bounding box center [108, 456] width 54 height 28
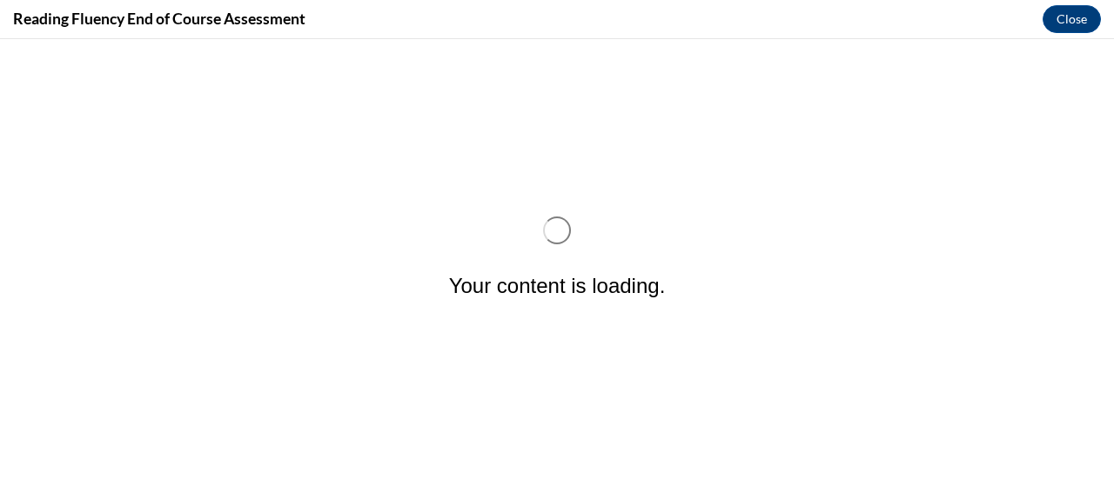
scroll to position [0, 0]
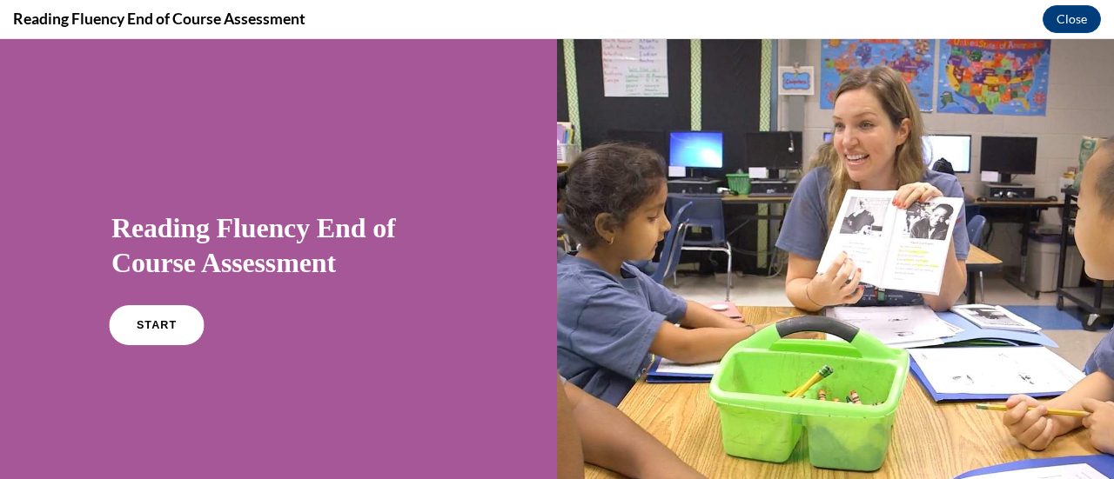
click at [140, 326] on span "START" at bounding box center [157, 325] width 40 height 13
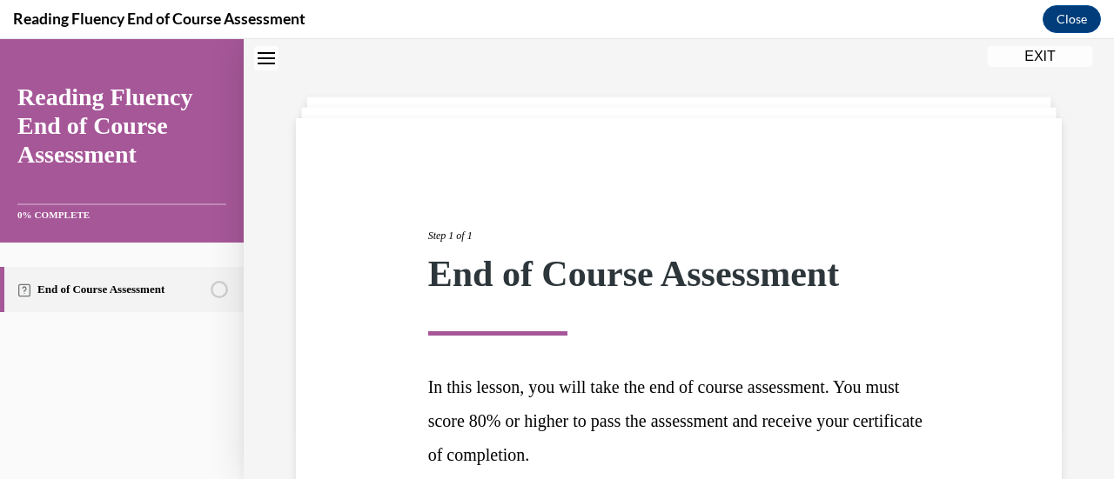
scroll to position [219, 0]
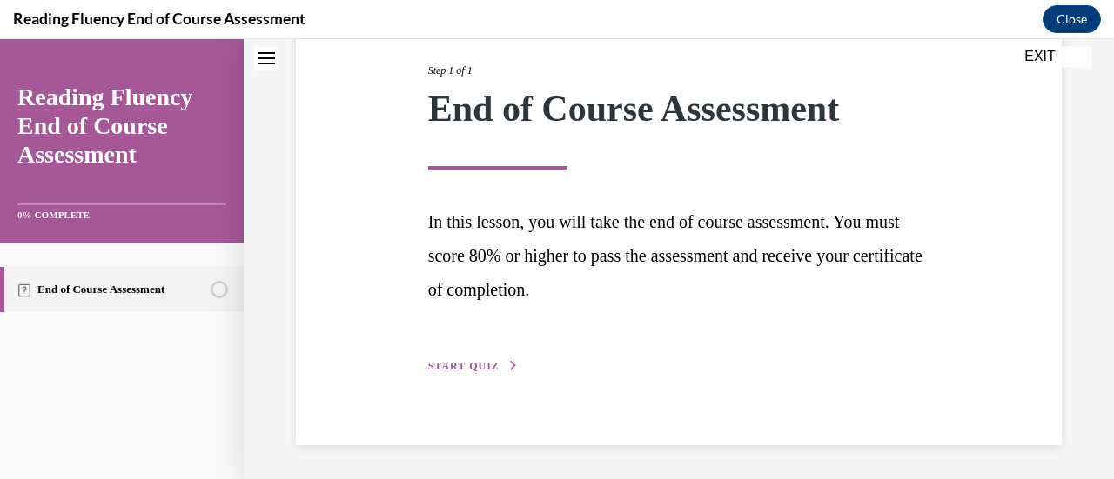
click at [466, 358] on div "Step 1 of 1 End of Course Assessment In this lesson, you will take the end of c…" at bounding box center [679, 199] width 528 height 353
click at [467, 361] on span "START QUIZ" at bounding box center [463, 366] width 71 height 12
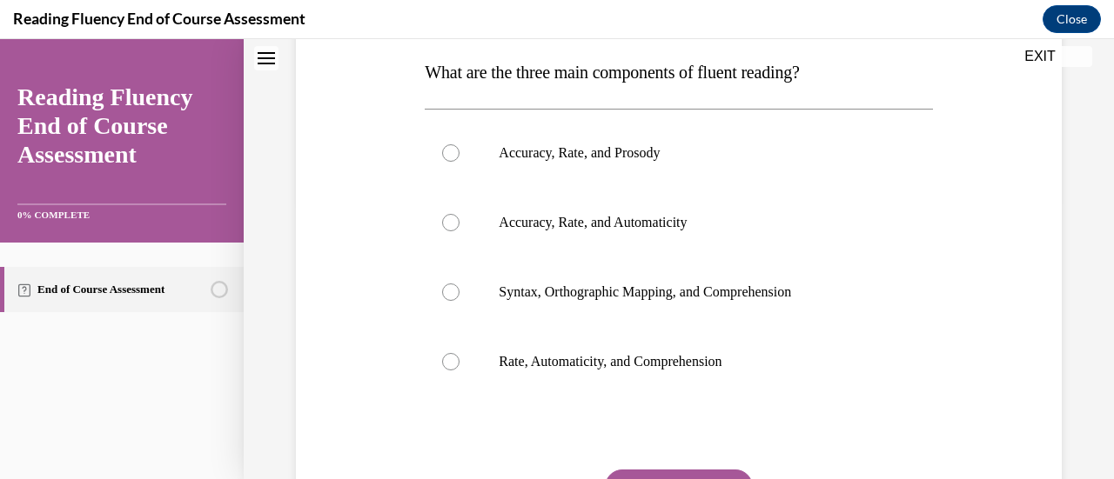
scroll to position [285, 0]
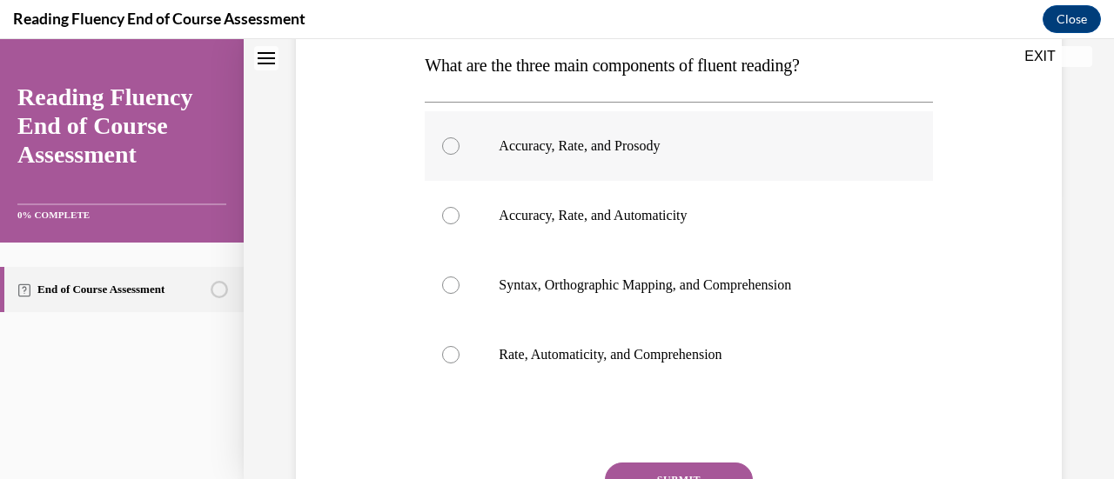
click at [447, 153] on div at bounding box center [450, 145] width 17 height 17
click at [447, 153] on input "Accuracy, Rate, and Prosody" at bounding box center [450, 145] width 17 height 17
radio input "true"
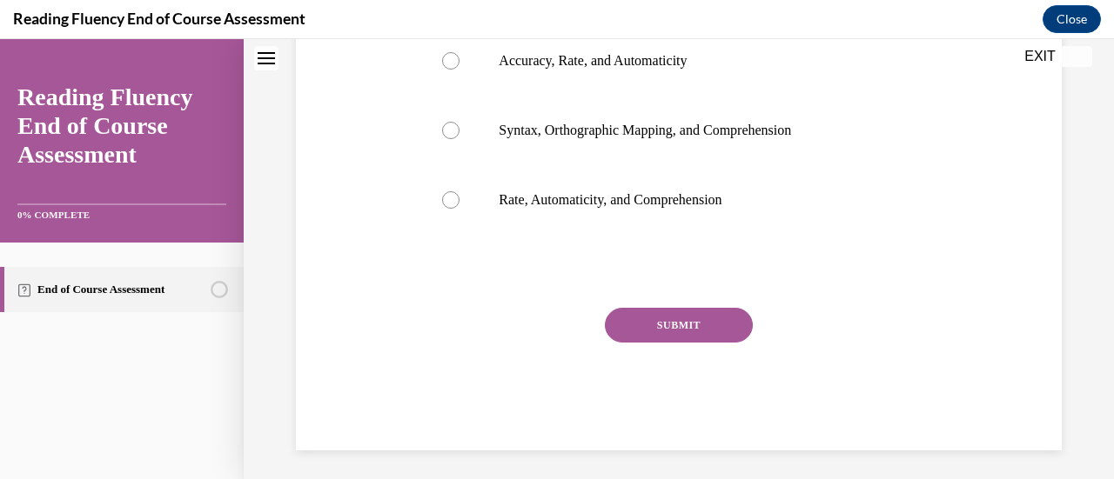
click at [642, 320] on button "SUBMIT" at bounding box center [679, 325] width 148 height 35
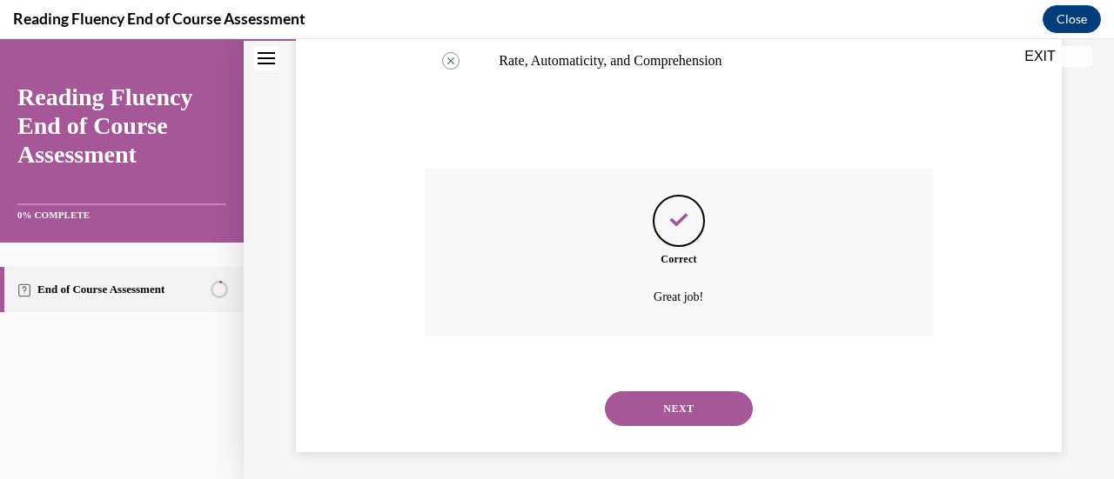
scroll to position [587, 0]
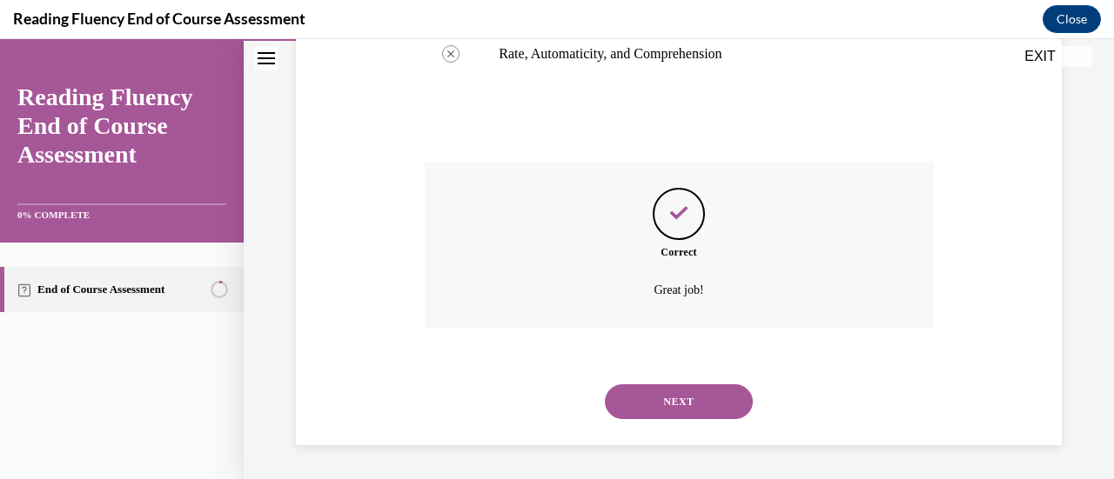
click at [645, 400] on button "NEXT" at bounding box center [679, 402] width 148 height 35
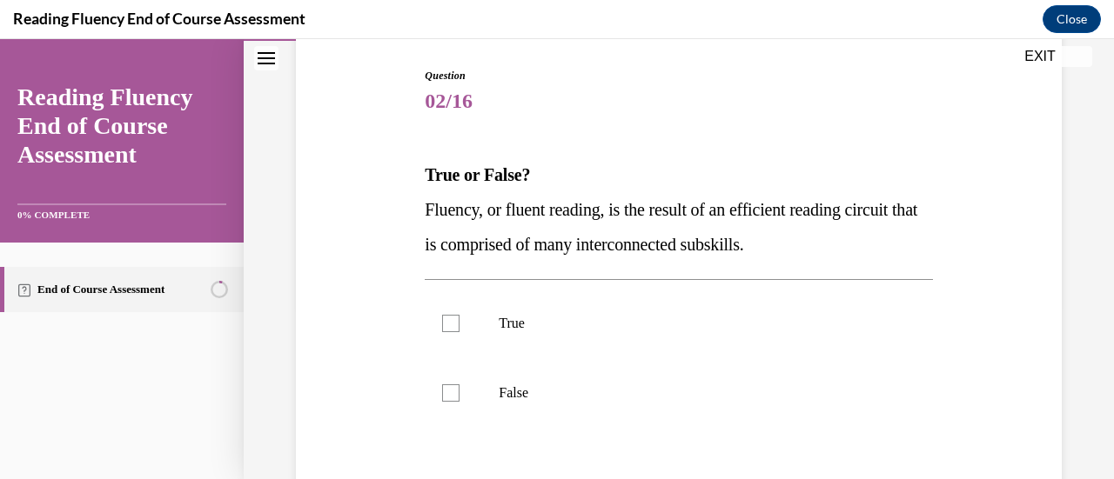
scroll to position [238, 0]
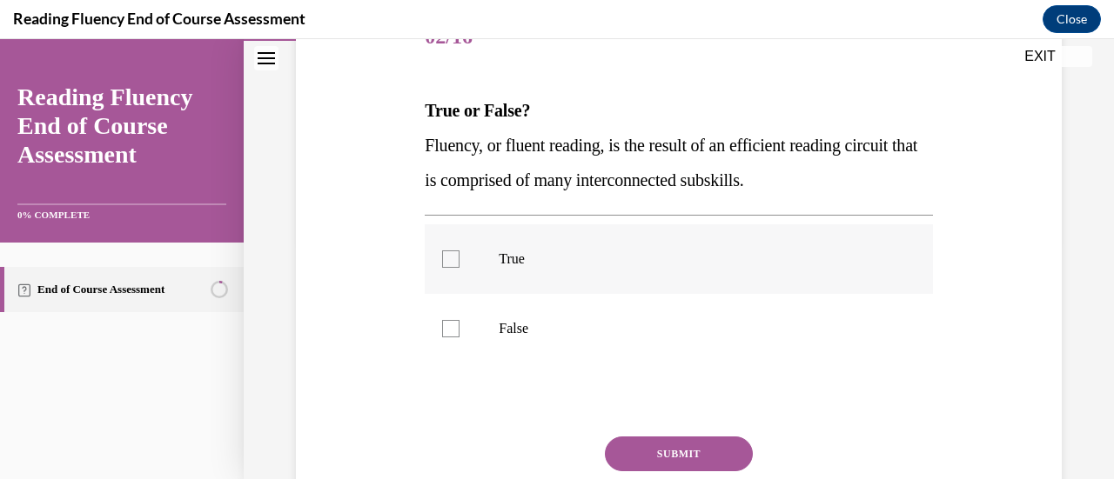
click at [447, 256] on div at bounding box center [450, 259] width 17 height 17
click at [447, 256] on input "True" at bounding box center [450, 259] width 17 height 17
checkbox input "true"
click at [685, 450] on button "SUBMIT" at bounding box center [679, 454] width 148 height 35
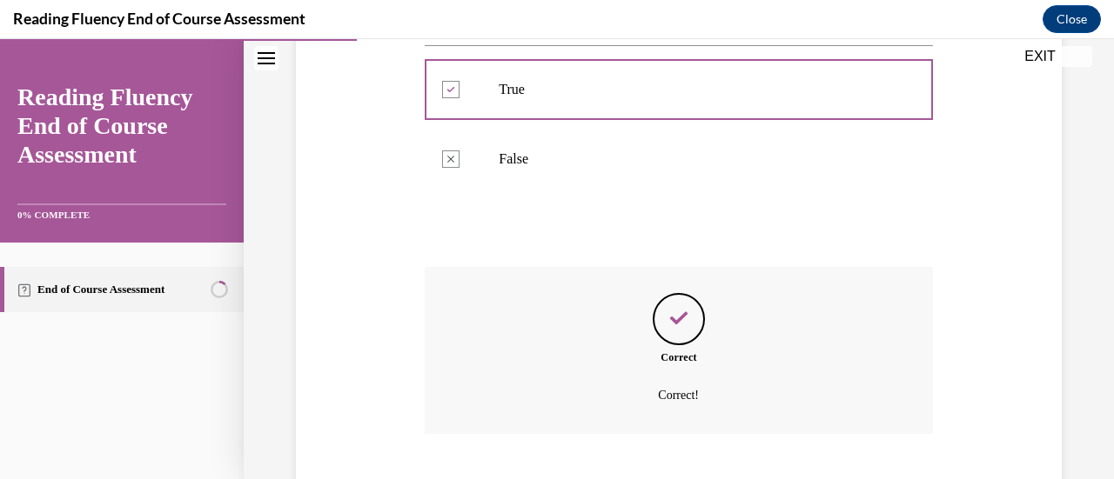
scroll to position [513, 0]
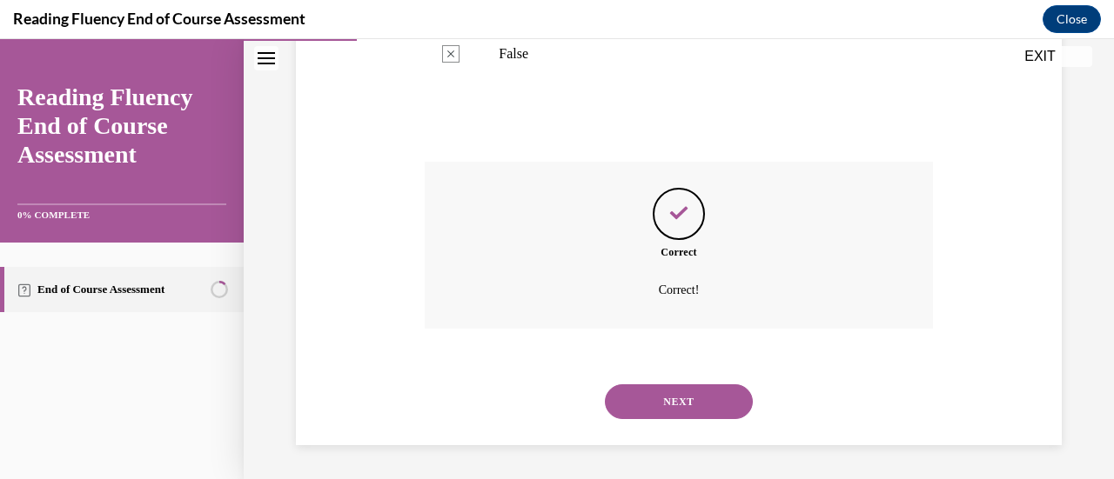
click at [680, 393] on button "NEXT" at bounding box center [679, 402] width 148 height 35
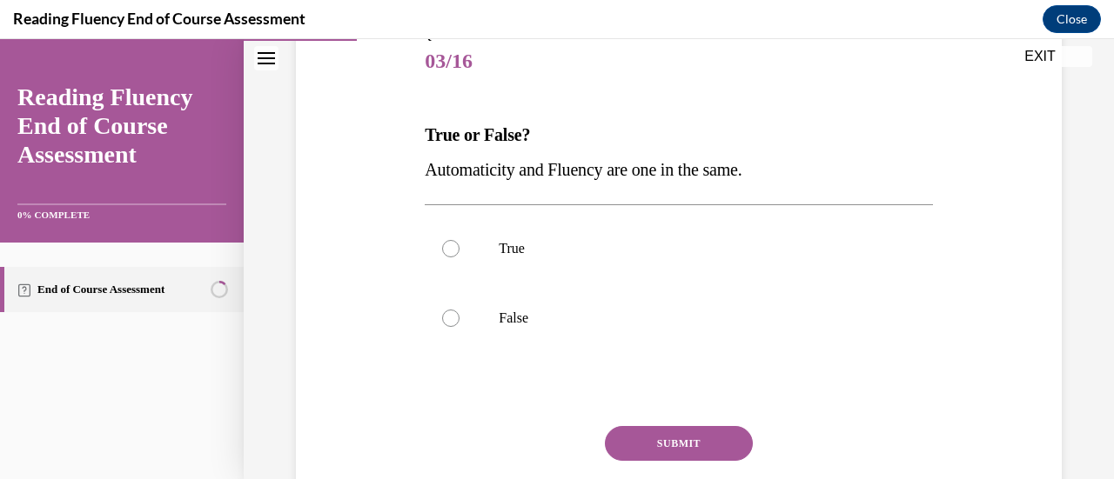
scroll to position [241, 0]
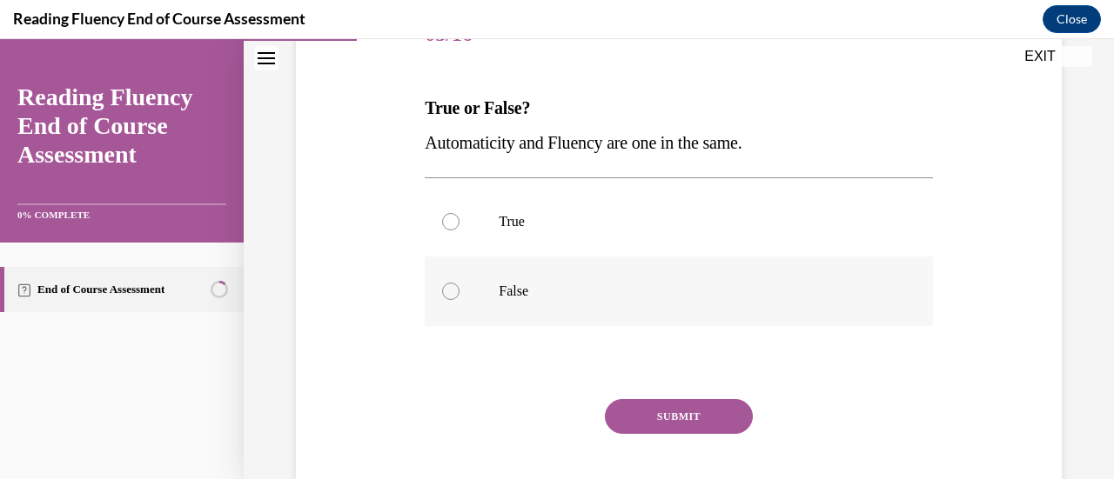
click at [449, 292] on div at bounding box center [450, 291] width 17 height 17
click at [449, 292] on input "False" at bounding box center [450, 291] width 17 height 17
radio input "true"
click at [670, 408] on button "SUBMIT" at bounding box center [679, 416] width 148 height 35
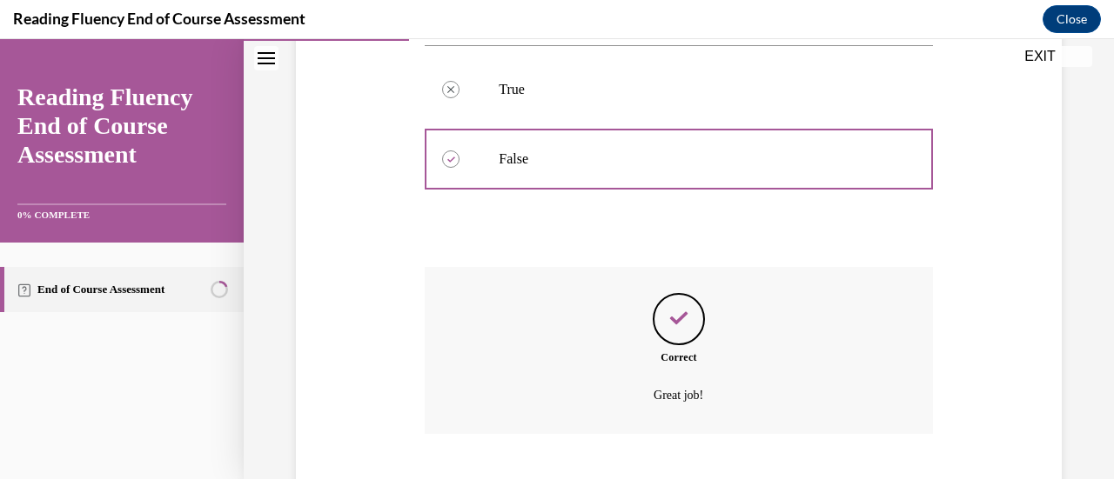
scroll to position [479, 0]
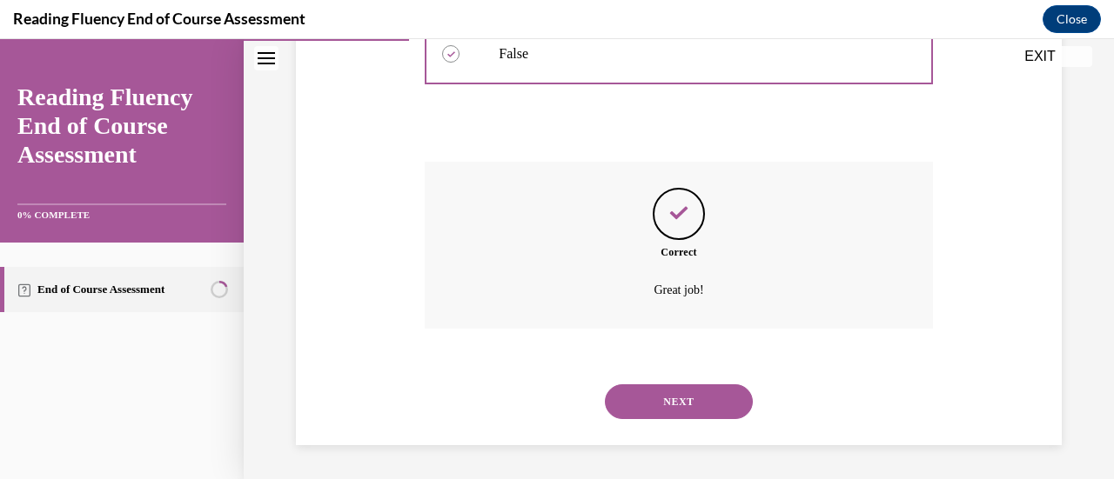
click at [667, 396] on button "NEXT" at bounding box center [679, 402] width 148 height 35
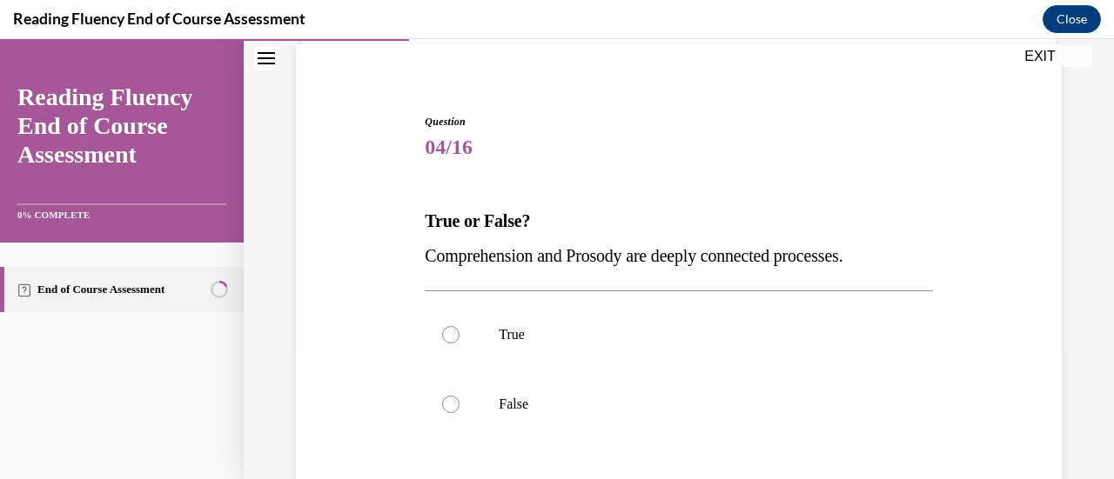
scroll to position [163, 0]
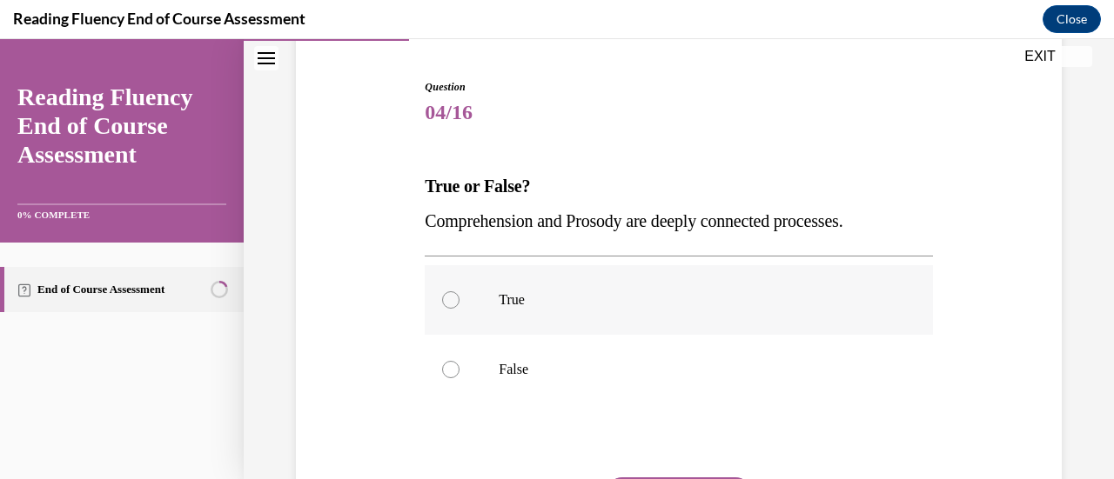
click at [444, 305] on div at bounding box center [450, 300] width 17 height 17
click at [444, 305] on input "True" at bounding box center [450, 300] width 17 height 17
radio input "true"
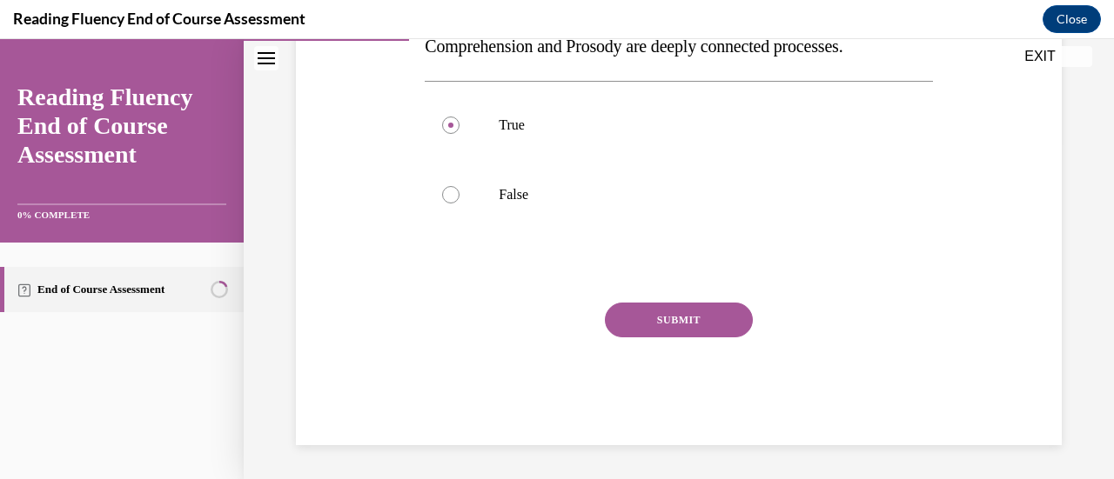
click at [669, 309] on button "SUBMIT" at bounding box center [679, 320] width 148 height 35
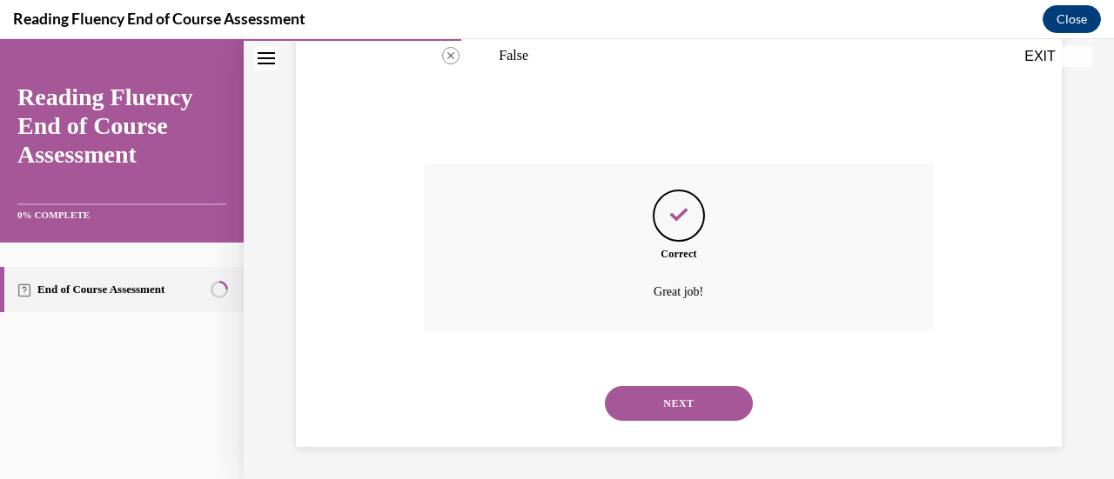
scroll to position [479, 0]
click at [667, 392] on button "NEXT" at bounding box center [679, 402] width 148 height 35
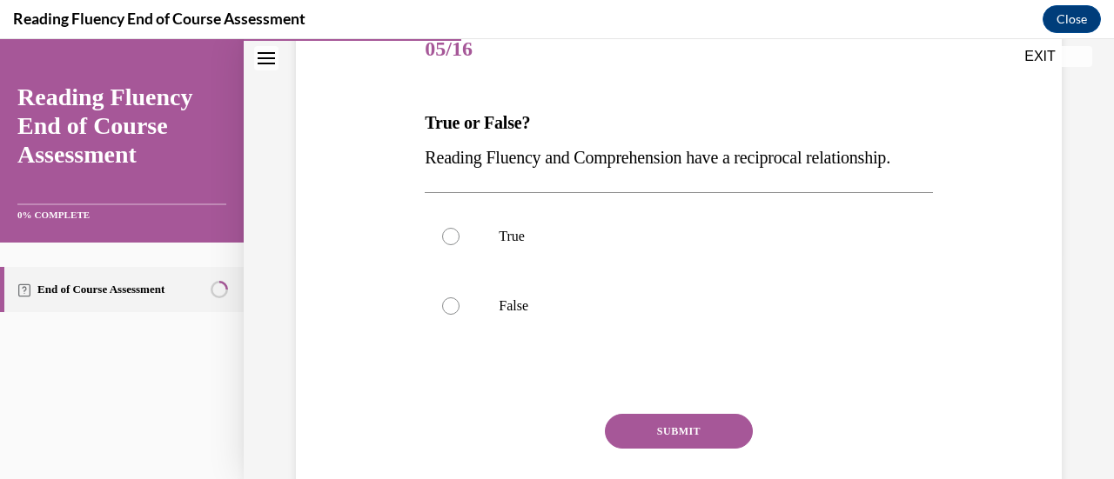
scroll to position [223, 0]
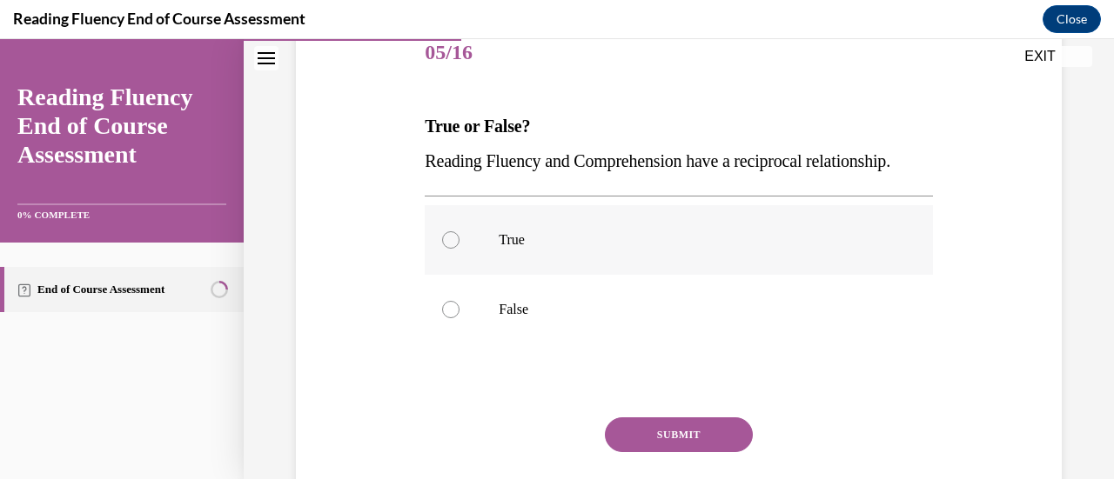
click at [444, 249] on div at bounding box center [450, 239] width 17 height 17
click at [444, 249] on input "True" at bounding box center [450, 239] width 17 height 17
radio input "true"
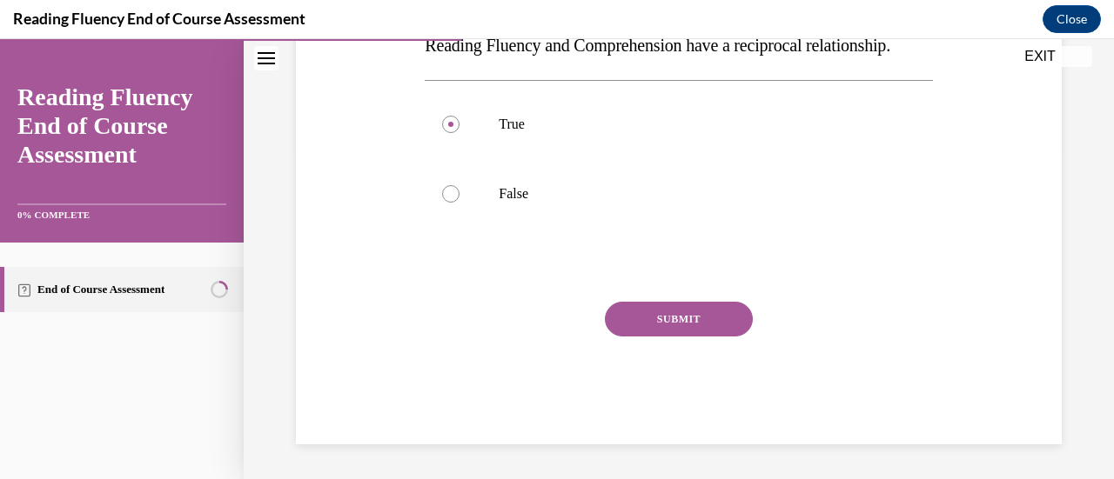
click at [670, 316] on button "SUBMIT" at bounding box center [679, 319] width 148 height 35
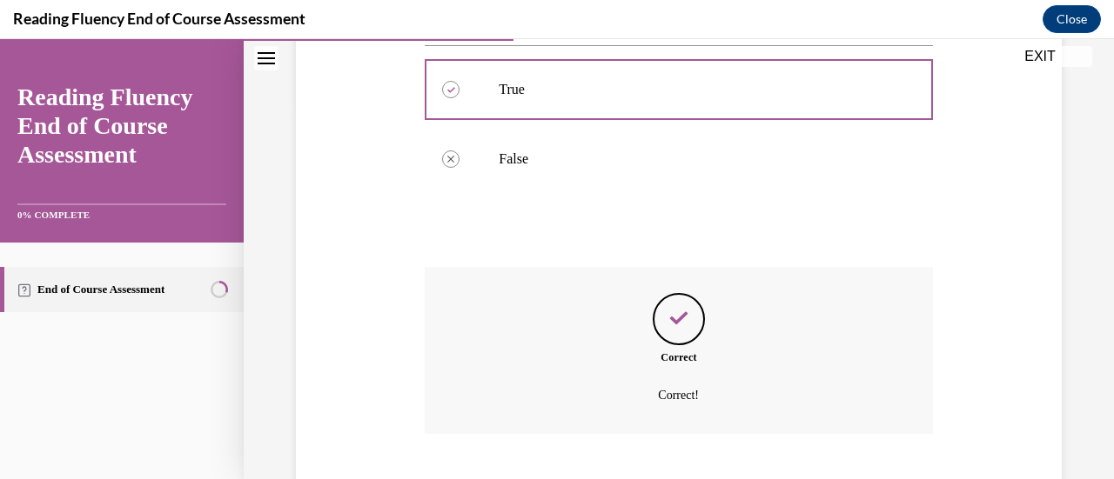
scroll to position [513, 0]
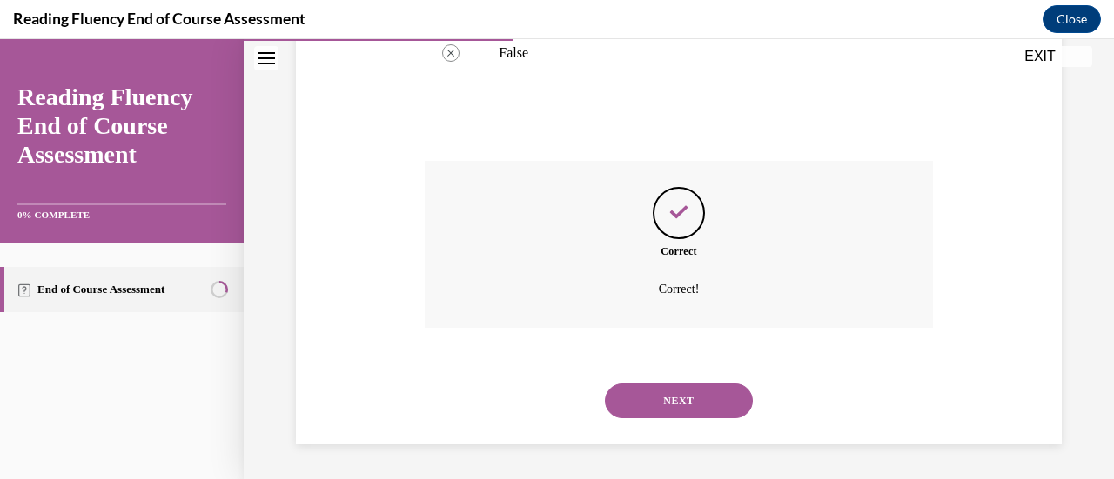
click at [671, 394] on button "NEXT" at bounding box center [679, 401] width 148 height 35
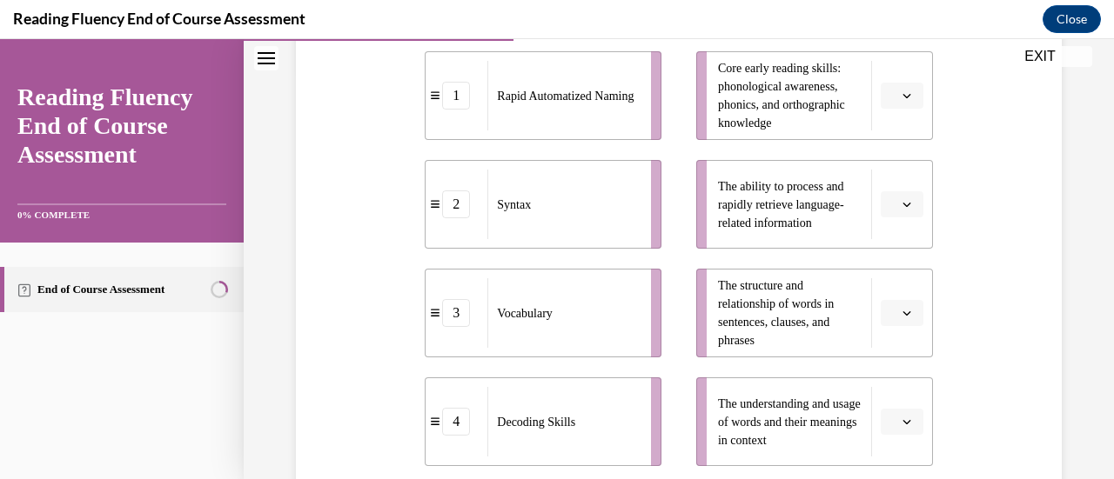
scroll to position [406, 0]
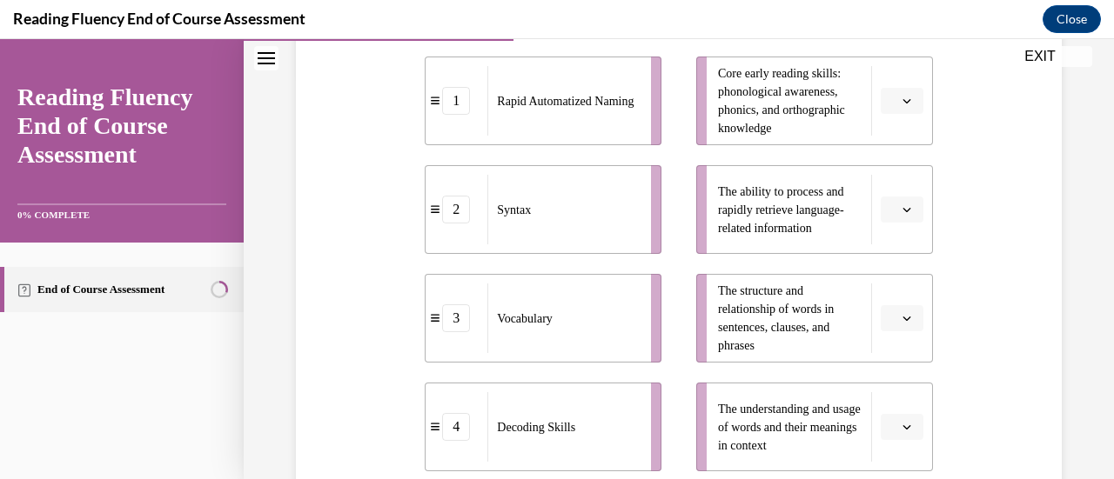
drag, startPoint x: 888, startPoint y: 101, endPoint x: 940, endPoint y: 95, distance: 51.7
click at [940, 95] on div "Question 06/16 Match the subskills below that contribute to fluent reading with…" at bounding box center [679, 235] width 774 height 903
click at [891, 104] on span "Please select an option" at bounding box center [894, 100] width 6 height 17
click at [892, 263] on div "4" at bounding box center [888, 278] width 43 height 35
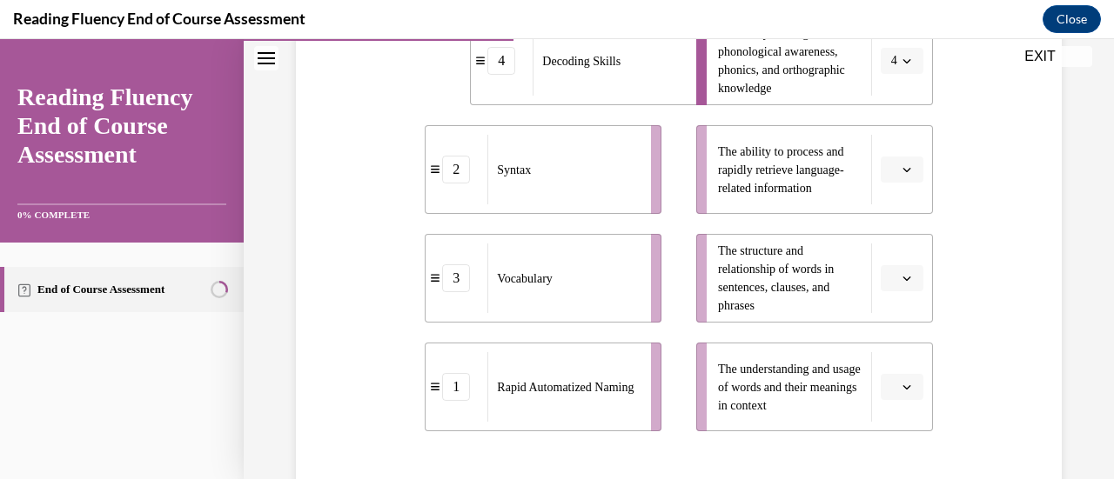
scroll to position [455, 0]
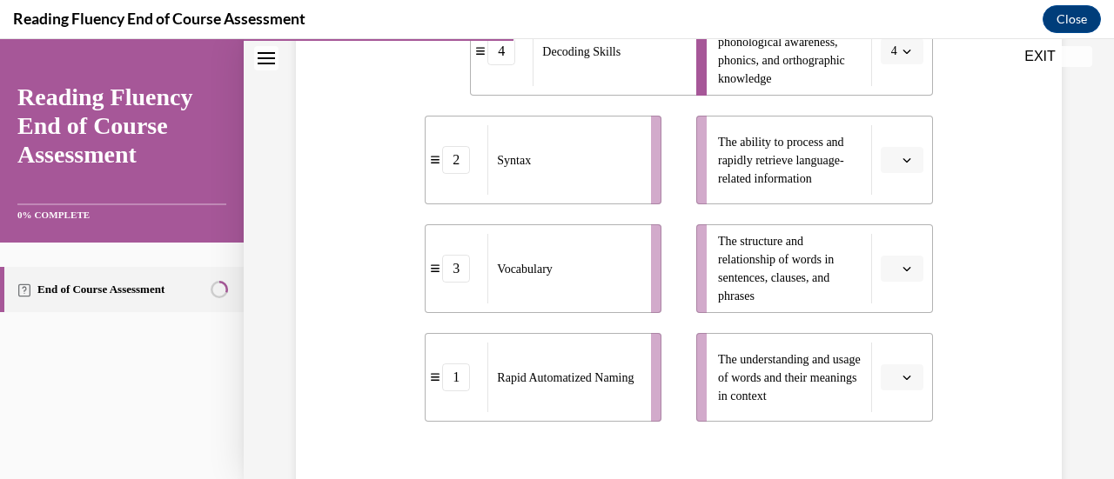
click at [902, 156] on icon "button" at bounding box center [906, 160] width 9 height 9
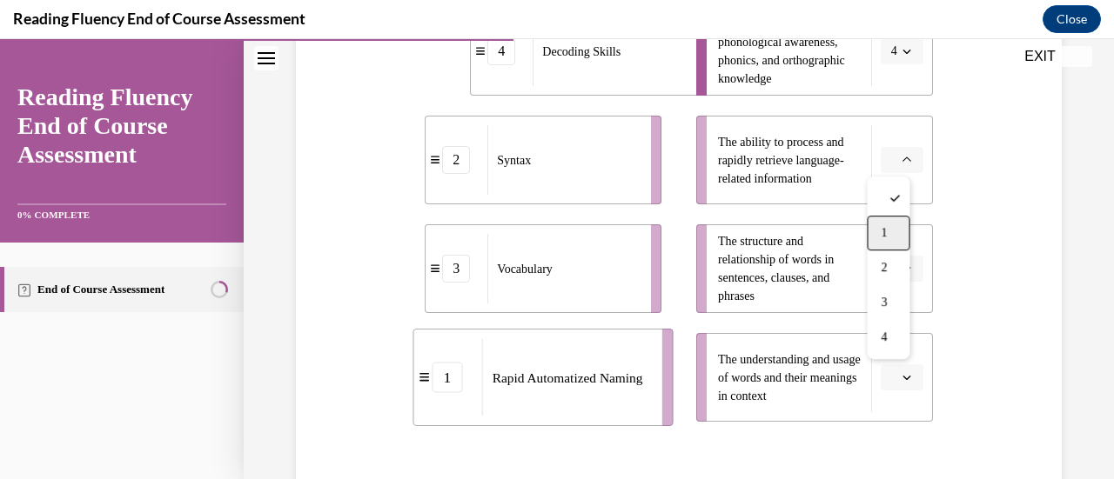
click at [892, 232] on div "1" at bounding box center [888, 233] width 43 height 35
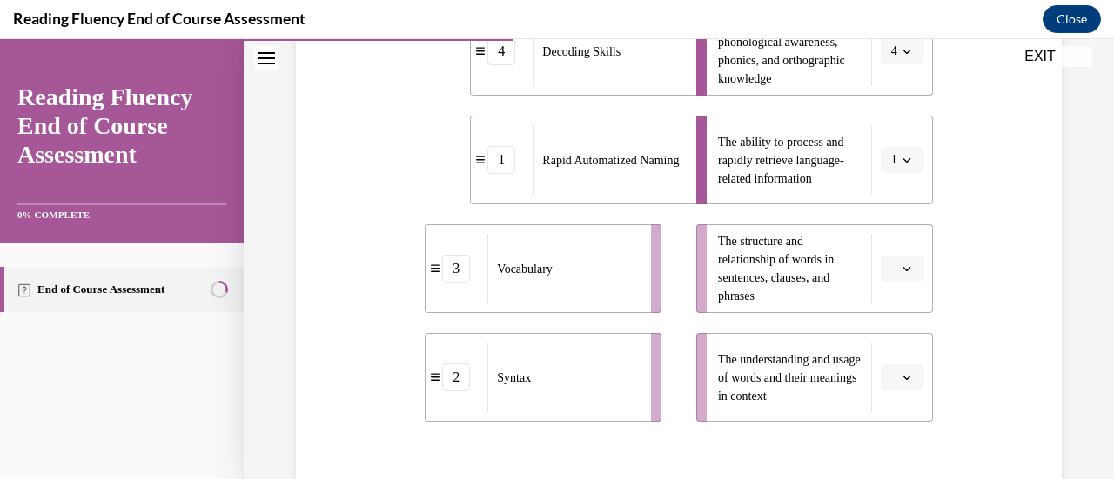
click at [824, 281] on span "The structure and relationship of words in sentences, clauses, and phrases" at bounding box center [776, 269] width 116 height 68
click at [881, 265] on button "button" at bounding box center [902, 269] width 43 height 26
click at [884, 379] on span "2" at bounding box center [884, 377] width 6 height 14
click at [891, 377] on span "Please select an option" at bounding box center [894, 377] width 6 height 17
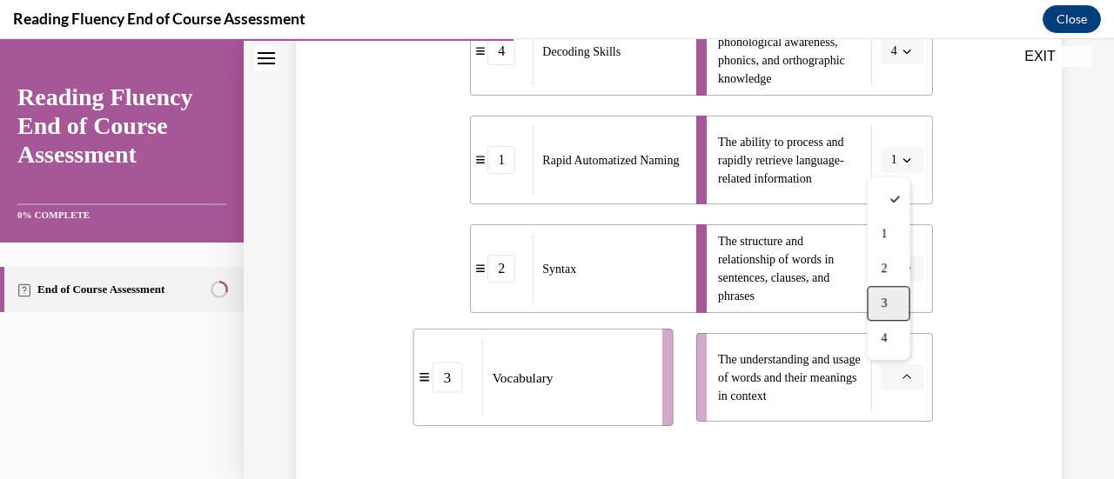
click at [887, 311] on div "3" at bounding box center [888, 303] width 43 height 35
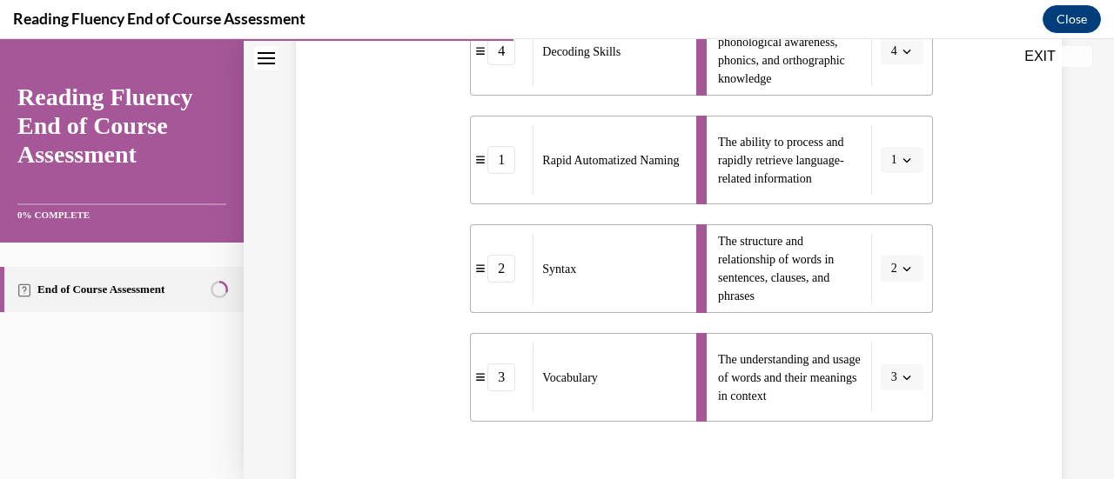
scroll to position [647, 0]
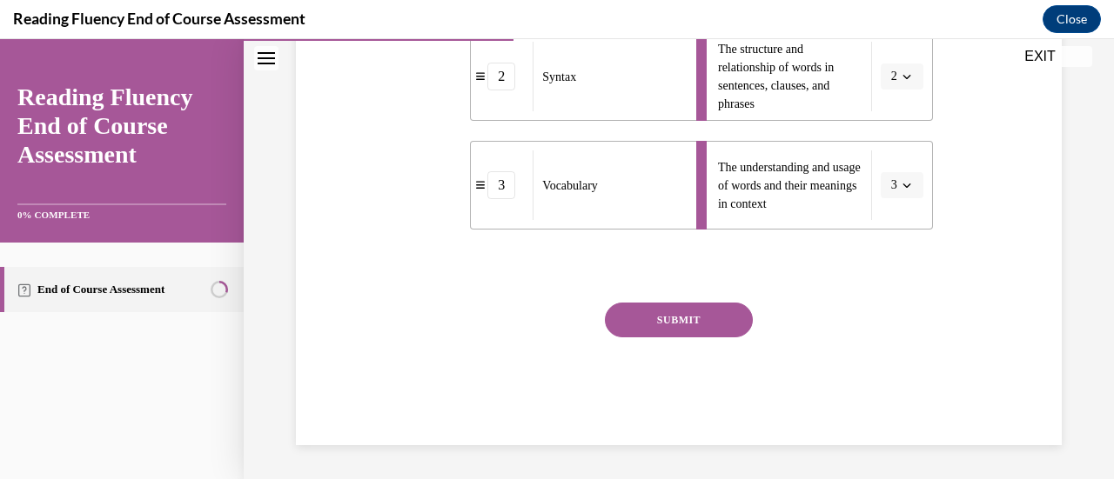
click at [710, 319] on button "SUBMIT" at bounding box center [679, 320] width 148 height 35
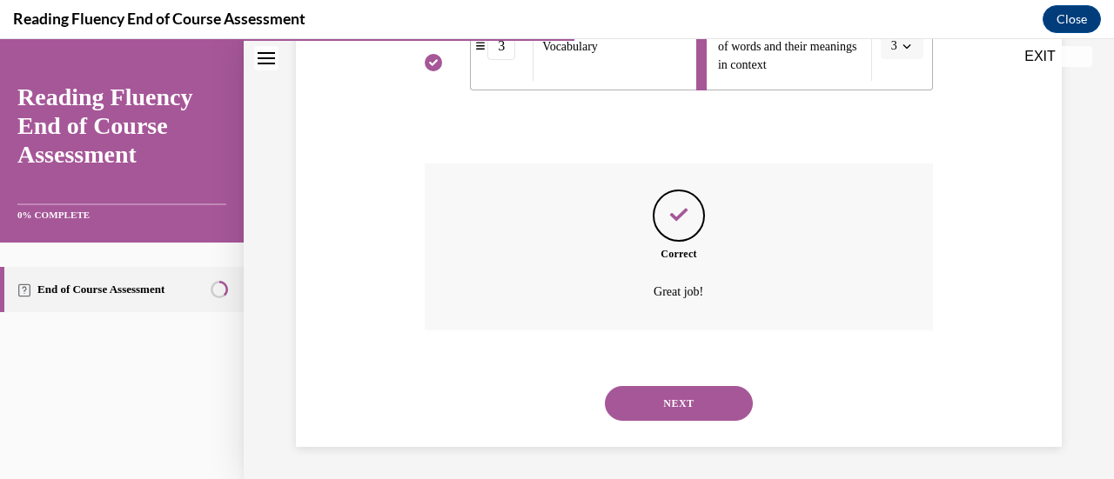
scroll to position [788, 0]
click at [687, 392] on button "NEXT" at bounding box center [679, 402] width 148 height 35
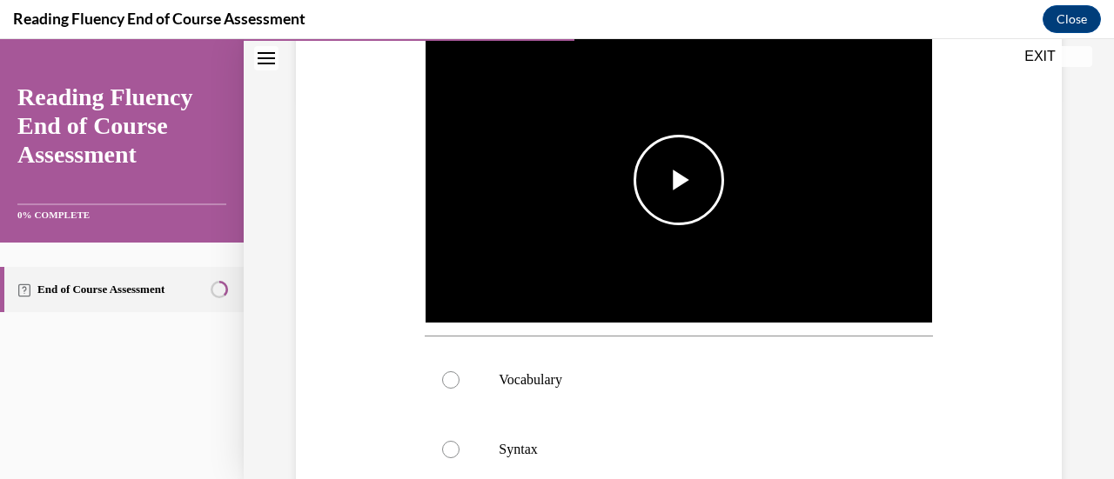
scroll to position [362, 0]
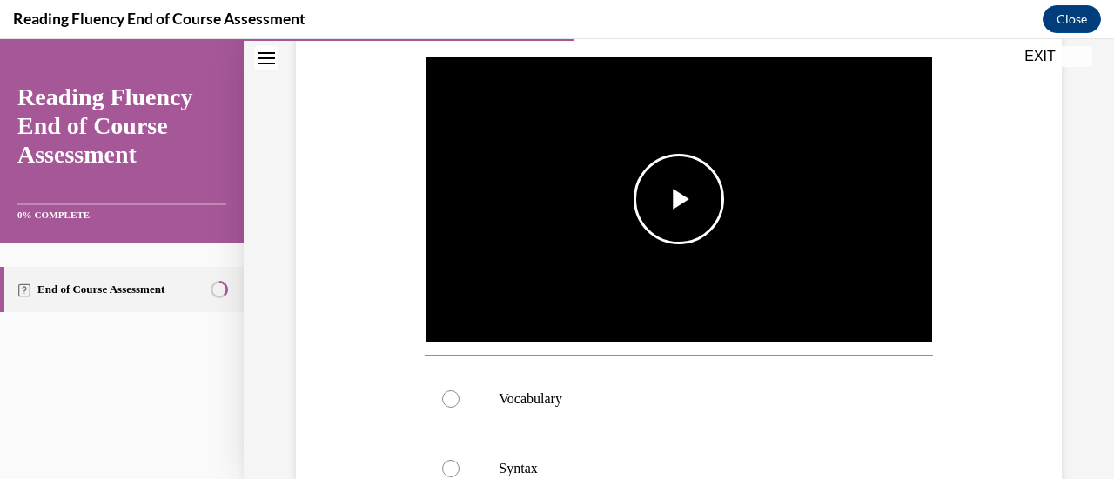
click at [679, 199] on span "Video player" at bounding box center [679, 199] width 0 height 0
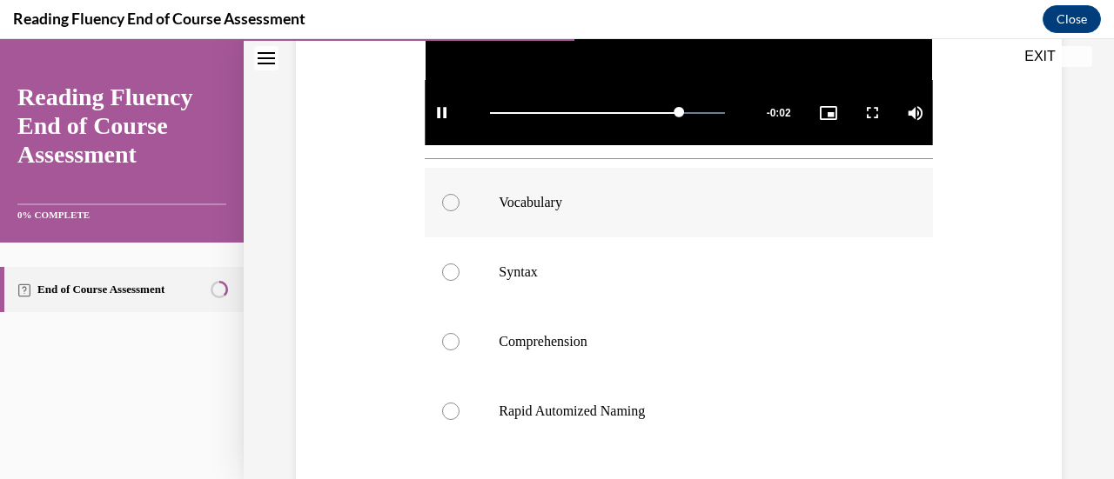
scroll to position [560, 0]
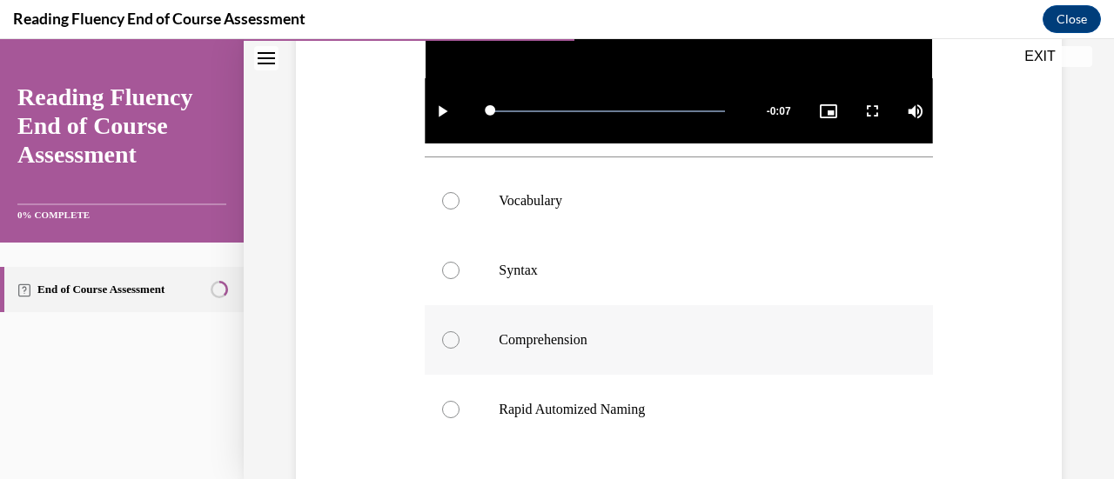
click at [449, 336] on div at bounding box center [450, 340] width 17 height 17
click at [449, 336] on input "Comprehension" at bounding box center [450, 340] width 17 height 17
radio input "true"
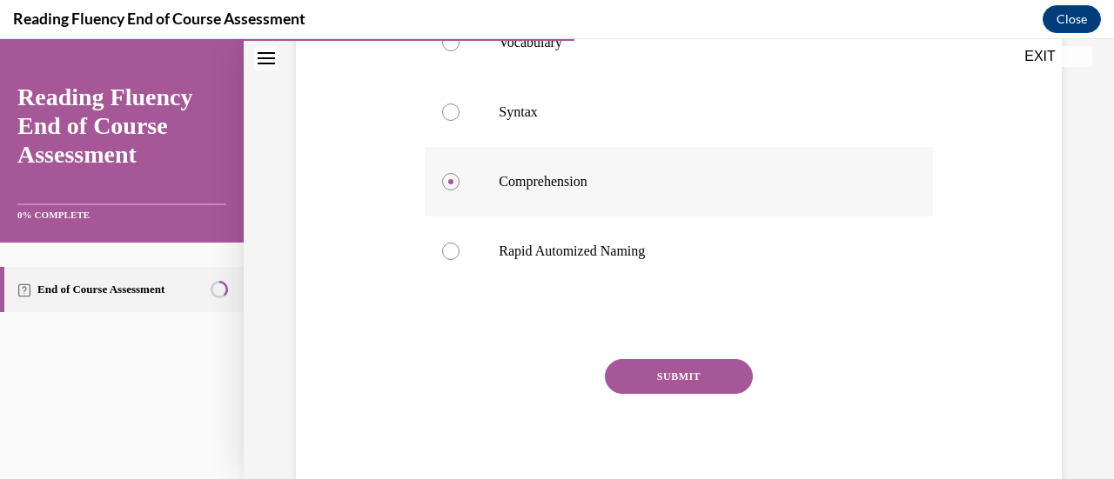
scroll to position [770, 0]
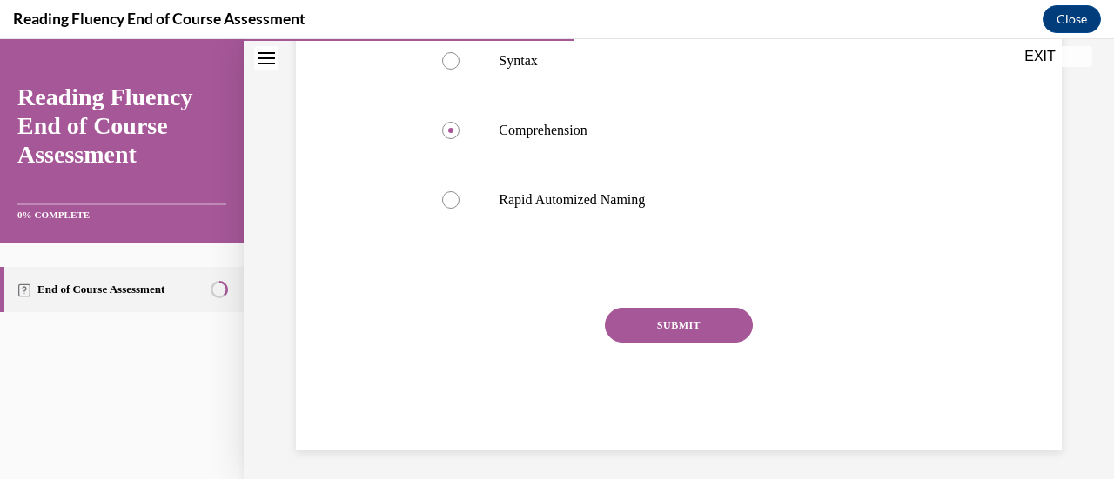
click at [675, 310] on button "SUBMIT" at bounding box center [679, 325] width 148 height 35
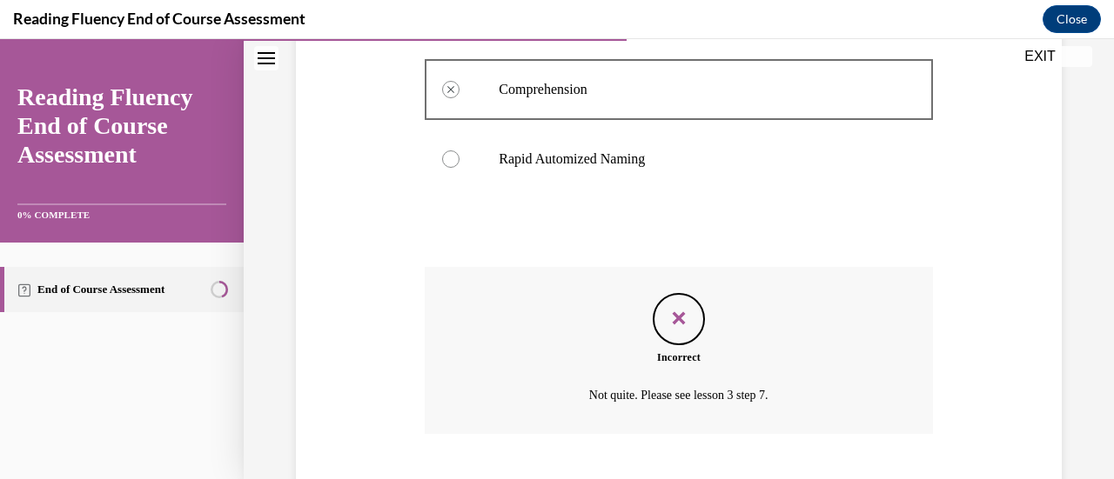
scroll to position [911, 0]
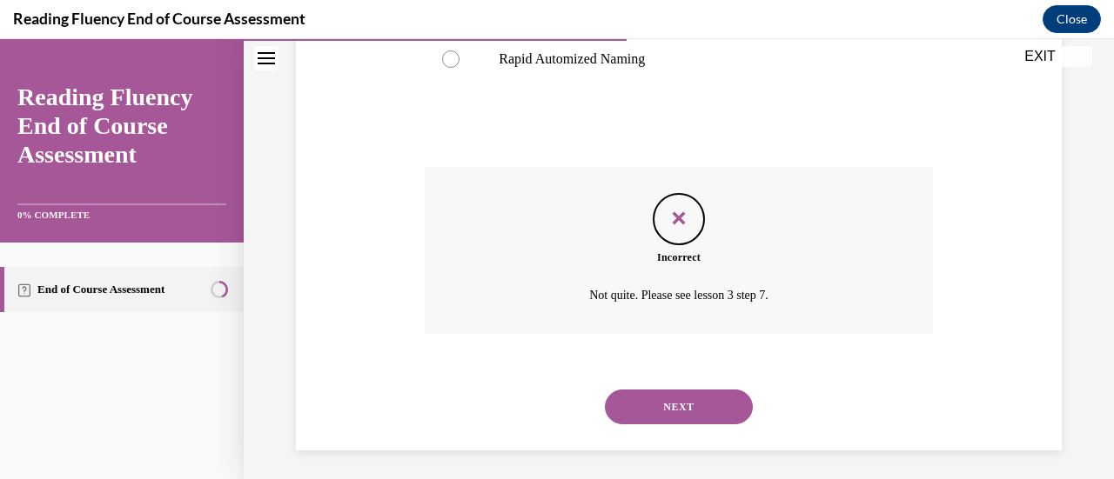
click at [680, 393] on button "NEXT" at bounding box center [679, 407] width 148 height 35
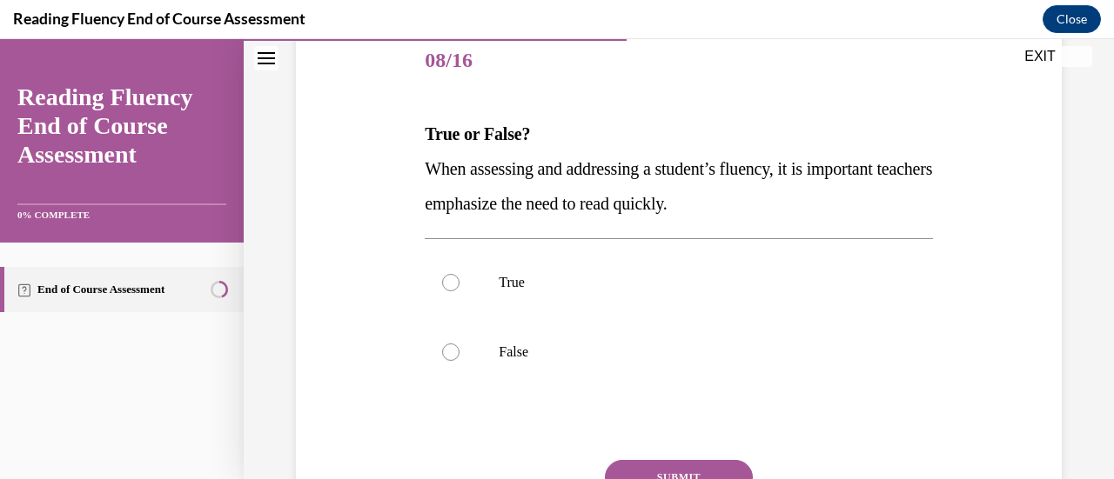
scroll to position [217, 0]
click at [456, 355] on label "False" at bounding box center [678, 351] width 507 height 70
click at [456, 355] on input "False" at bounding box center [450, 350] width 17 height 17
radio input "true"
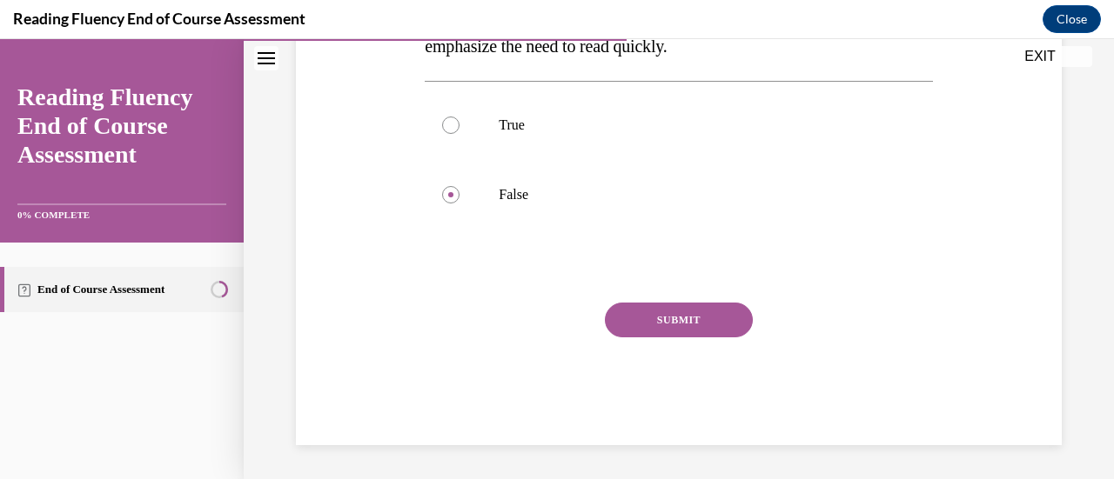
click at [698, 319] on button "SUBMIT" at bounding box center [679, 320] width 148 height 35
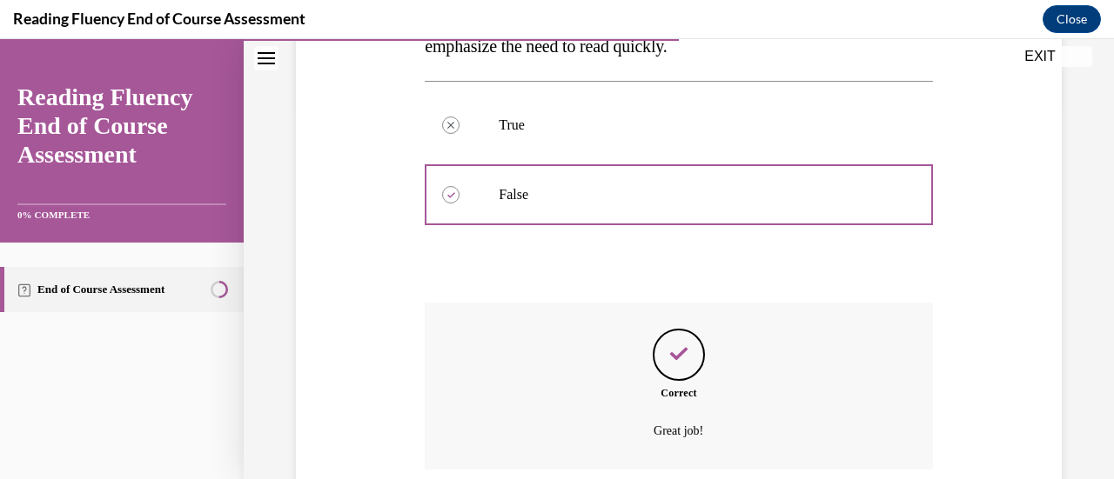
scroll to position [513, 0]
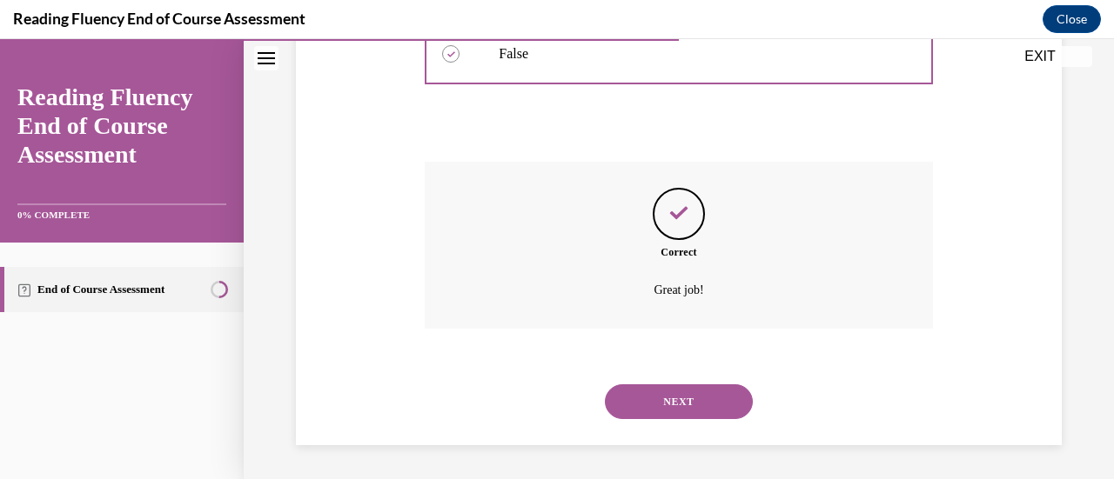
click at [692, 389] on button "NEXT" at bounding box center [679, 402] width 148 height 35
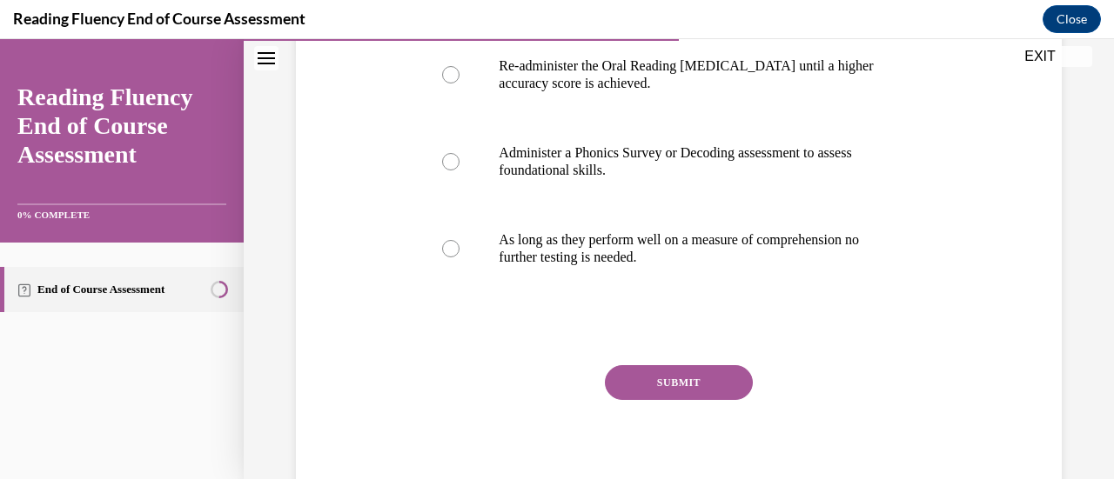
scroll to position [440, 0]
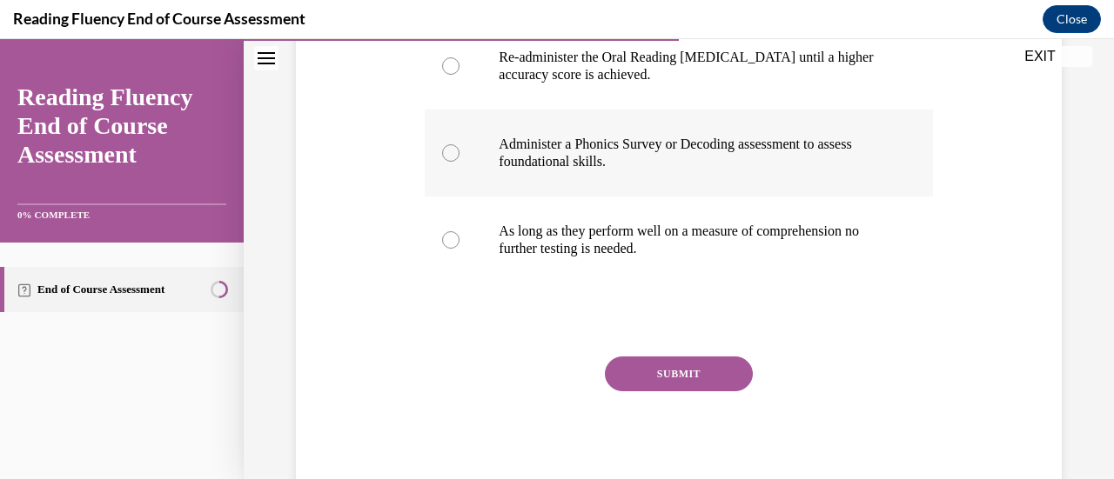
click at [442, 153] on div at bounding box center [450, 152] width 17 height 17
click at [442, 153] on input "Administer a Phonics Survey or Decoding assessment to assess foundational skill…" at bounding box center [450, 152] width 17 height 17
radio input "true"
click at [680, 371] on button "SUBMIT" at bounding box center [679, 374] width 148 height 35
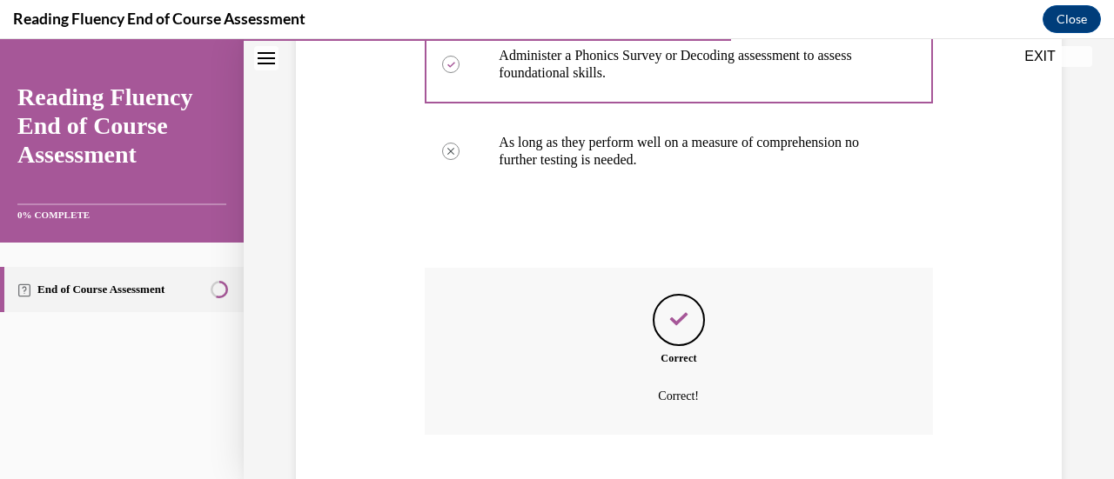
scroll to position [635, 0]
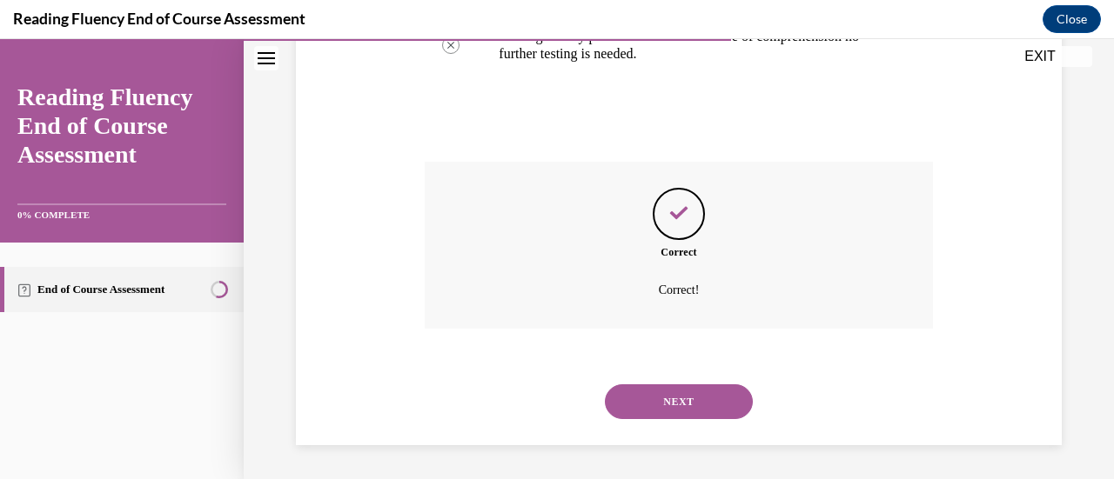
click at [684, 392] on button "NEXT" at bounding box center [679, 402] width 148 height 35
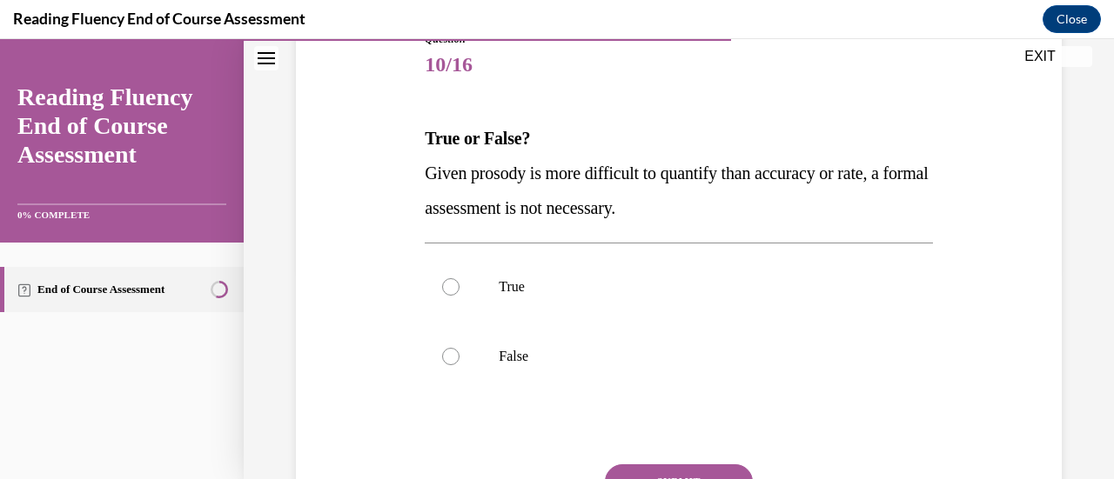
scroll to position [219, 0]
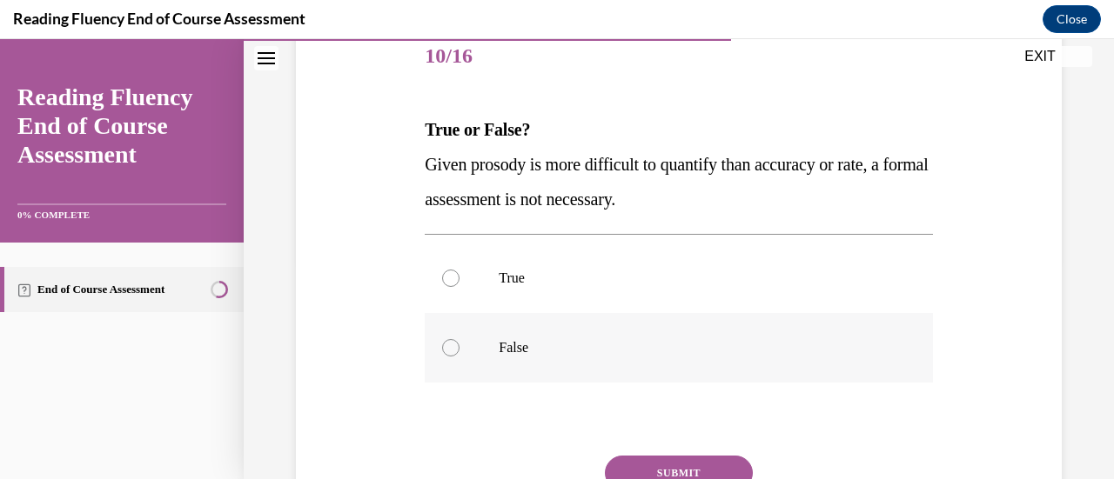
click at [446, 346] on div at bounding box center [450, 347] width 17 height 17
click at [446, 346] on input "False" at bounding box center [450, 347] width 17 height 17
radio input "true"
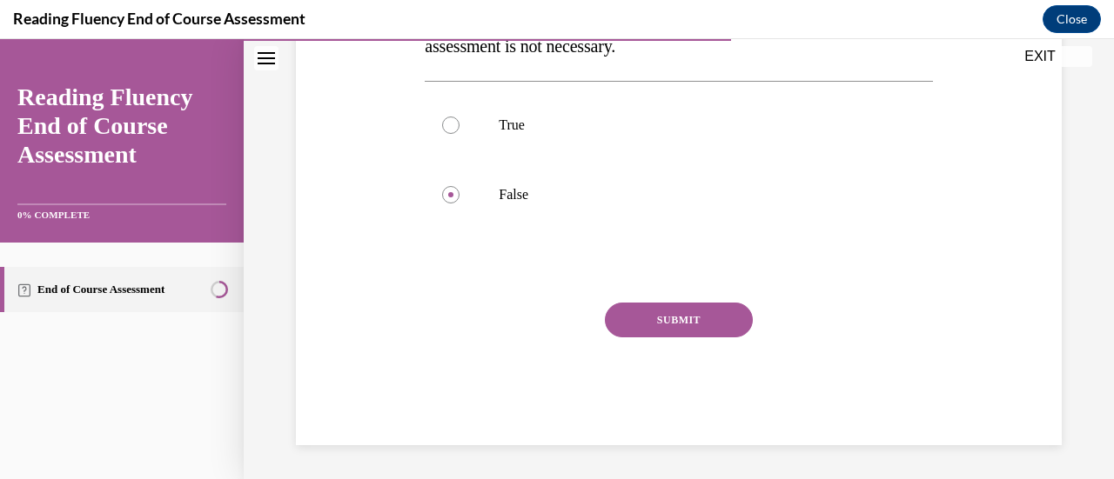
click at [686, 323] on button "SUBMIT" at bounding box center [679, 320] width 148 height 35
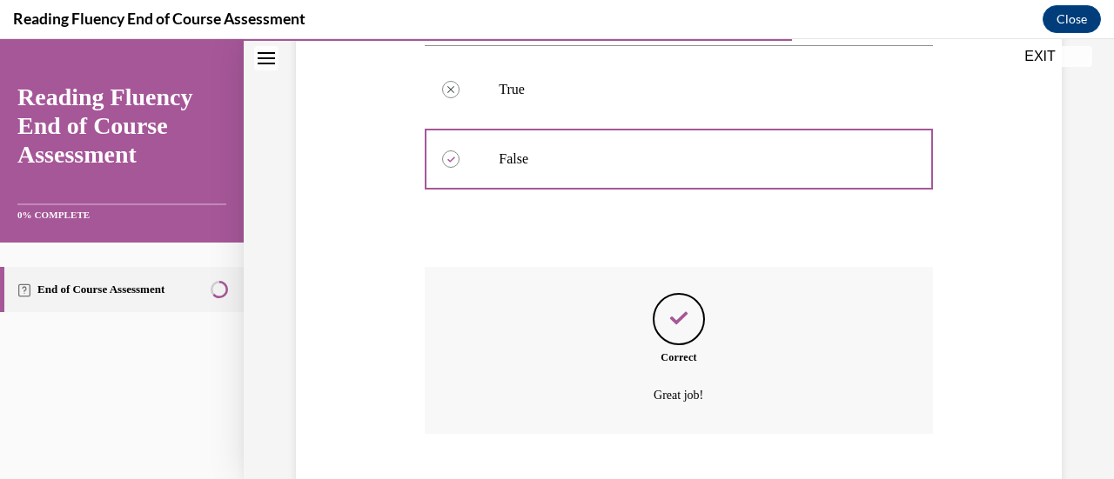
scroll to position [513, 0]
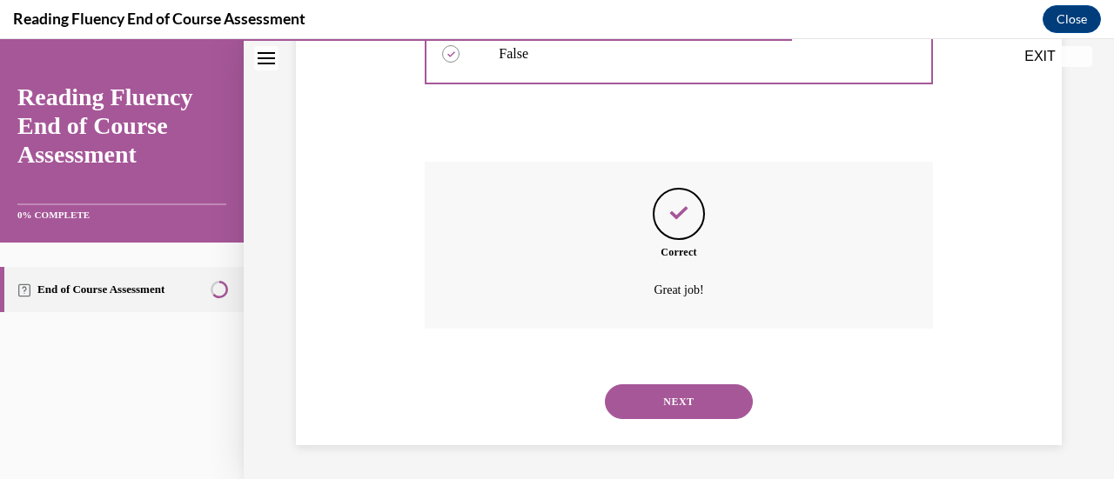
click at [694, 406] on button "NEXT" at bounding box center [679, 402] width 148 height 35
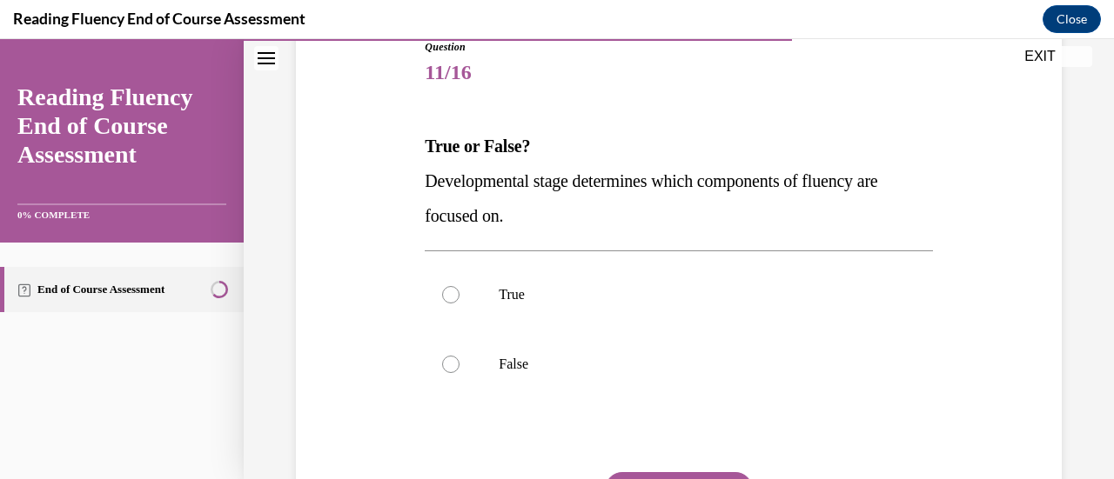
scroll to position [230, 0]
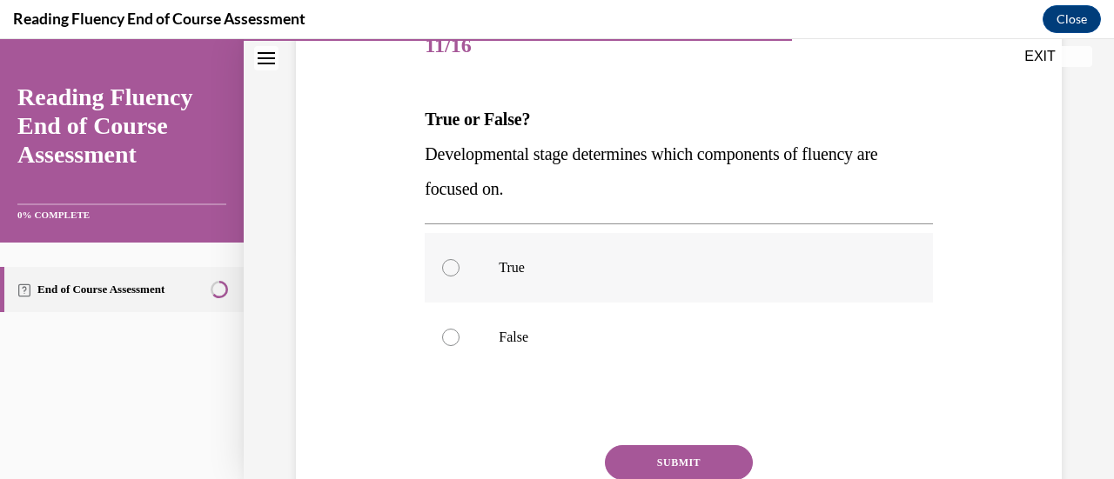
click at [444, 265] on div at bounding box center [450, 267] width 17 height 17
click at [444, 265] on input "True" at bounding box center [450, 267] width 17 height 17
radio input "true"
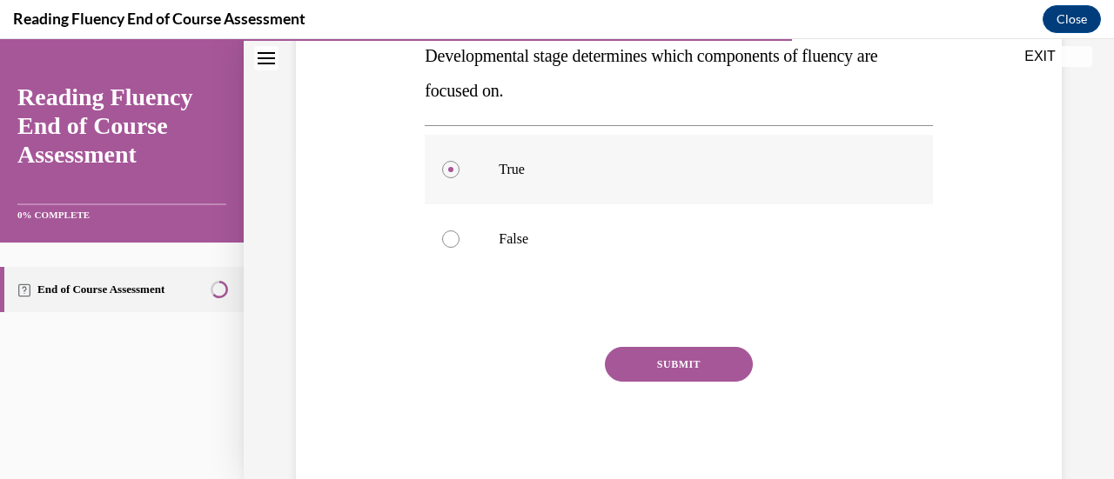
scroll to position [339, 0]
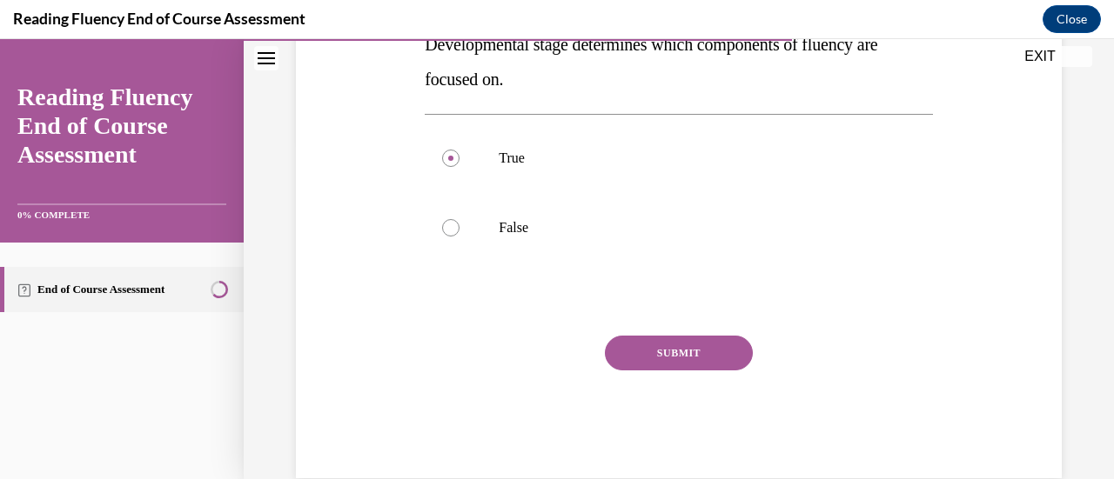
click at [658, 343] on button "SUBMIT" at bounding box center [679, 353] width 148 height 35
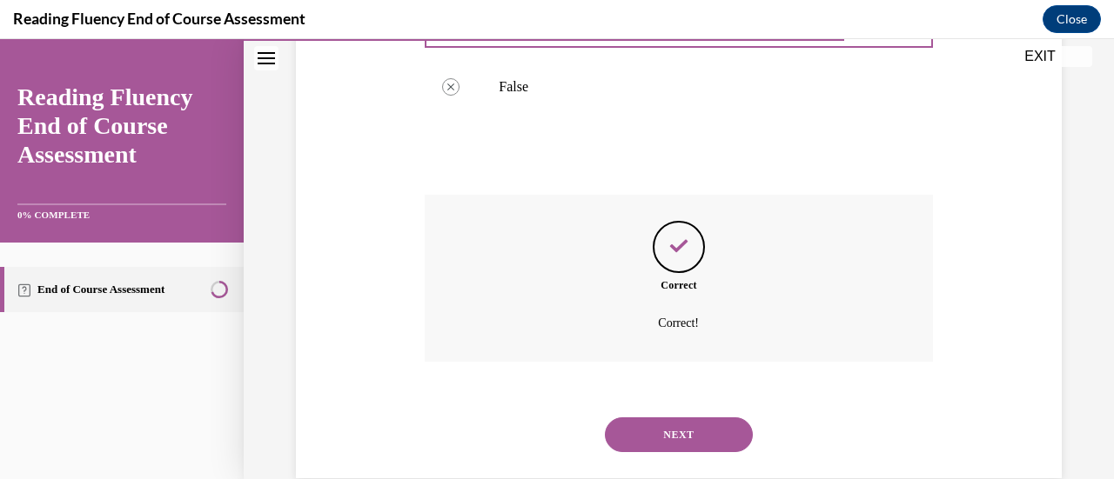
scroll to position [513, 0]
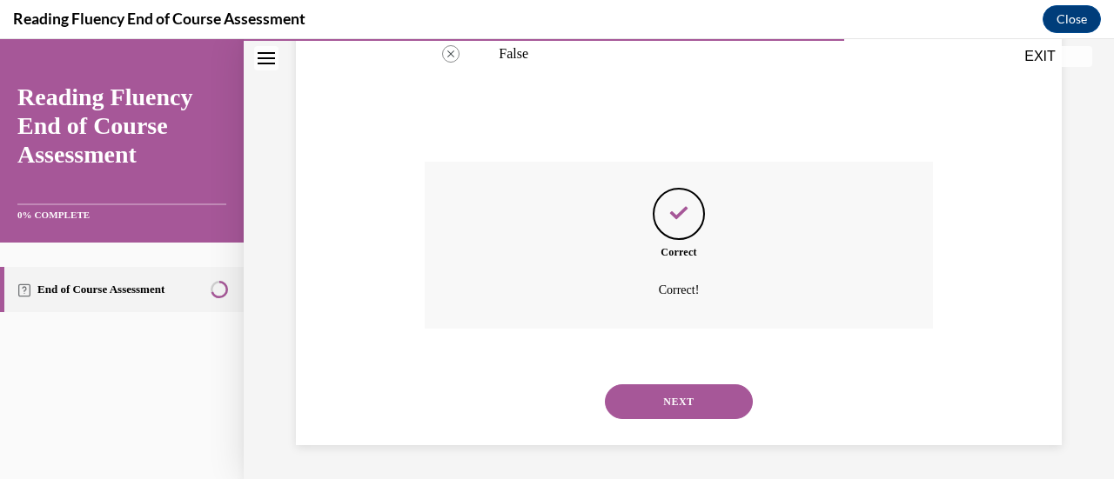
click at [674, 392] on button "NEXT" at bounding box center [679, 402] width 148 height 35
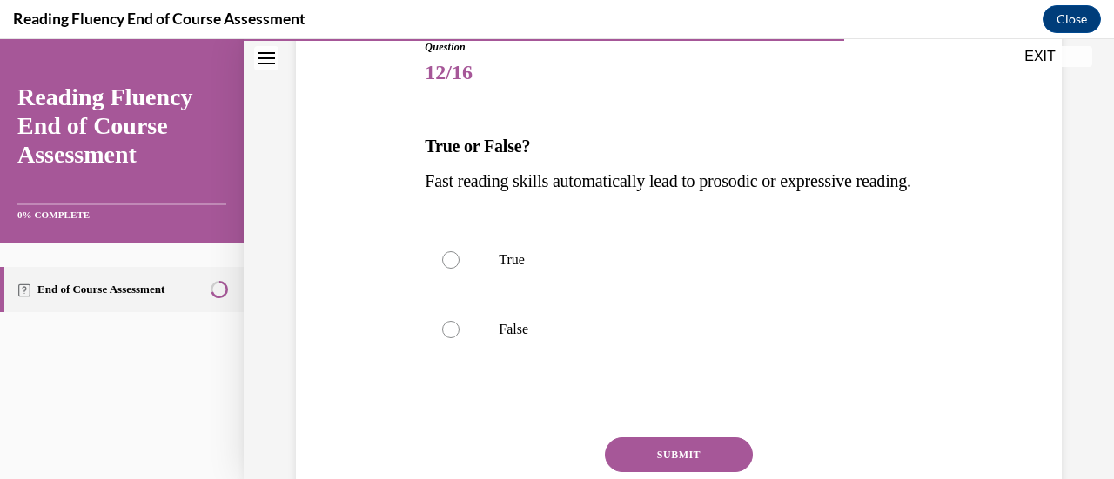
scroll to position [204, 0]
click at [449, 338] on div at bounding box center [450, 328] width 17 height 17
click at [449, 338] on input "False" at bounding box center [450, 328] width 17 height 17
radio input "true"
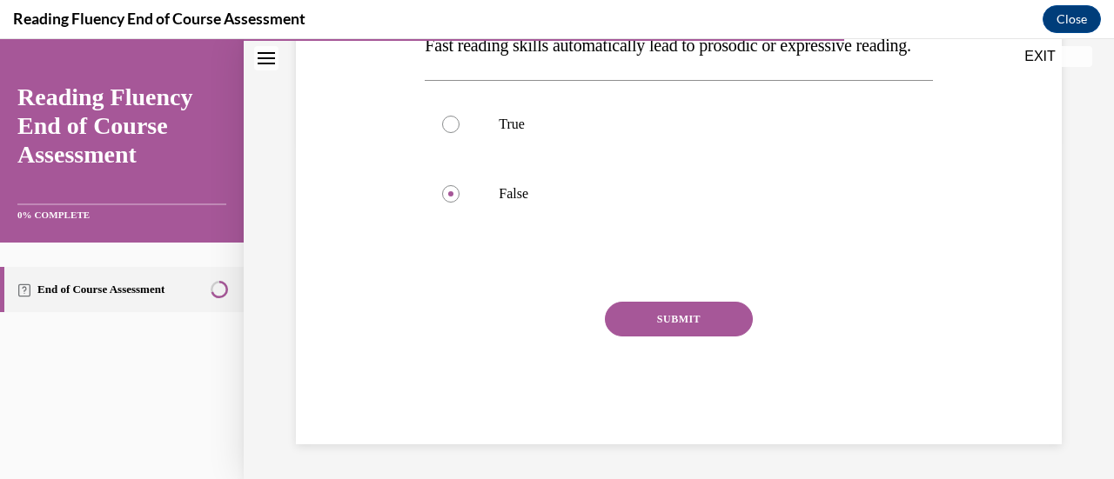
click at [700, 332] on button "SUBMIT" at bounding box center [679, 319] width 148 height 35
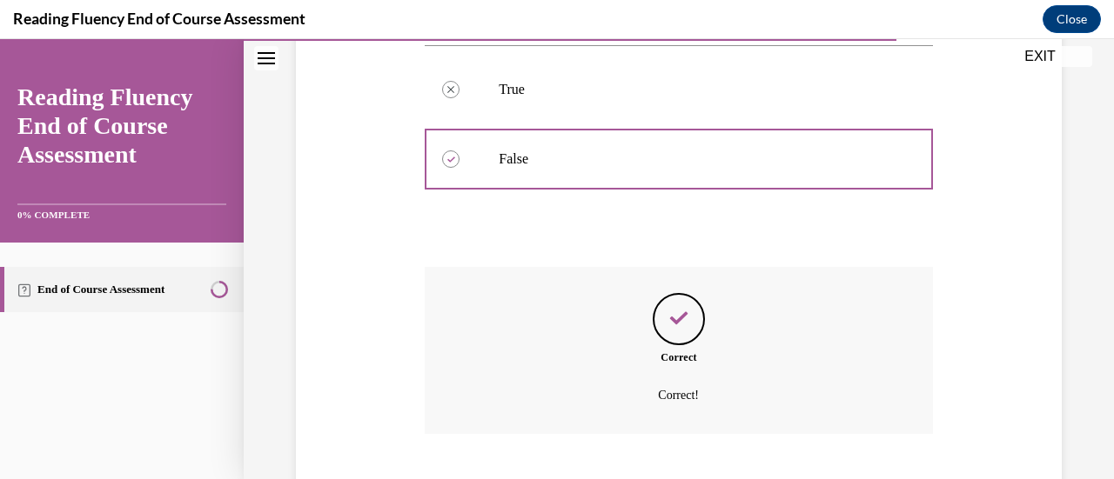
scroll to position [513, 0]
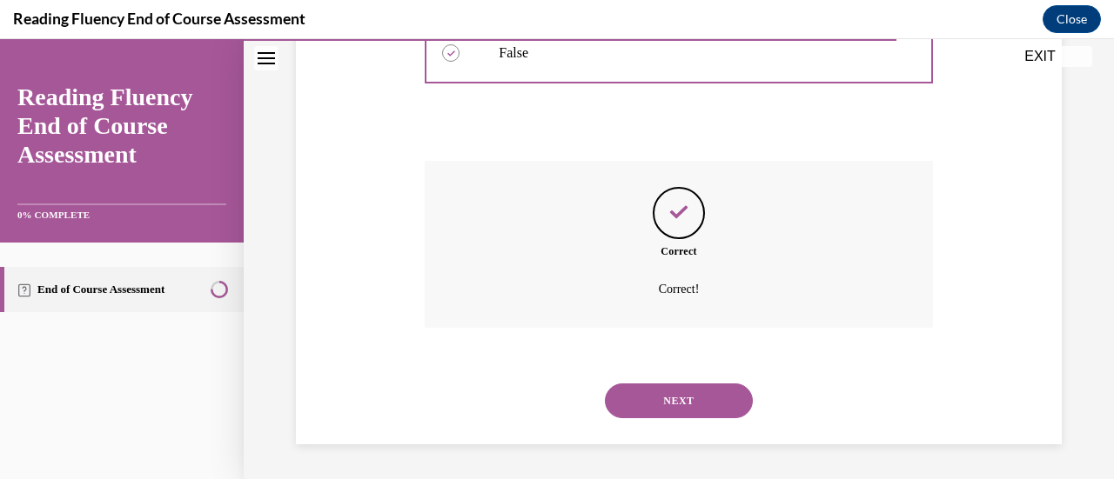
click at [682, 396] on button "NEXT" at bounding box center [679, 401] width 148 height 35
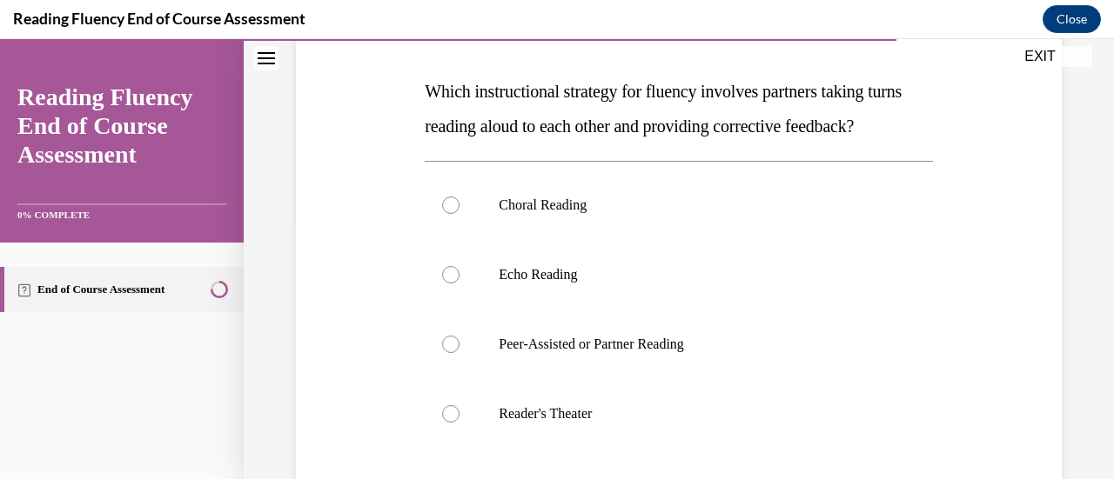
scroll to position [258, 0]
click at [451, 284] on div at bounding box center [450, 274] width 17 height 17
click at [451, 284] on input "Echo Reading" at bounding box center [450, 274] width 17 height 17
radio input "true"
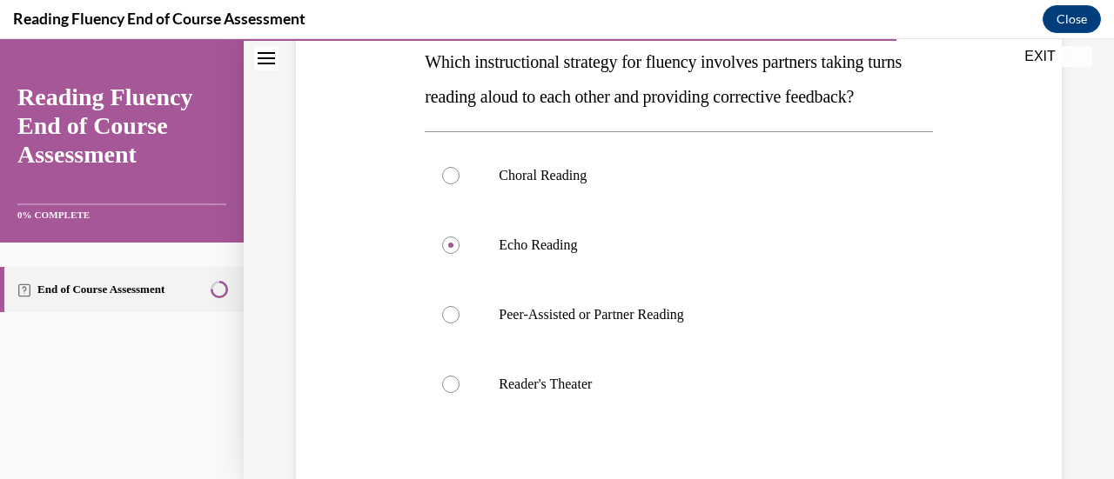
scroll to position [287, 0]
click at [460, 350] on label "Peer-Assisted or Partner Reading" at bounding box center [678, 315] width 507 height 70
click at [459, 324] on input "Peer-Assisted or Partner Reading" at bounding box center [450, 314] width 17 height 17
radio input "true"
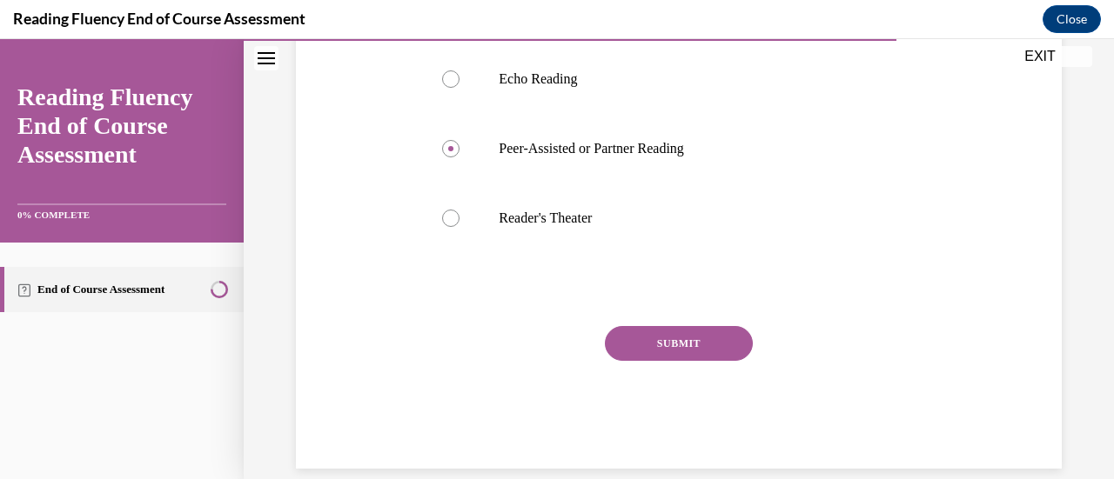
scroll to position [454, 0]
click at [654, 360] on button "SUBMIT" at bounding box center [679, 342] width 148 height 35
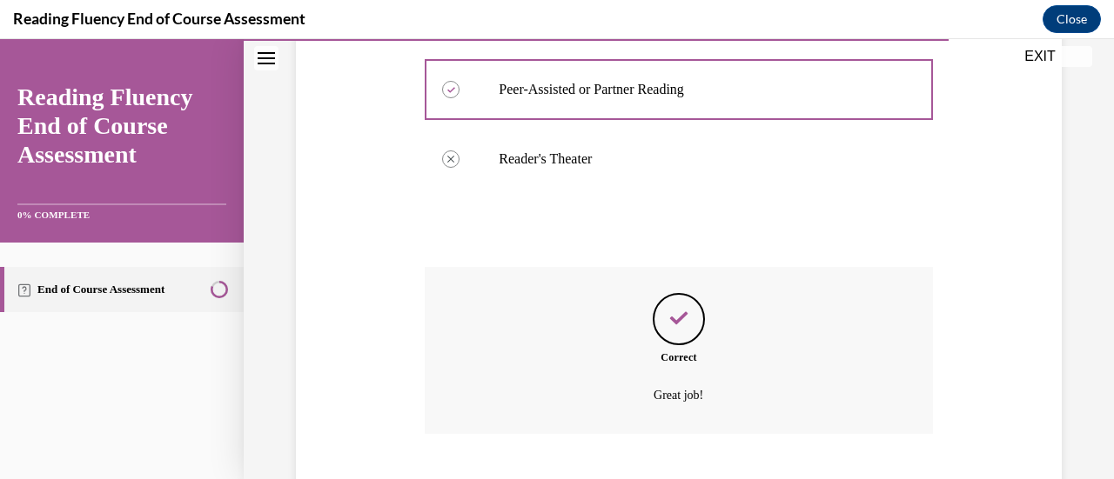
scroll to position [653, 0]
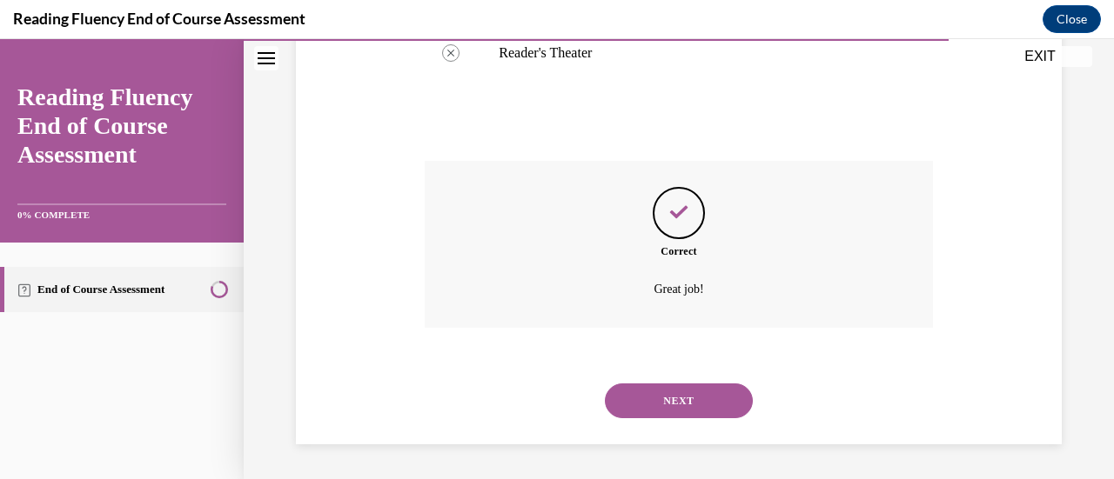
click at [660, 404] on button "NEXT" at bounding box center [679, 401] width 148 height 35
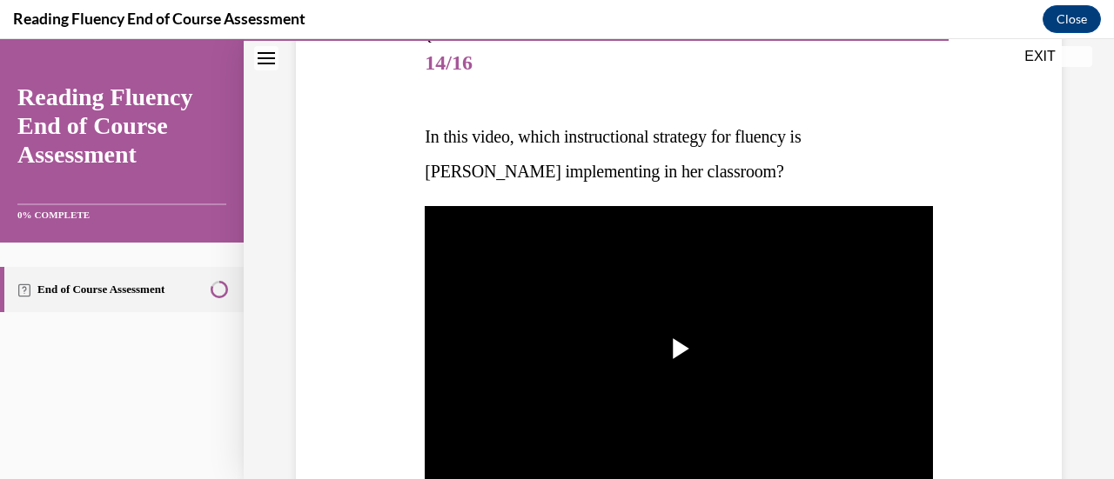
scroll to position [244, 0]
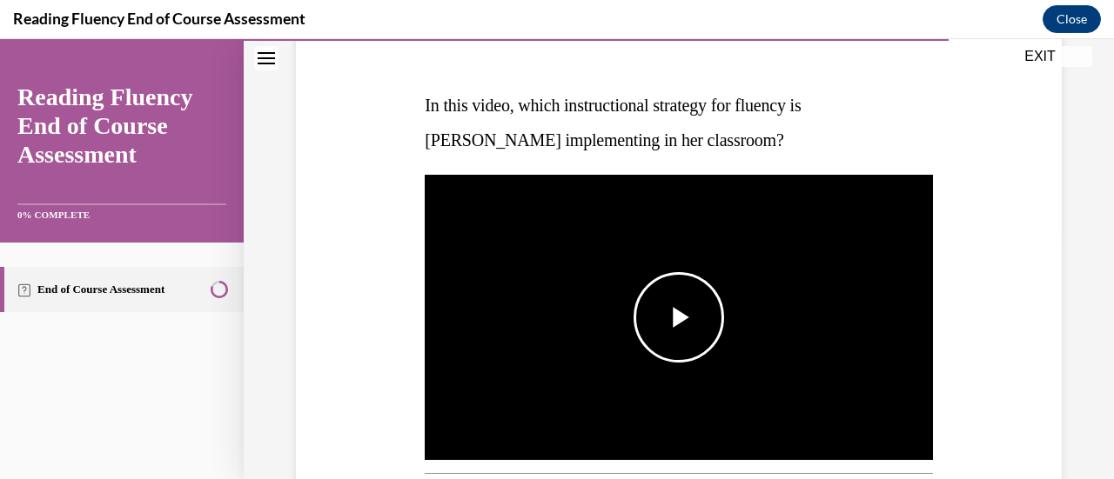
click at [679, 318] on span "Video player" at bounding box center [679, 318] width 0 height 0
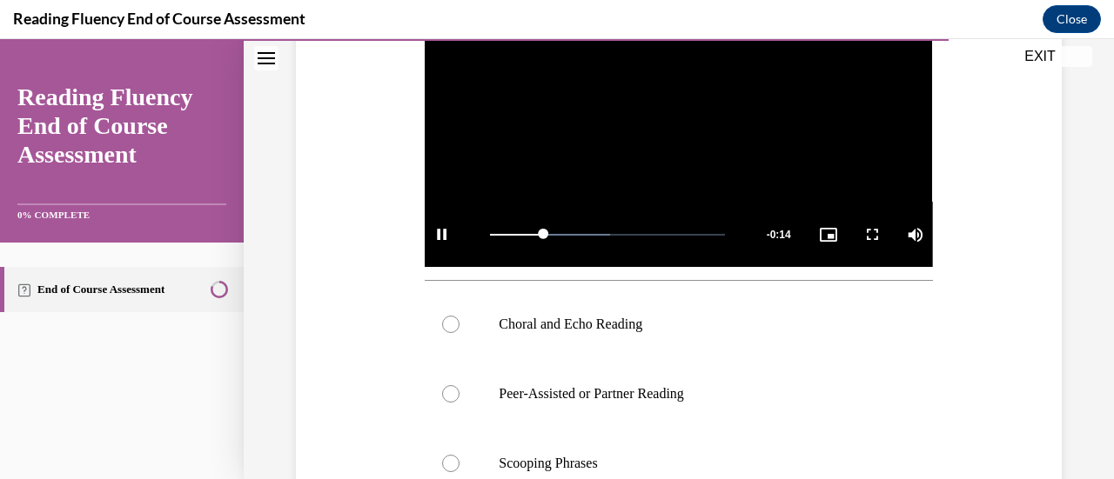
scroll to position [475, 0]
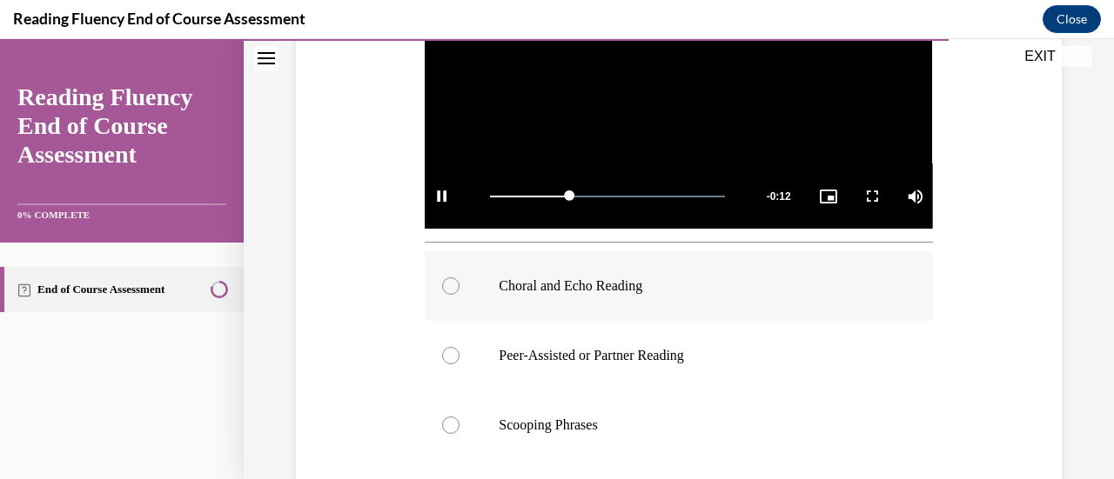
click at [449, 279] on div at bounding box center [450, 286] width 17 height 17
click at [449, 279] on input "Choral and Echo Reading" at bounding box center [450, 286] width 17 height 17
radio input "true"
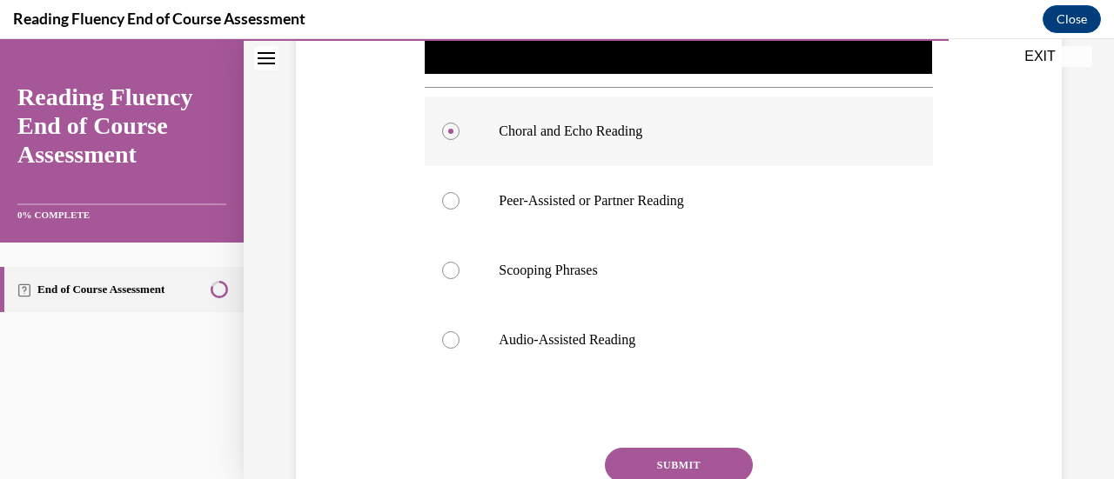
scroll to position [632, 0]
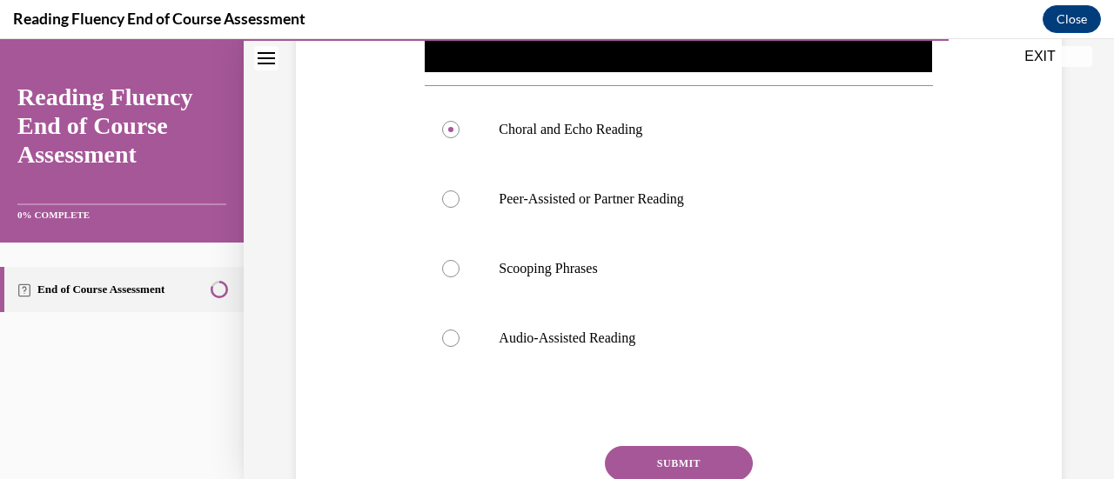
click at [654, 452] on button "SUBMIT" at bounding box center [679, 463] width 148 height 35
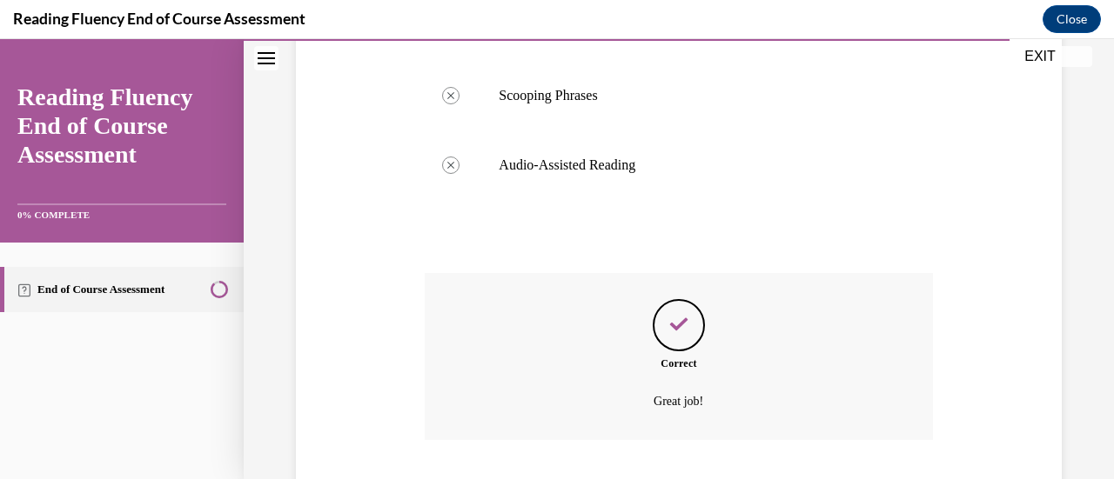
scroll to position [911, 0]
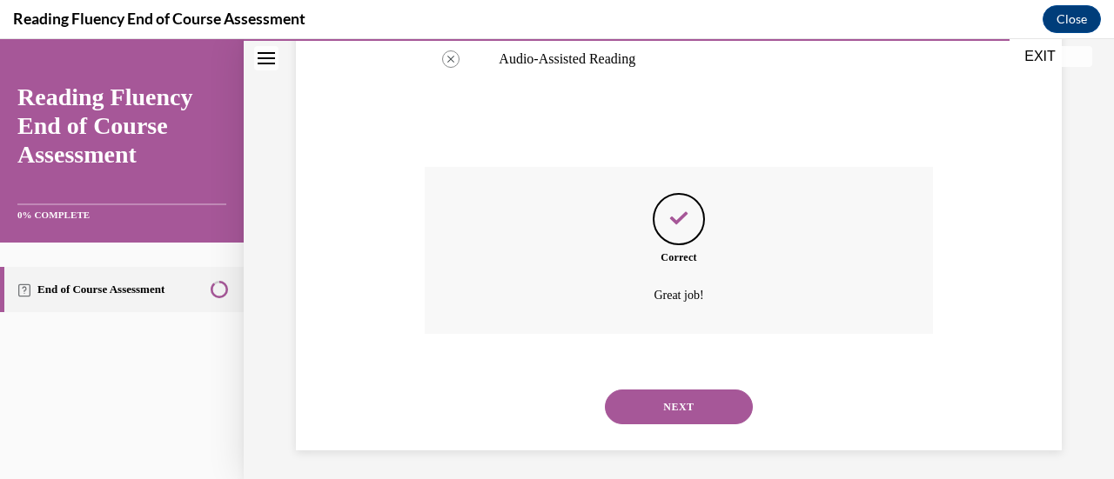
click at [672, 400] on button "NEXT" at bounding box center [679, 407] width 148 height 35
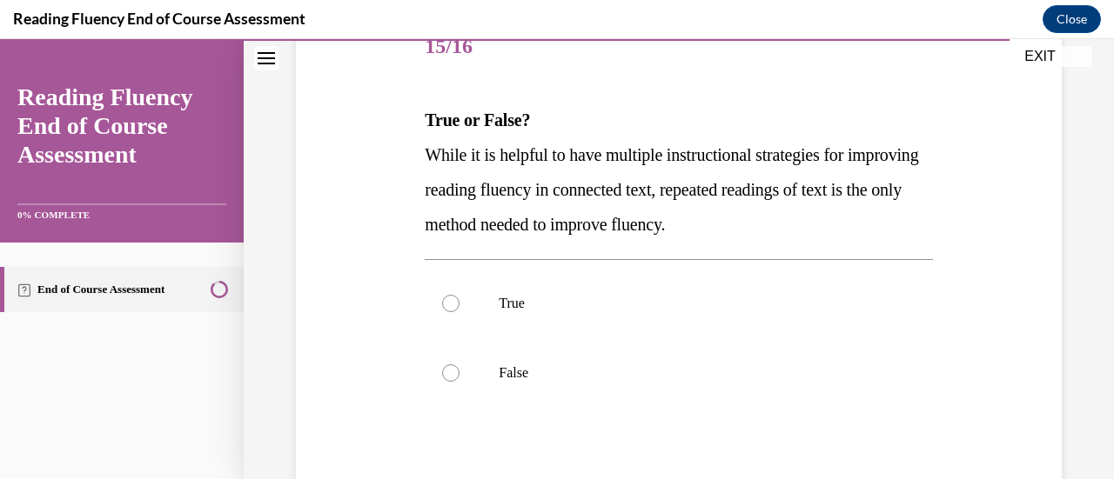
scroll to position [230, 0]
click at [446, 376] on div at bounding box center [450, 372] width 17 height 17
click at [446, 376] on input "False" at bounding box center [450, 372] width 17 height 17
radio input "true"
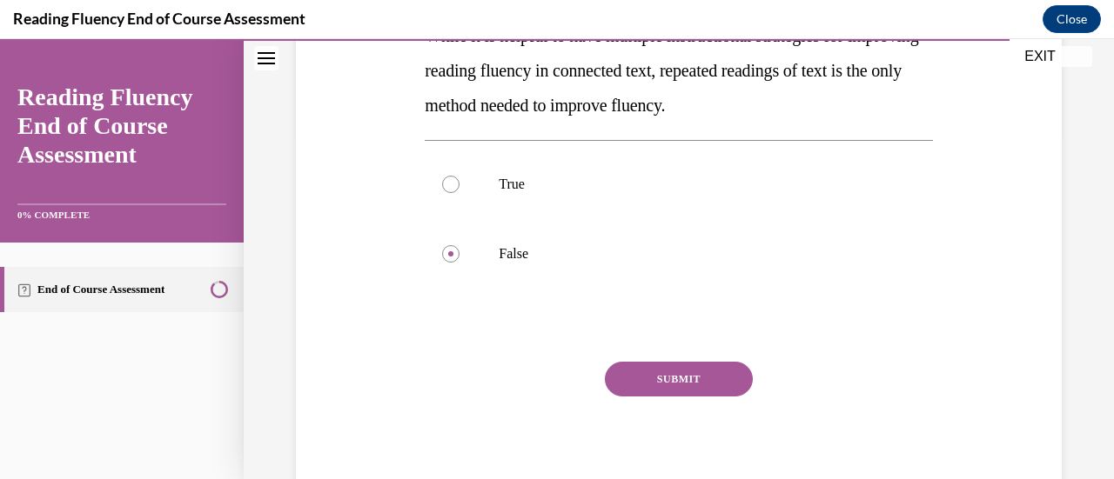
click at [717, 375] on button "SUBMIT" at bounding box center [679, 379] width 148 height 35
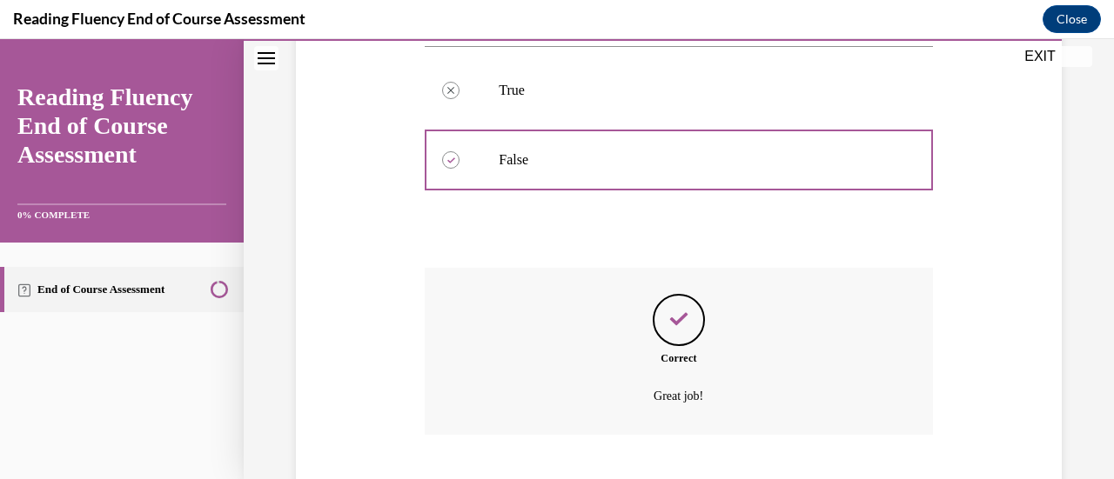
scroll to position [548, 0]
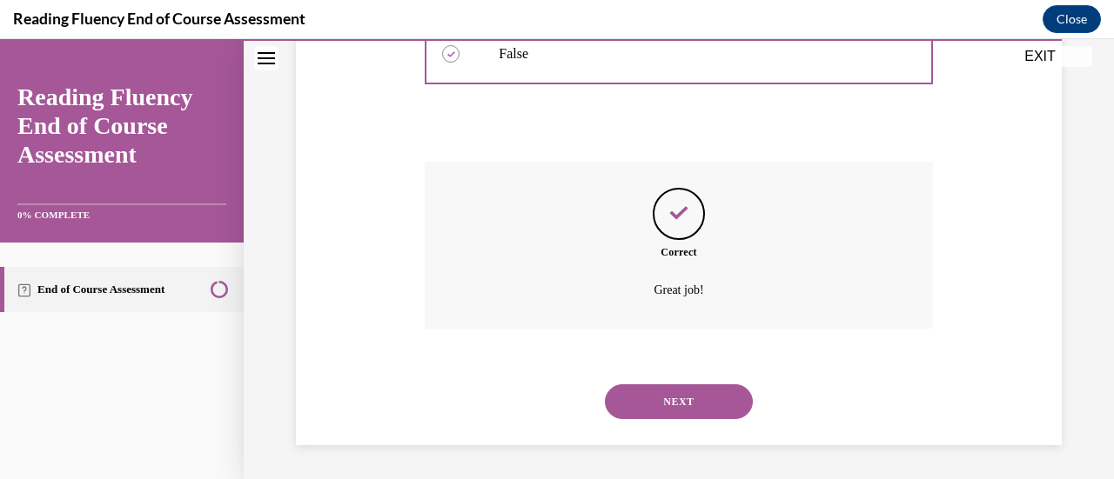
click at [701, 396] on button "NEXT" at bounding box center [679, 402] width 148 height 35
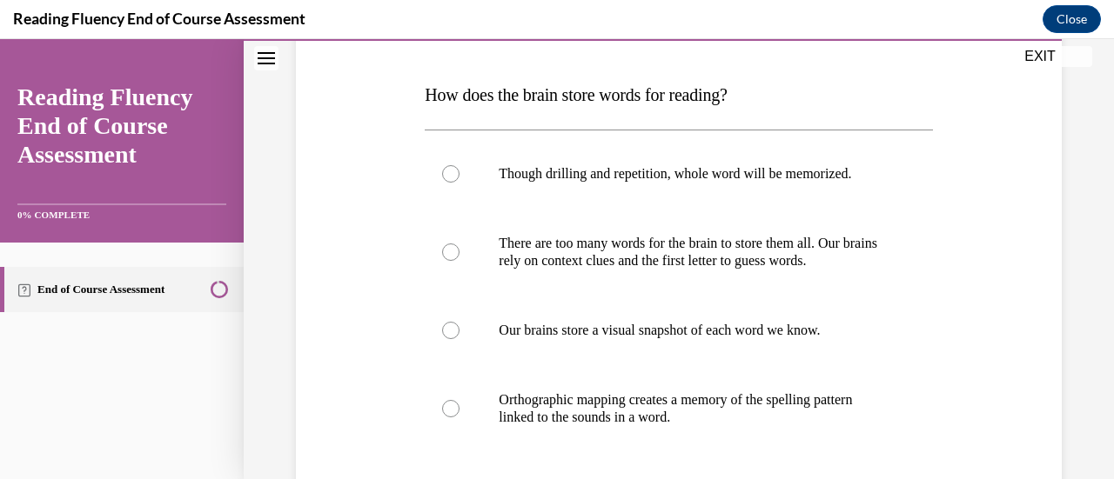
scroll to position [255, 0]
click at [448, 399] on div at bounding box center [450, 407] width 17 height 17
click at [448, 399] on input "Orthographic mapping creates a memory of the spelling pattern linked to the sou…" at bounding box center [450, 407] width 17 height 17
radio input "true"
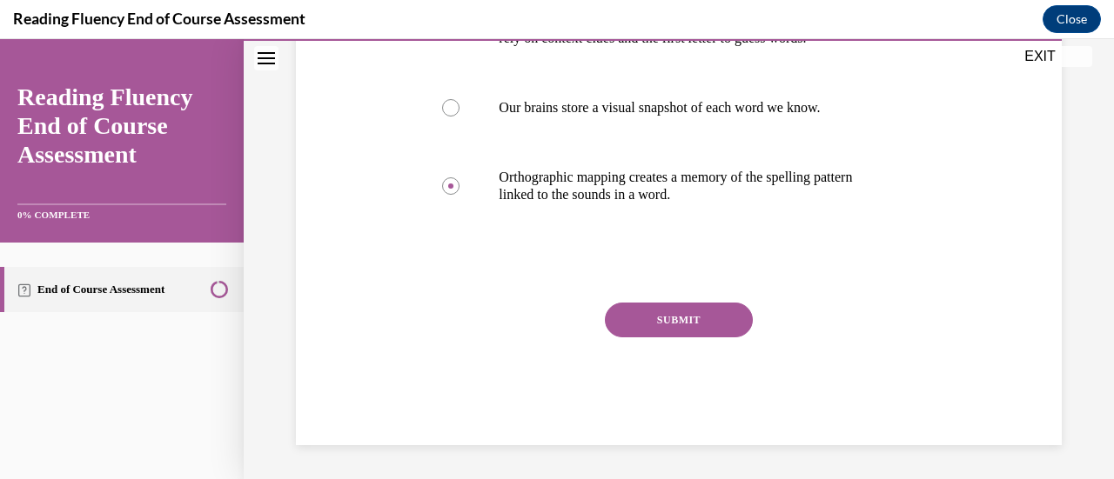
click at [651, 316] on button "SUBMIT" at bounding box center [679, 320] width 148 height 35
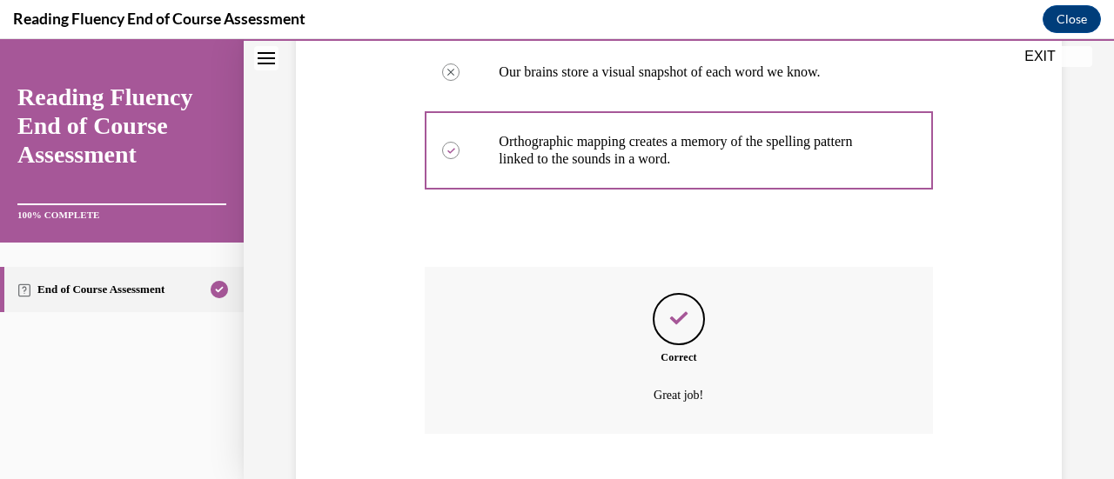
scroll to position [618, 0]
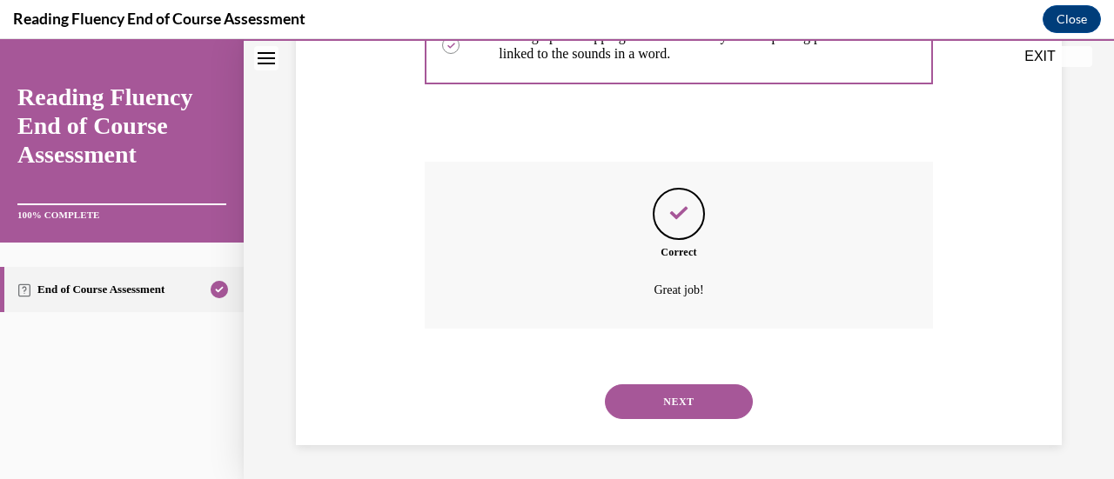
click at [674, 389] on button "NEXT" at bounding box center [679, 402] width 148 height 35
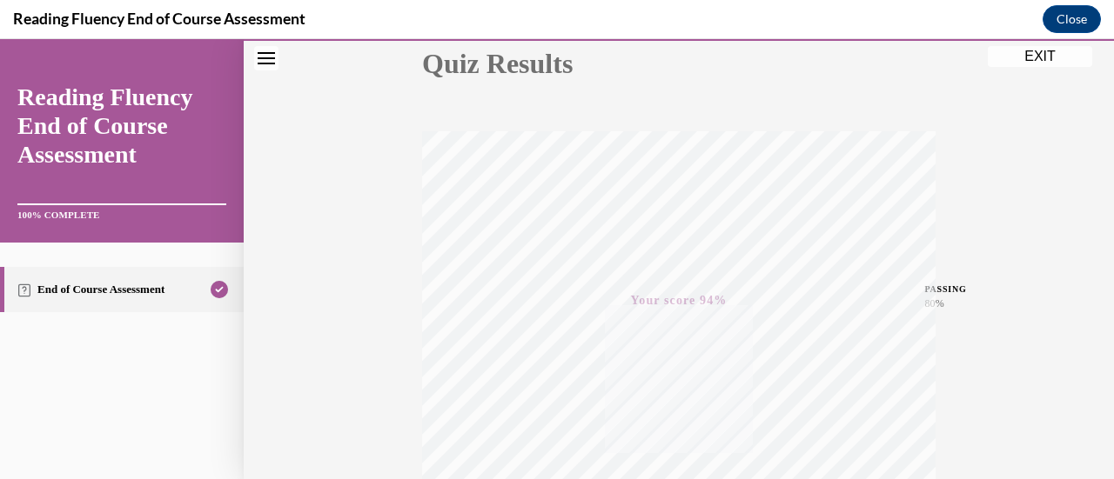
scroll to position [198, 0]
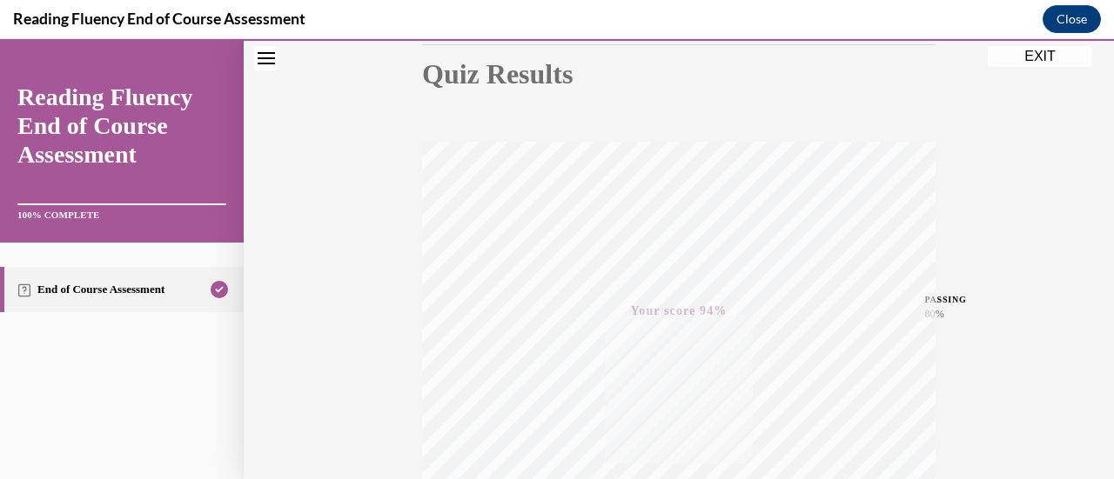
click at [1025, 51] on button "EXIT" at bounding box center [1040, 56] width 104 height 21
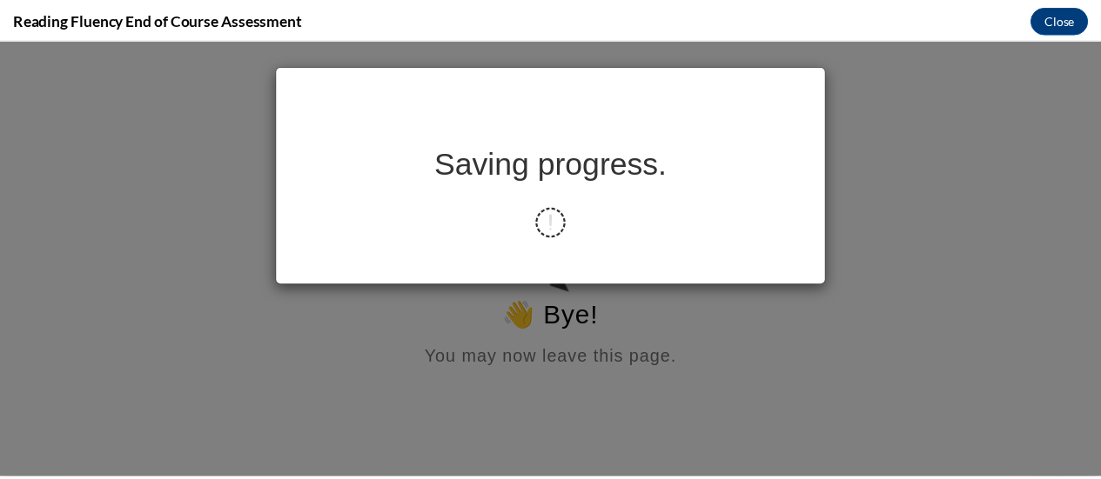
scroll to position [0, 0]
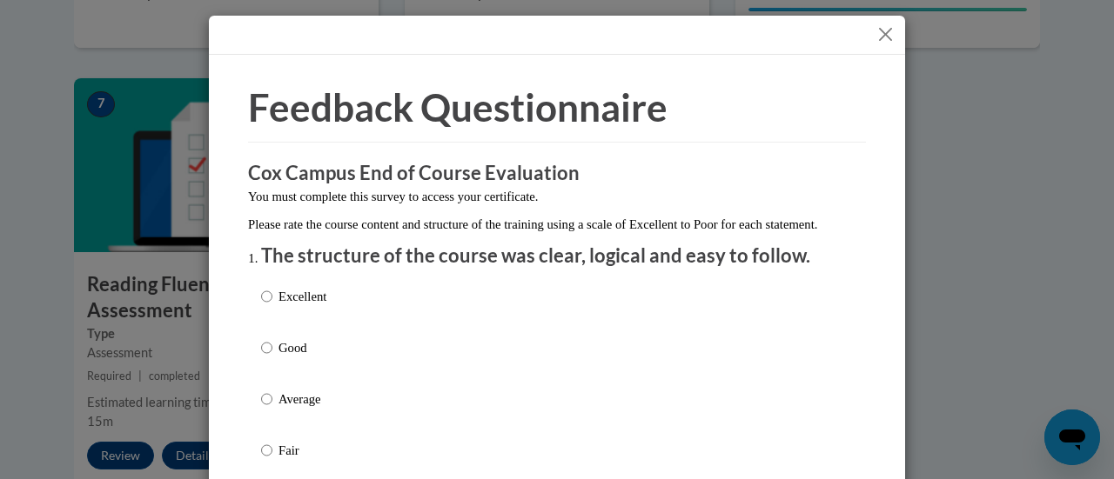
click at [875, 29] on button "Close" at bounding box center [886, 34] width 22 height 22
